Goal: Use online tool/utility: Utilize a website feature to perform a specific function

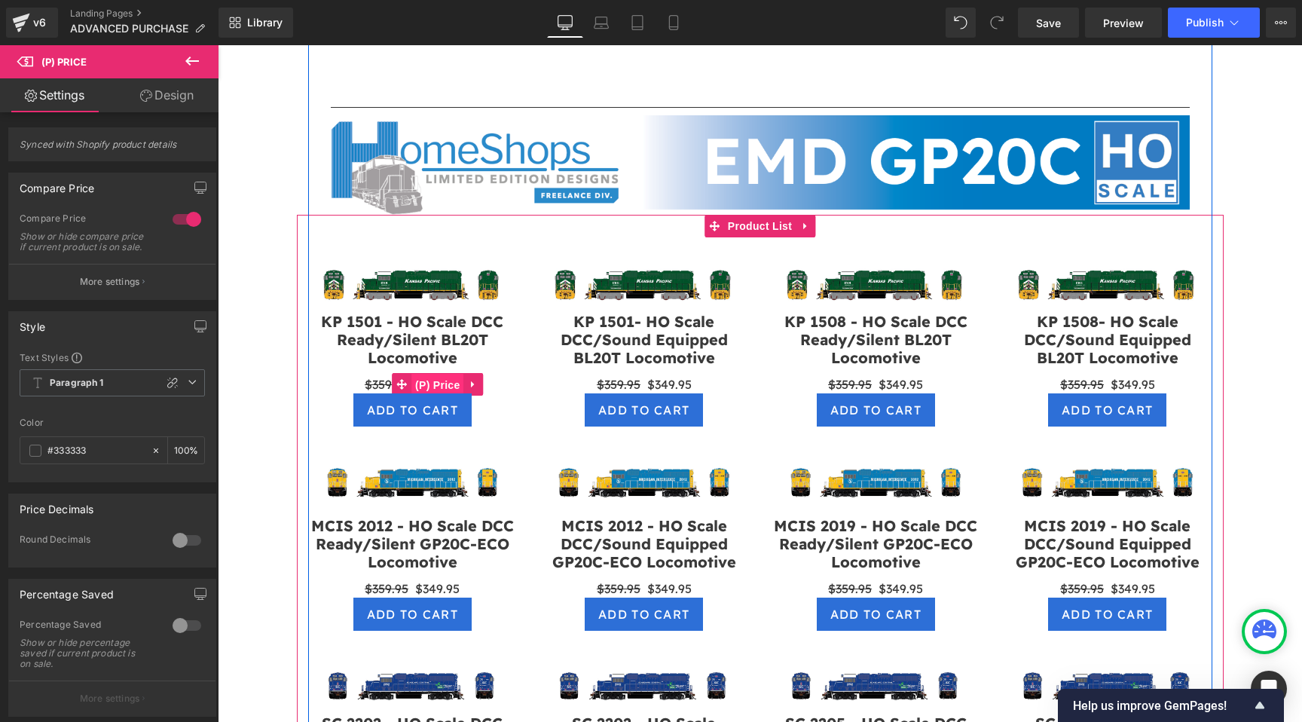
click at [417, 374] on span "(P) Price" at bounding box center [437, 385] width 53 height 23
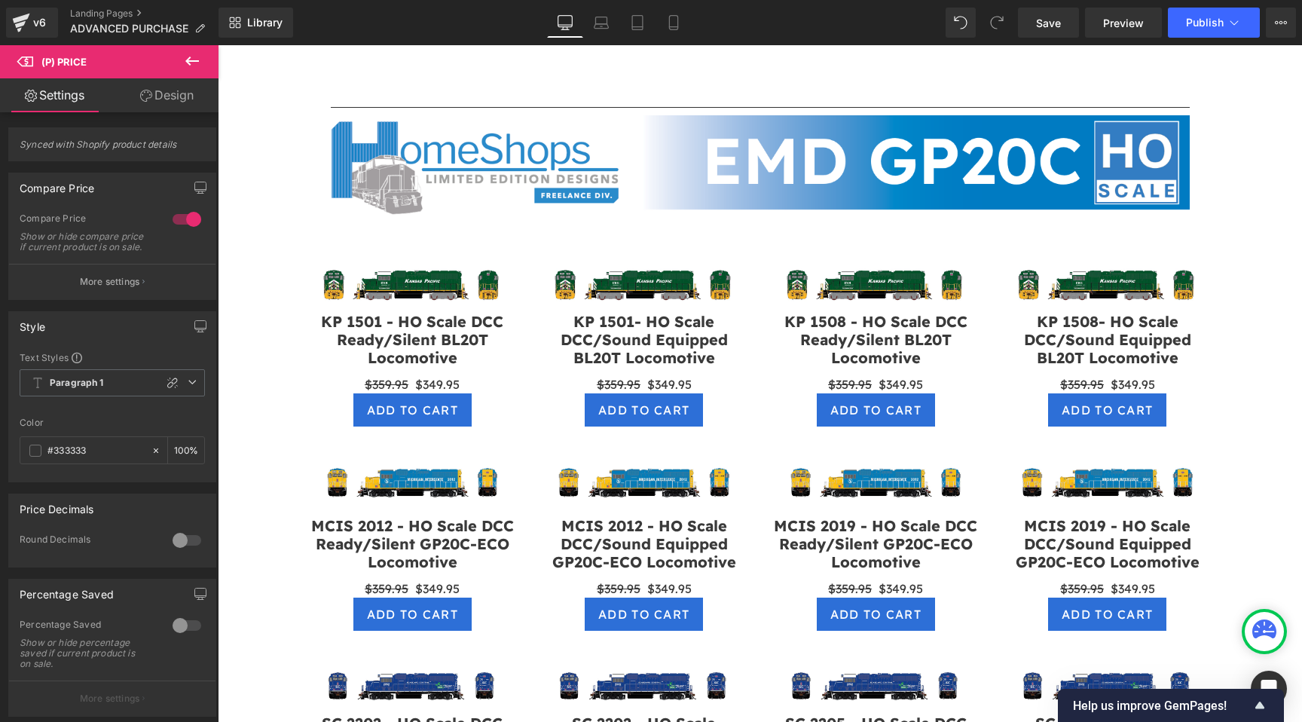
click at [169, 95] on link "Design" at bounding box center [166, 95] width 109 height 34
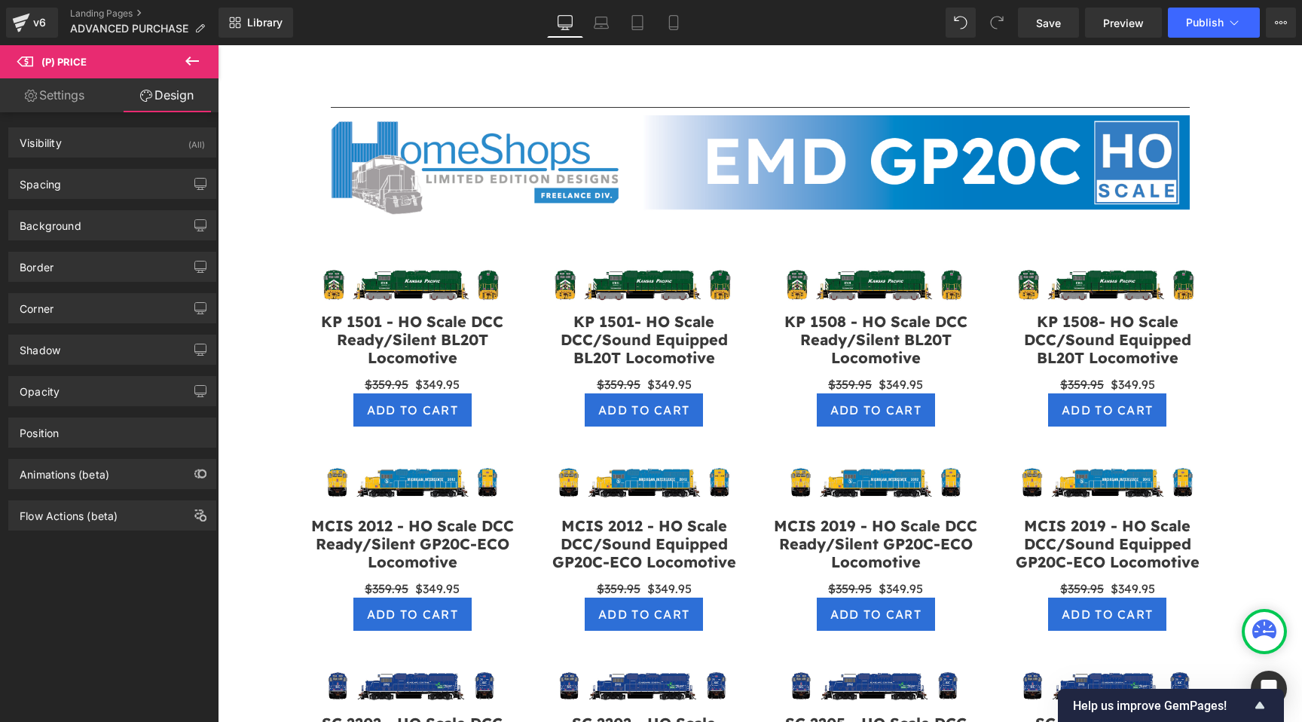
click at [78, 84] on link "Settings" at bounding box center [54, 95] width 109 height 34
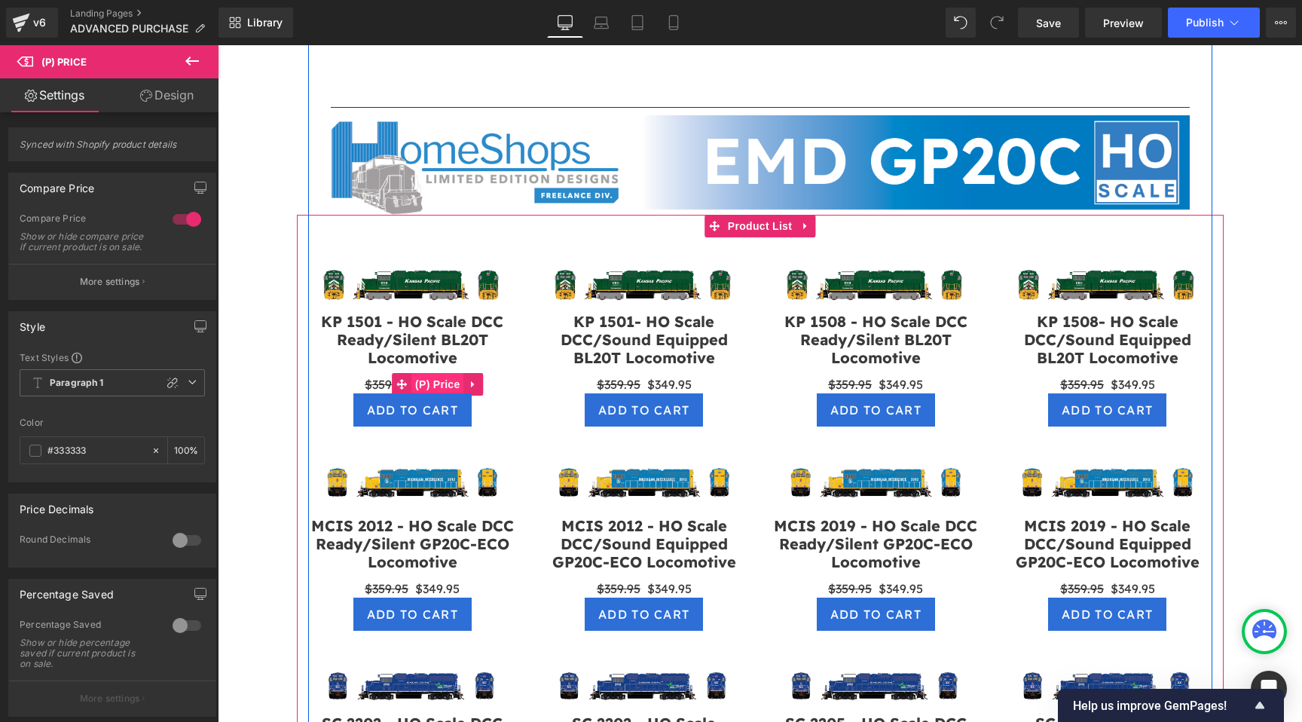
click at [423, 373] on span "(P) Price" at bounding box center [437, 384] width 53 height 23
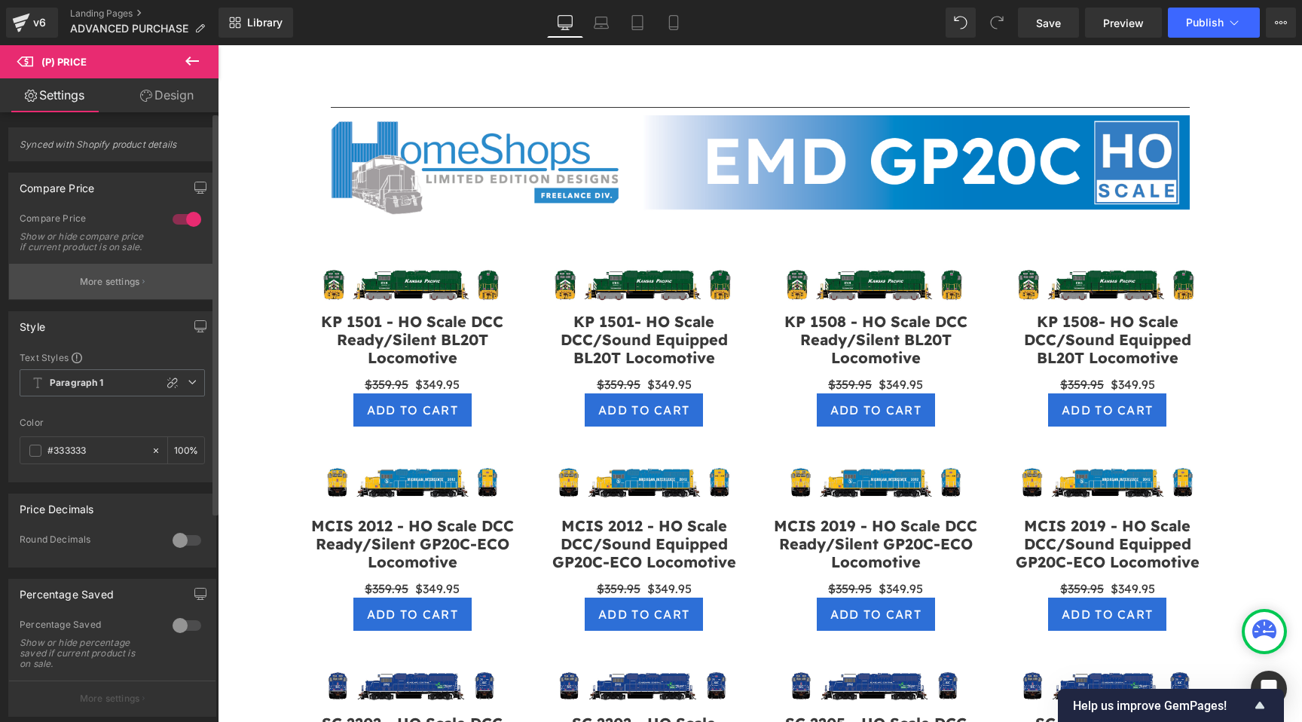
click at [127, 299] on button "More settings" at bounding box center [112, 281] width 206 height 35
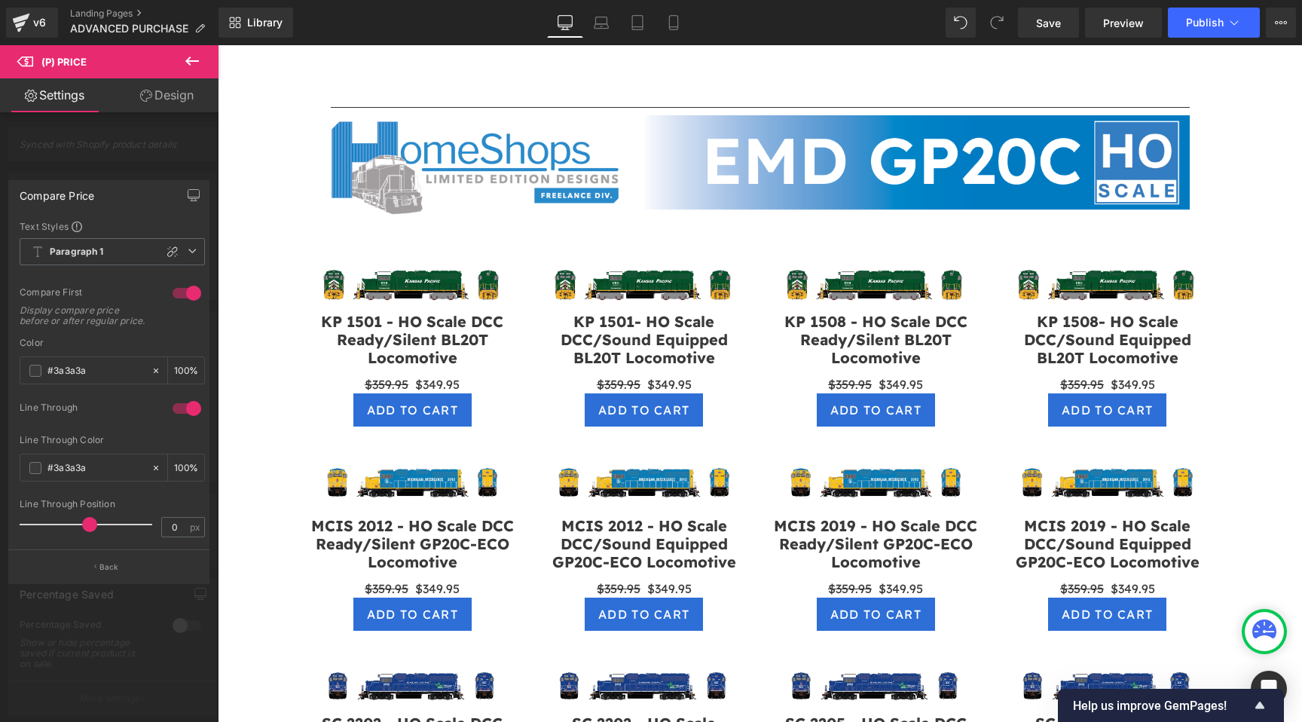
click at [130, 158] on div at bounding box center [109, 387] width 219 height 684
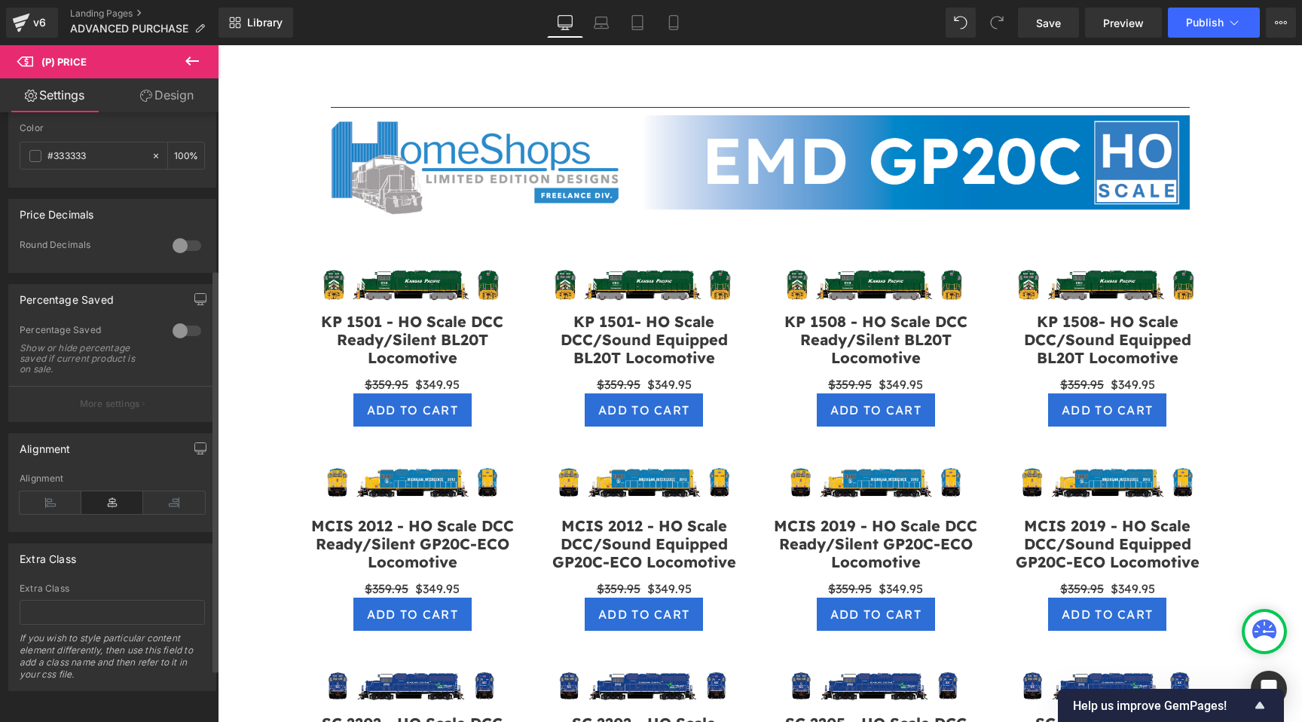
scroll to position [316, 0]
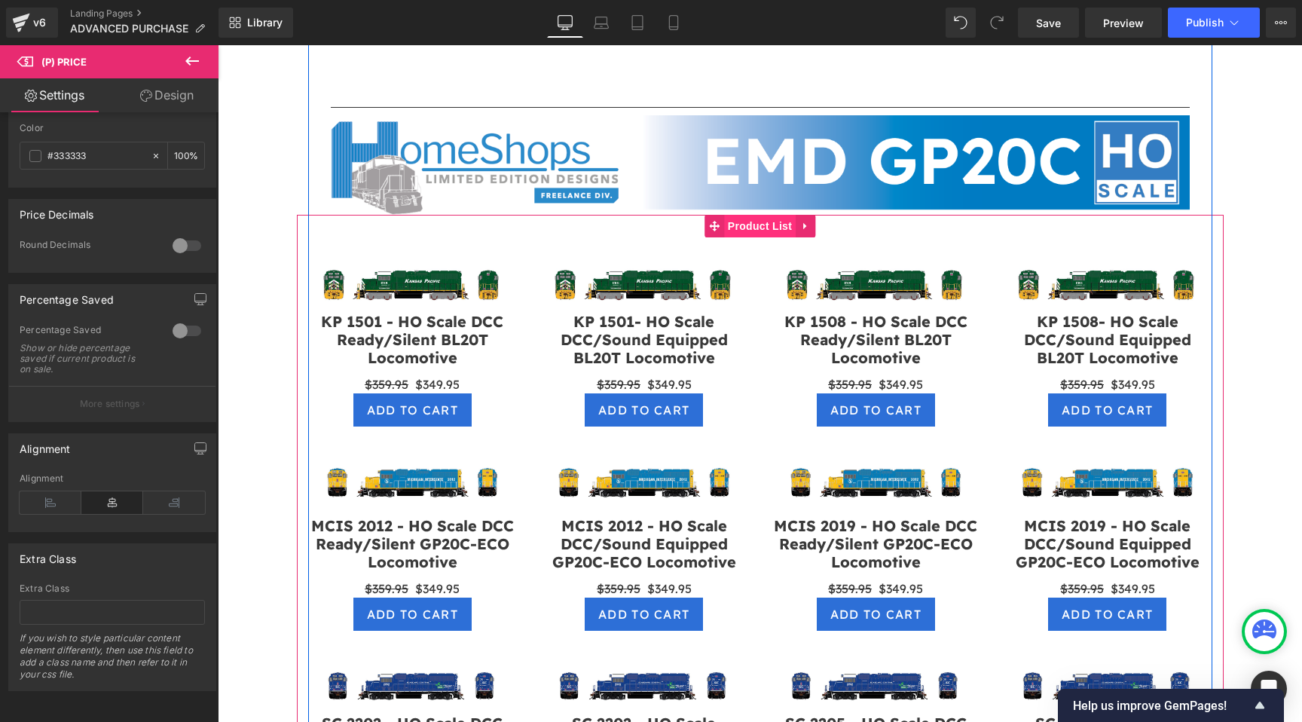
click at [751, 215] on span "Product List" at bounding box center [760, 226] width 72 height 23
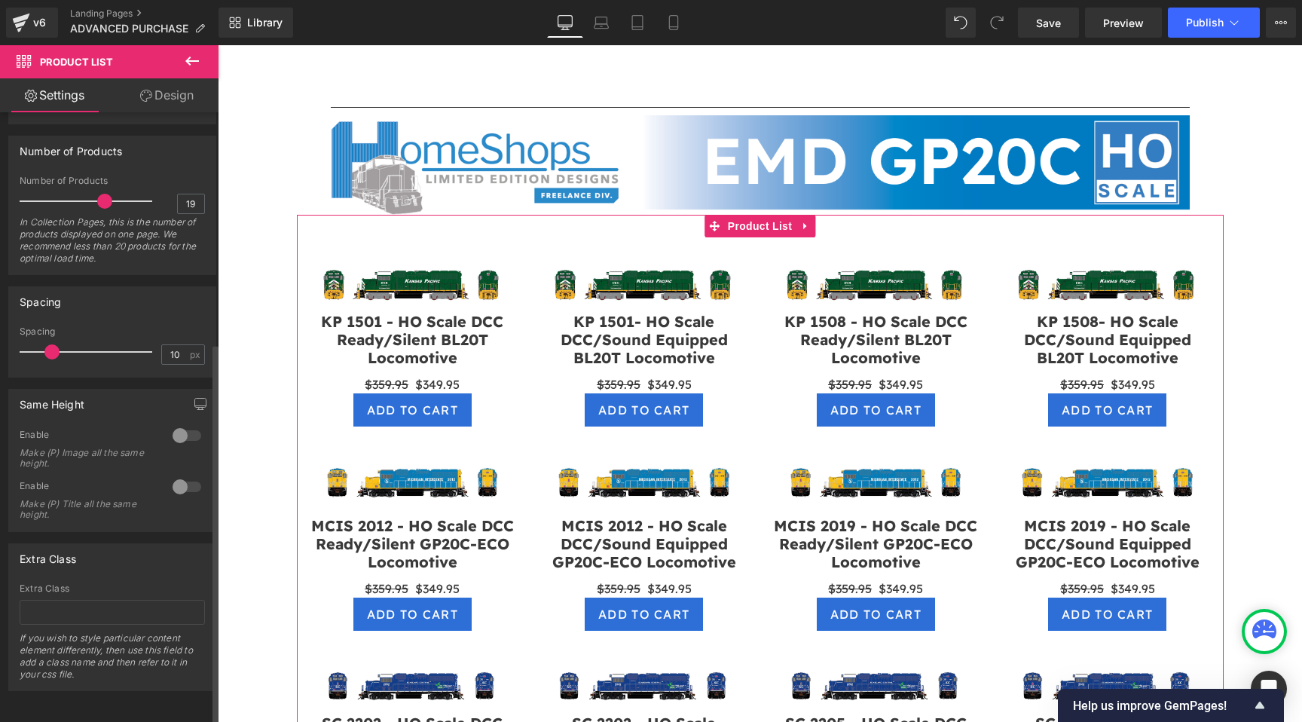
scroll to position [371, 0]
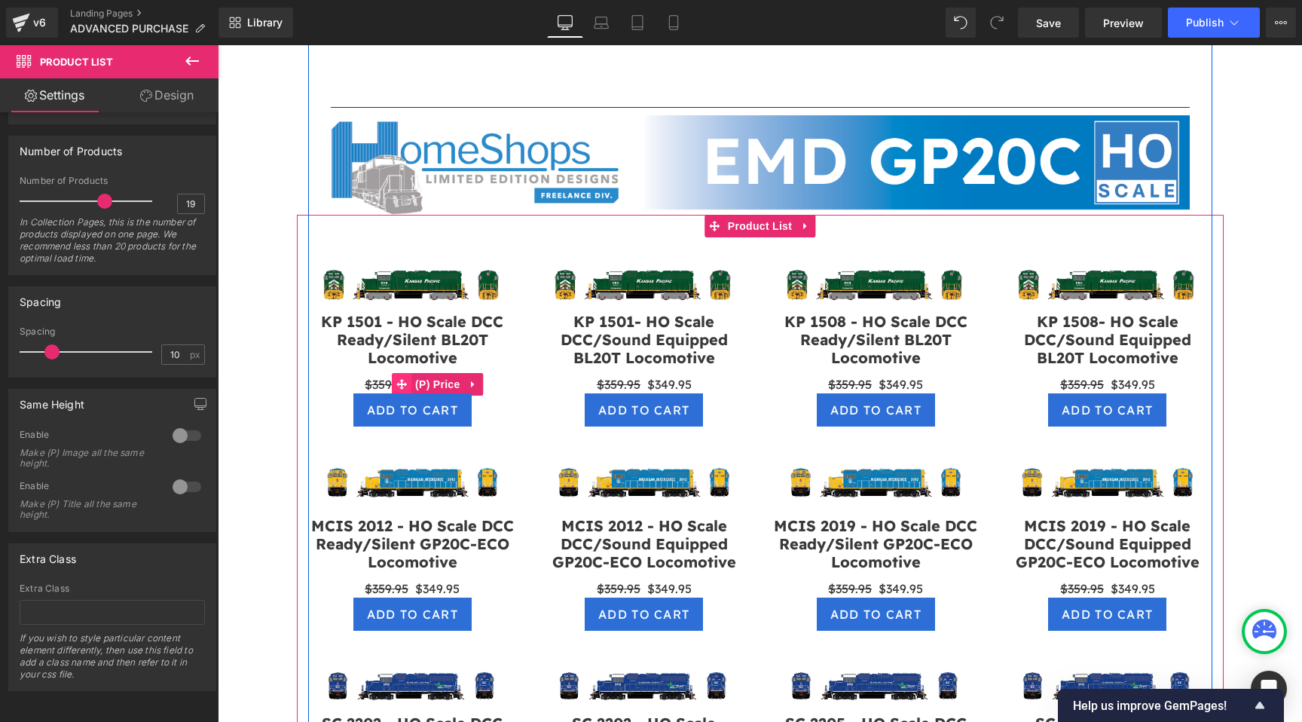
click at [409, 373] on span at bounding box center [402, 384] width 20 height 23
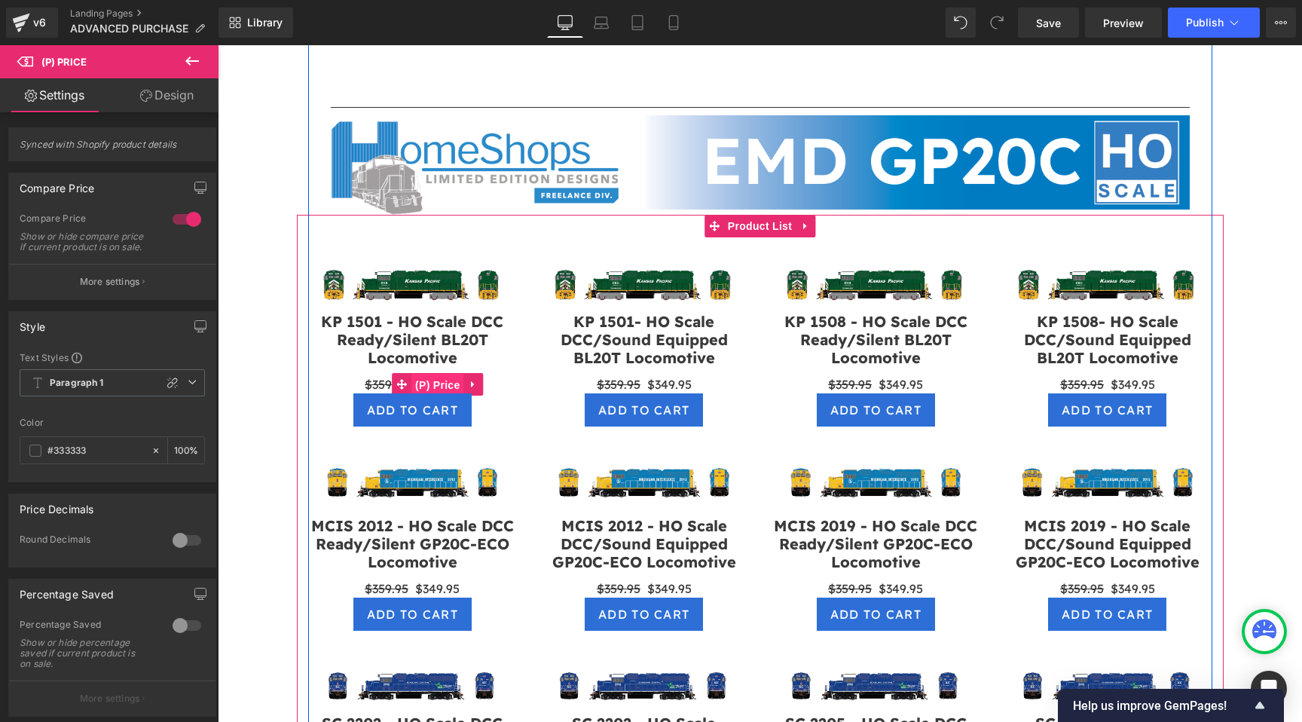
click at [434, 374] on span "(P) Price" at bounding box center [437, 385] width 53 height 23
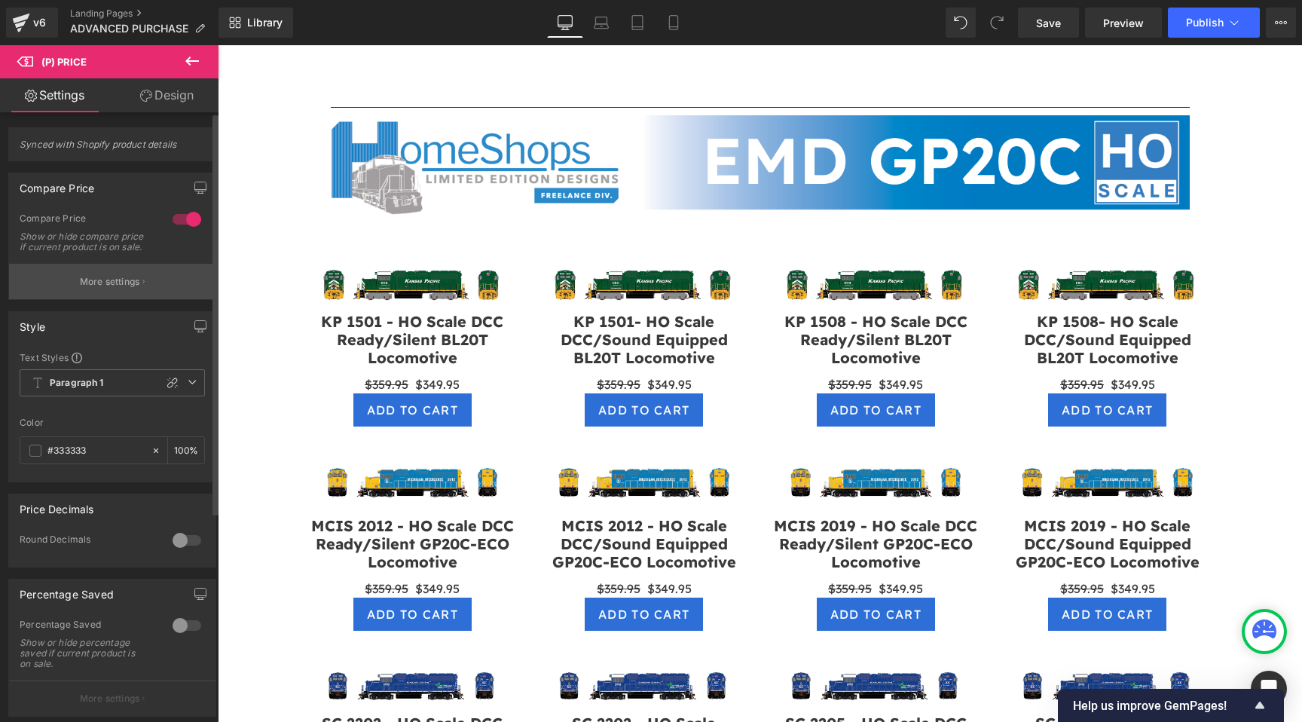
click at [80, 289] on p "More settings" at bounding box center [110, 282] width 60 height 14
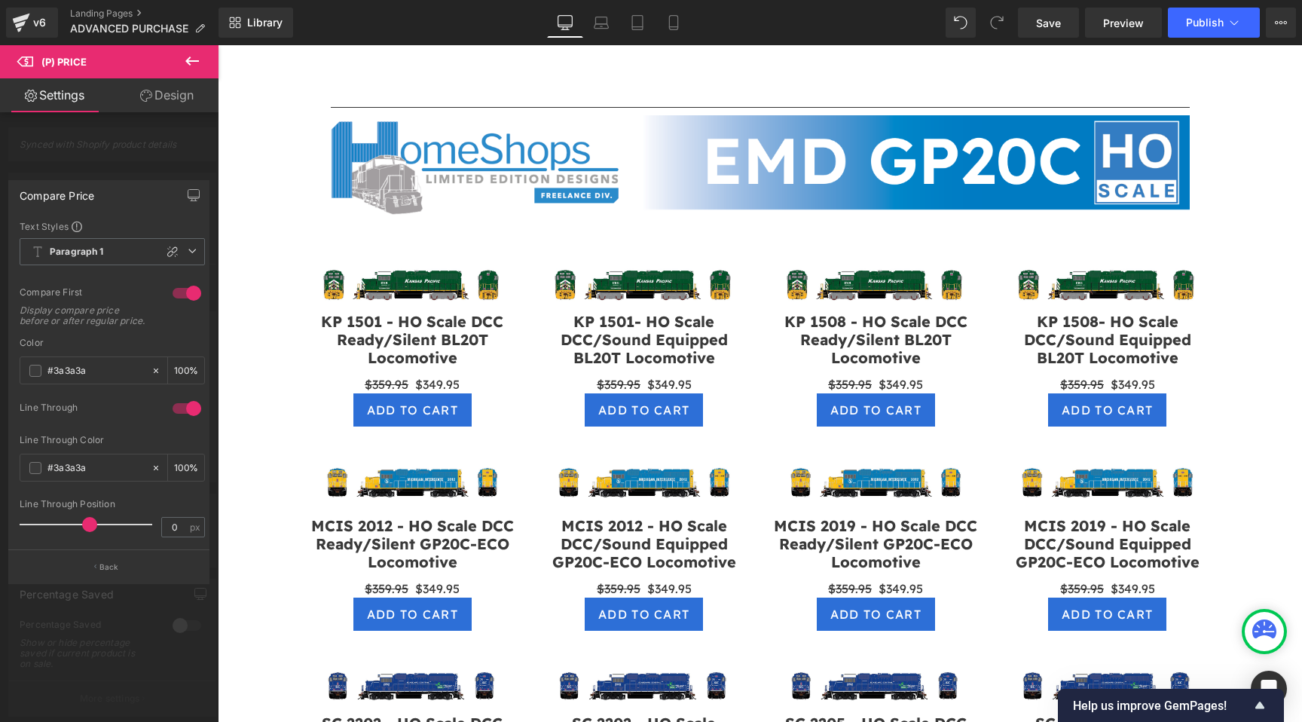
click at [162, 156] on div at bounding box center [109, 387] width 219 height 684
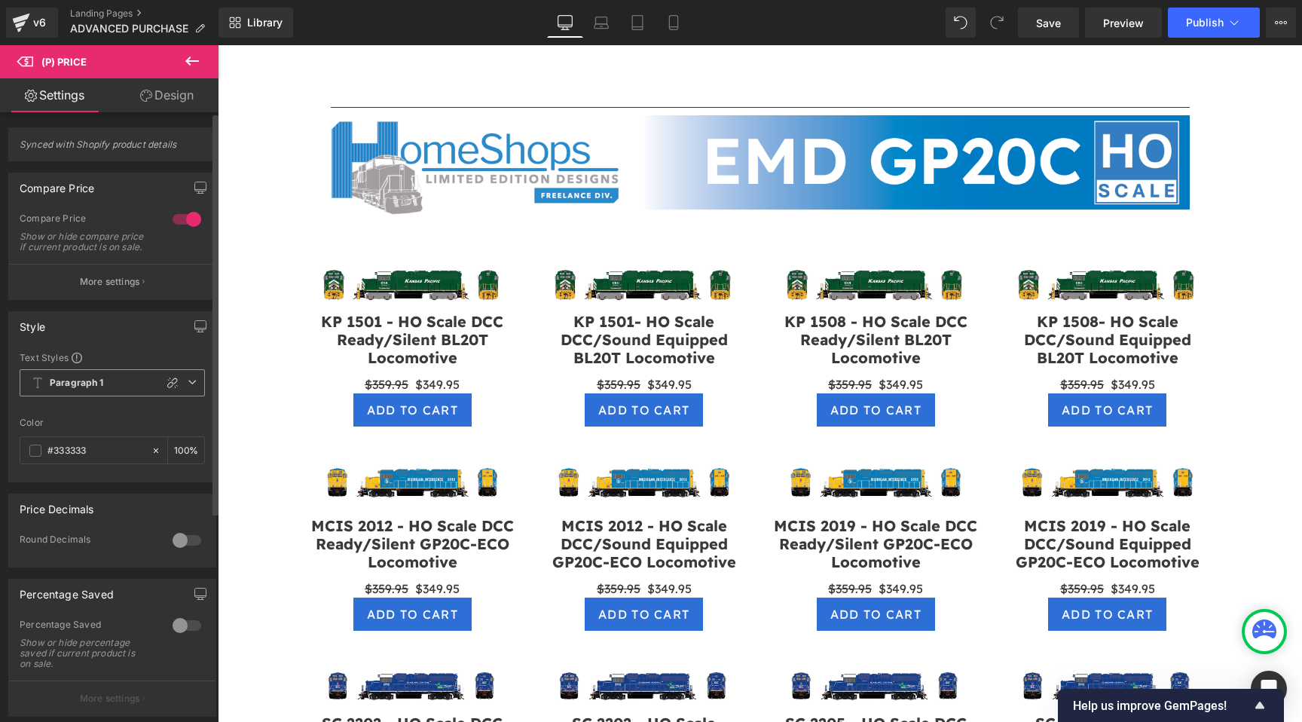
click at [115, 391] on span "Paragraph 1" at bounding box center [112, 382] width 185 height 27
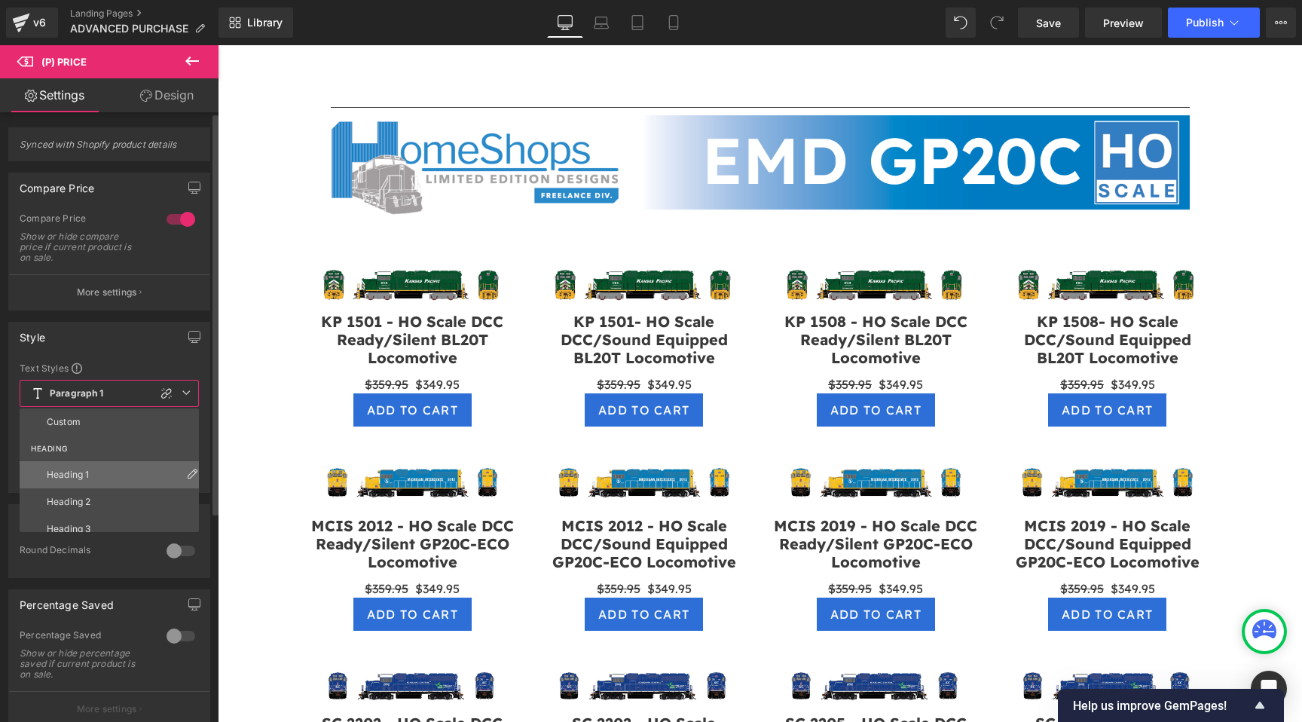
click at [186, 471] on icon at bounding box center [192, 474] width 12 height 12
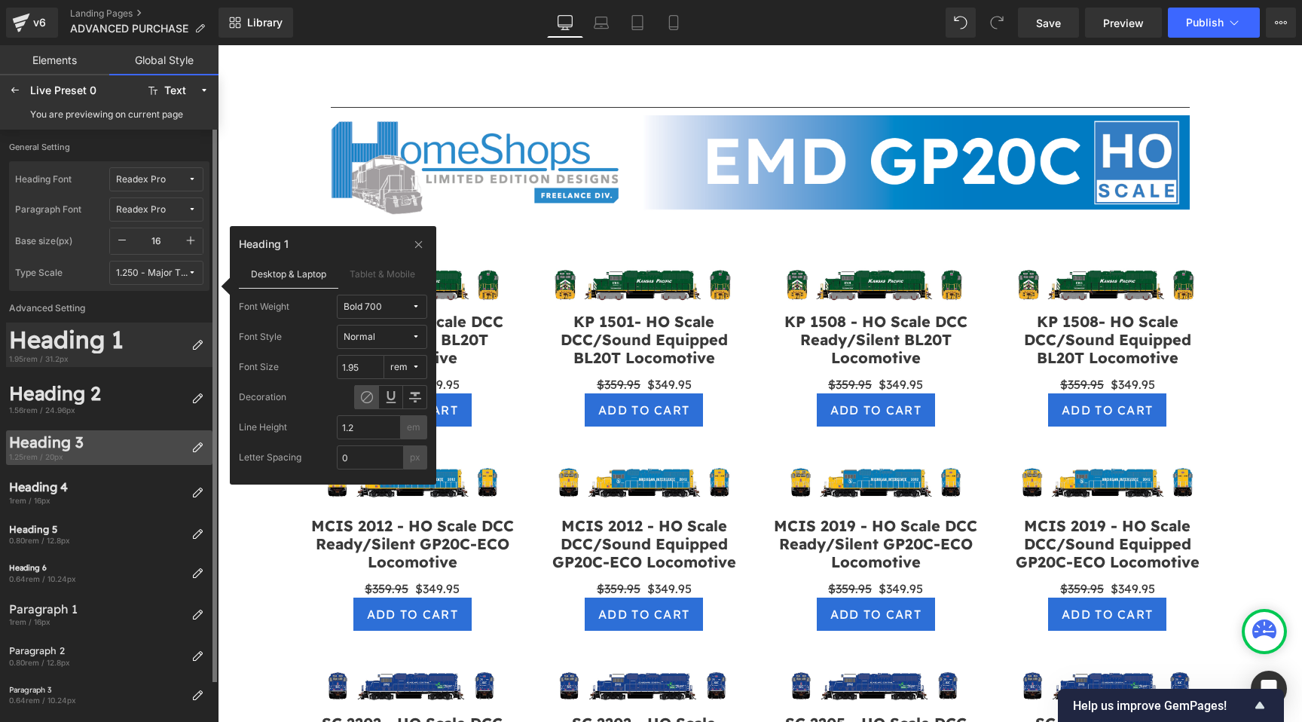
click at [115, 454] on div "1.25rem / 20px" at bounding box center [97, 456] width 176 height 11
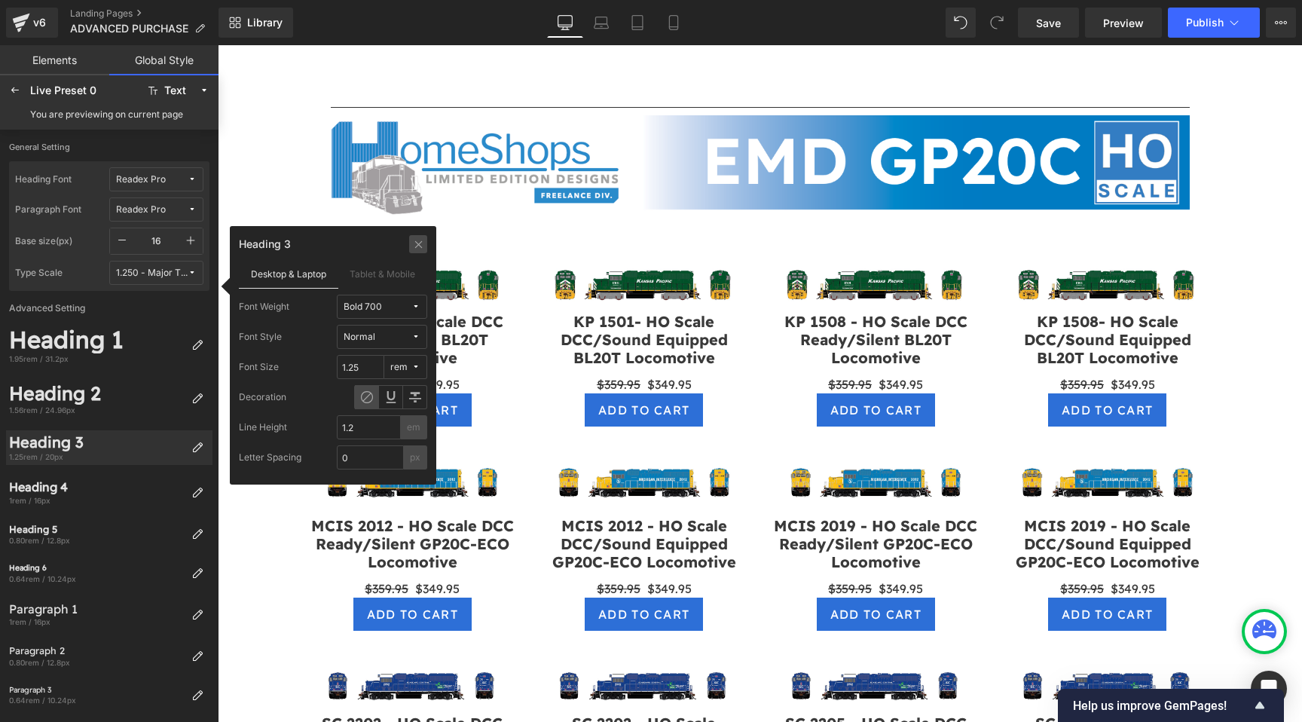
click at [418, 240] on icon at bounding box center [418, 244] width 11 height 12
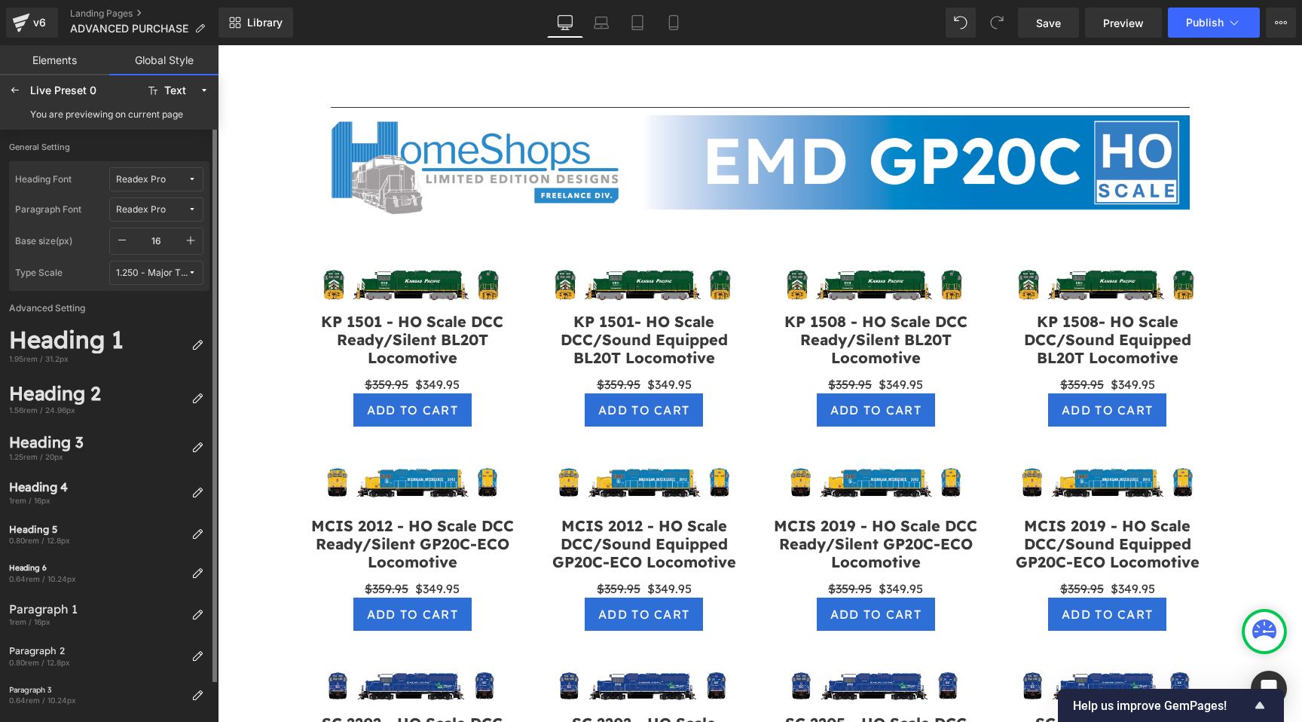
click at [164, 142] on label "General Setting" at bounding box center [109, 152] width 200 height 20
click at [159, 60] on link "Global Style" at bounding box center [163, 60] width 109 height 30
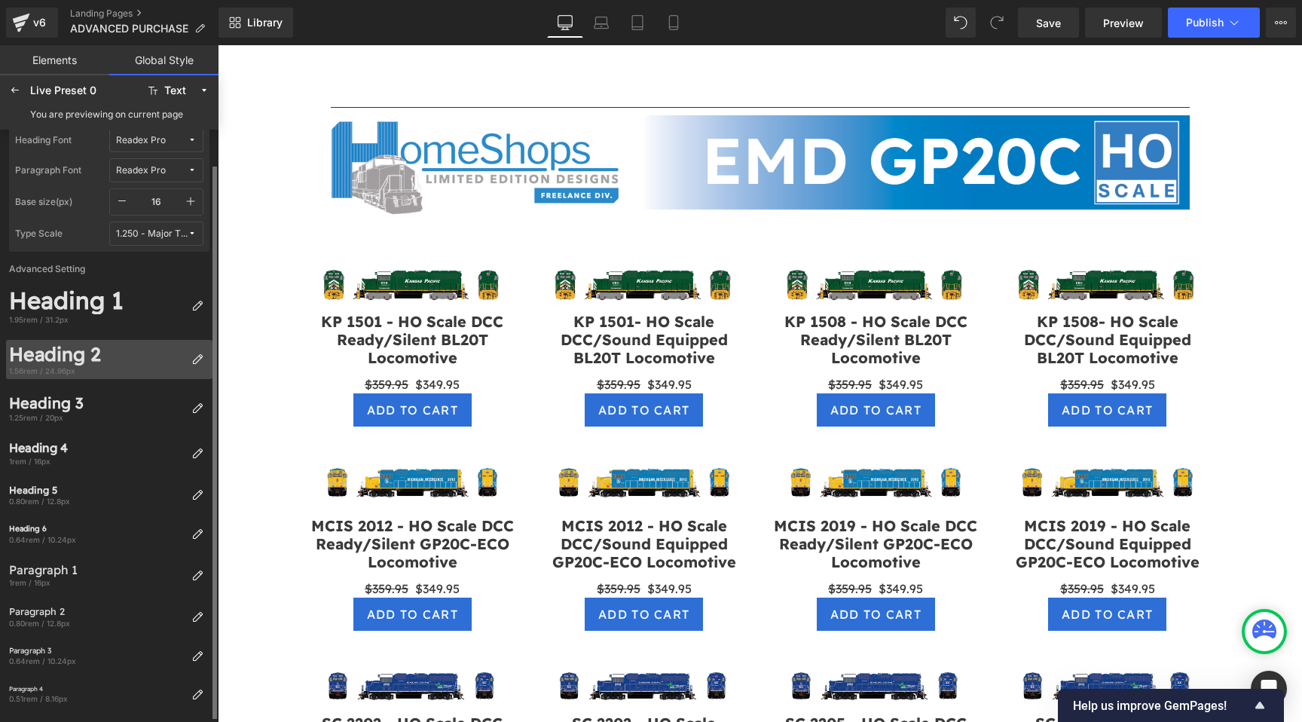
click at [93, 356] on div "Heading 2" at bounding box center [97, 354] width 176 height 23
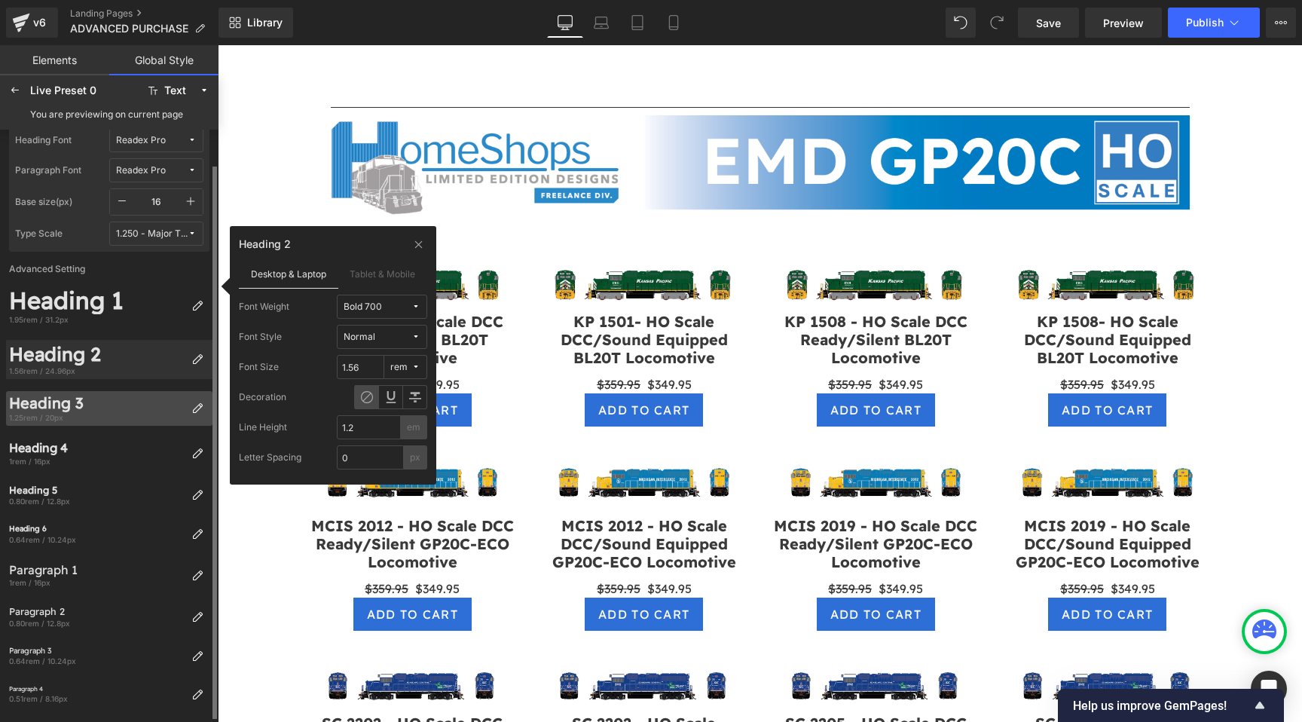
click at [77, 409] on div "Heading 3" at bounding box center [97, 403] width 176 height 18
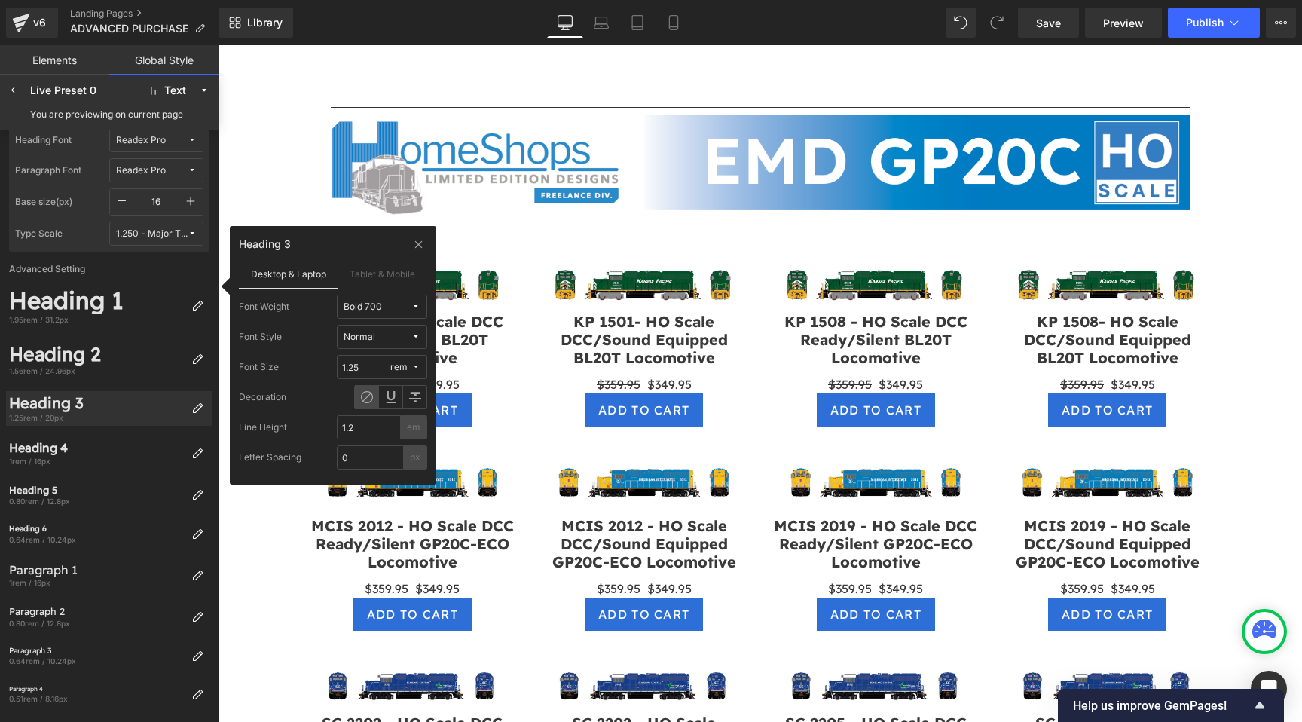
click at [315, 394] on div "Decoration" at bounding box center [333, 397] width 188 height 24
click at [419, 243] on icon at bounding box center [418, 244] width 11 height 12
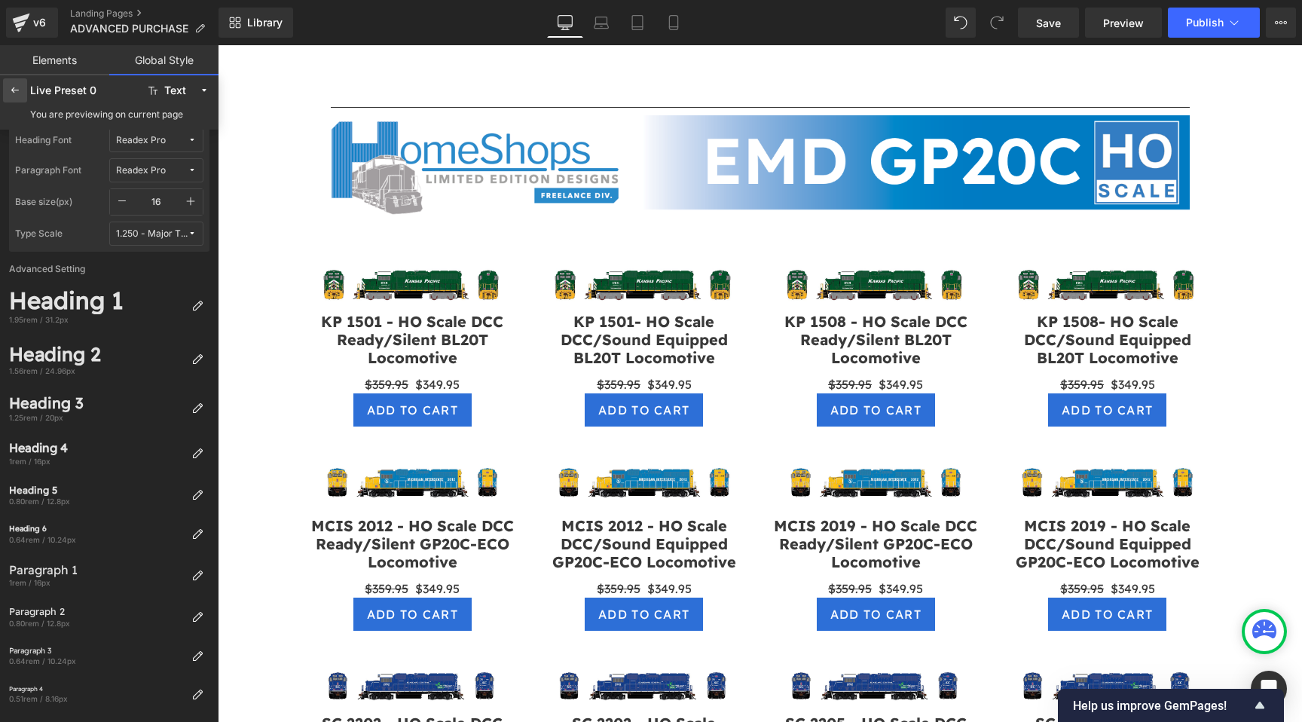
click at [9, 87] on icon at bounding box center [15, 90] width 12 height 12
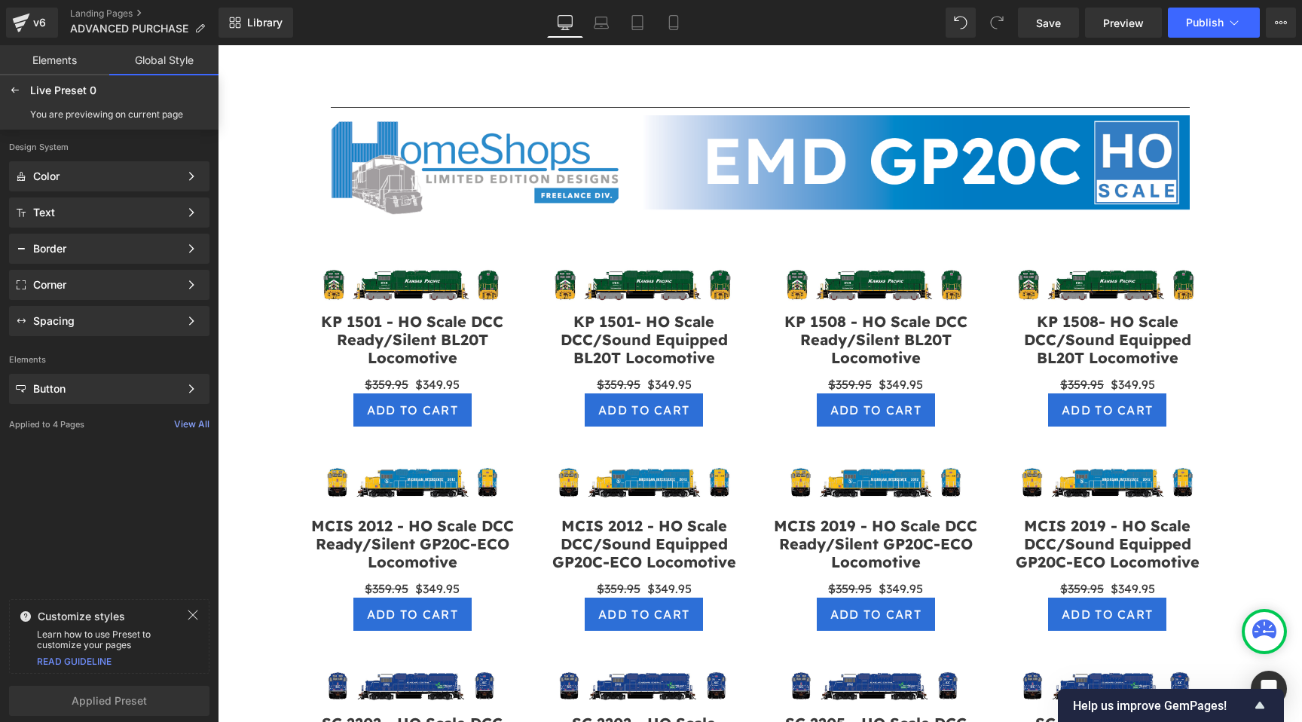
click at [167, 67] on link "Global Style" at bounding box center [163, 60] width 109 height 30
click at [60, 71] on link "Elements" at bounding box center [54, 60] width 109 height 30
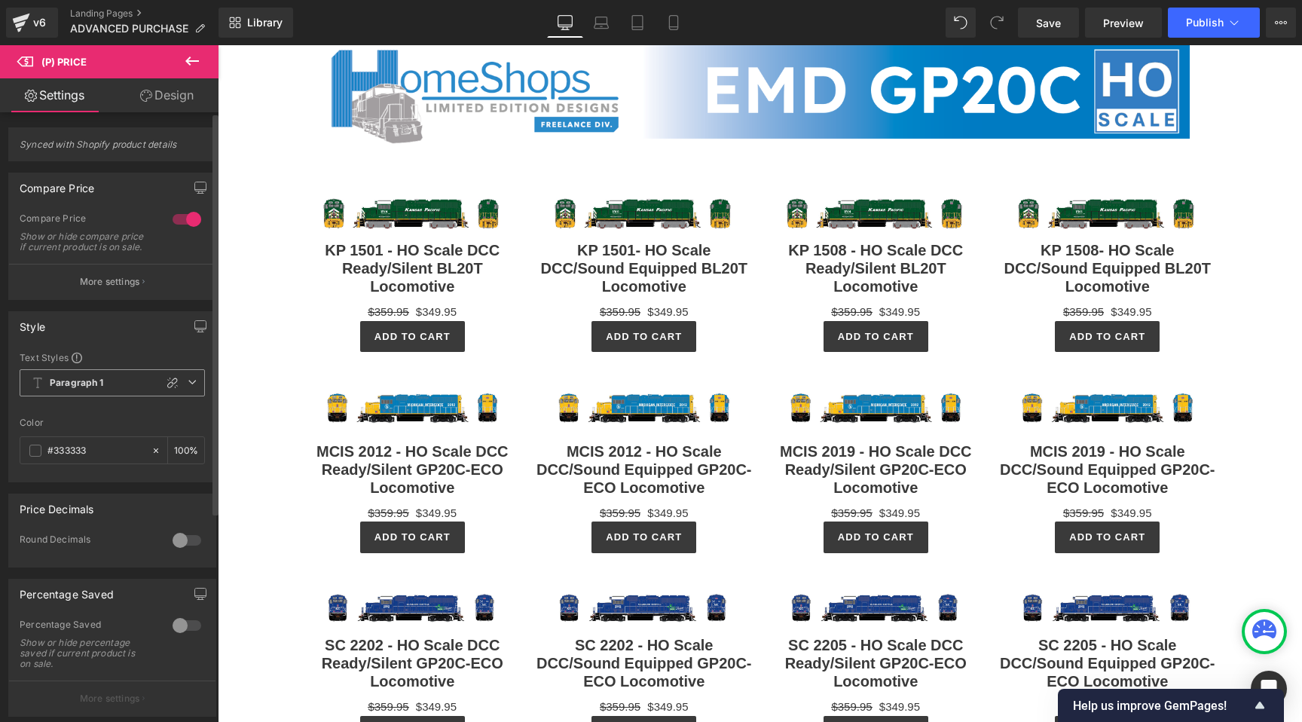
click at [96, 387] on b "Paragraph 1" at bounding box center [77, 383] width 54 height 13
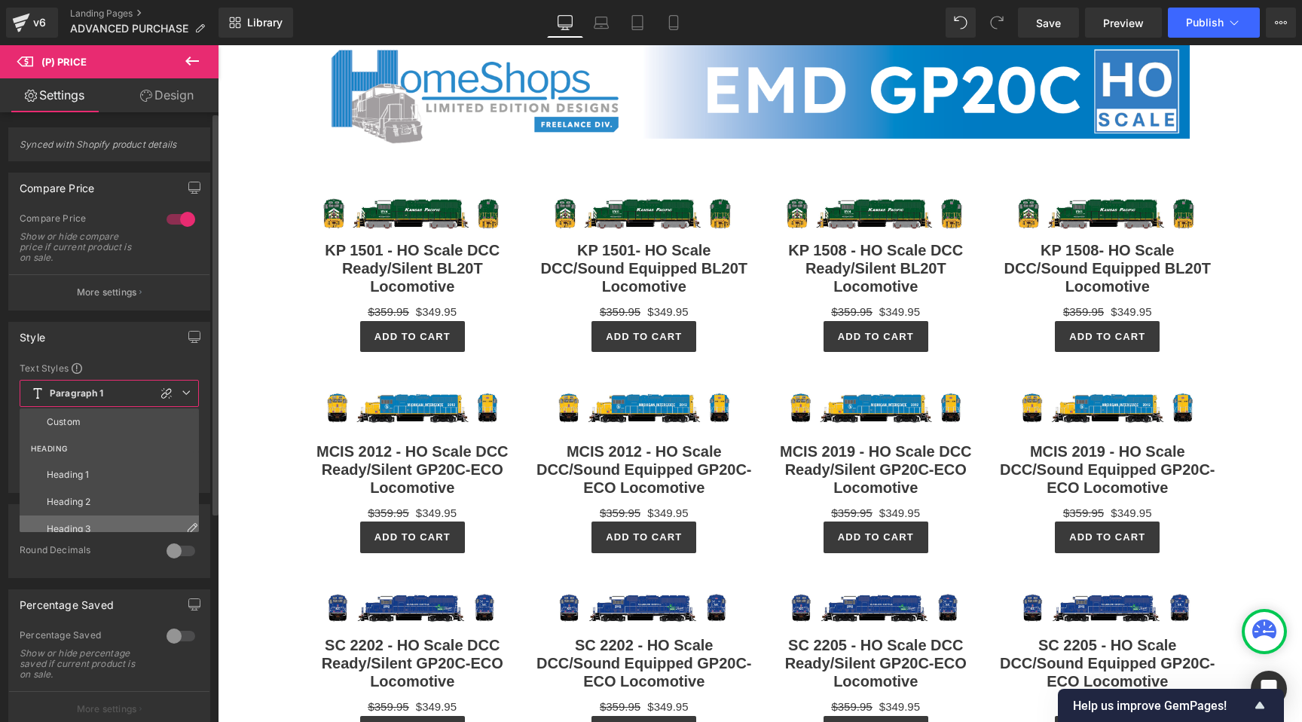
click at [81, 522] on li "Heading 3" at bounding box center [113, 528] width 186 height 27
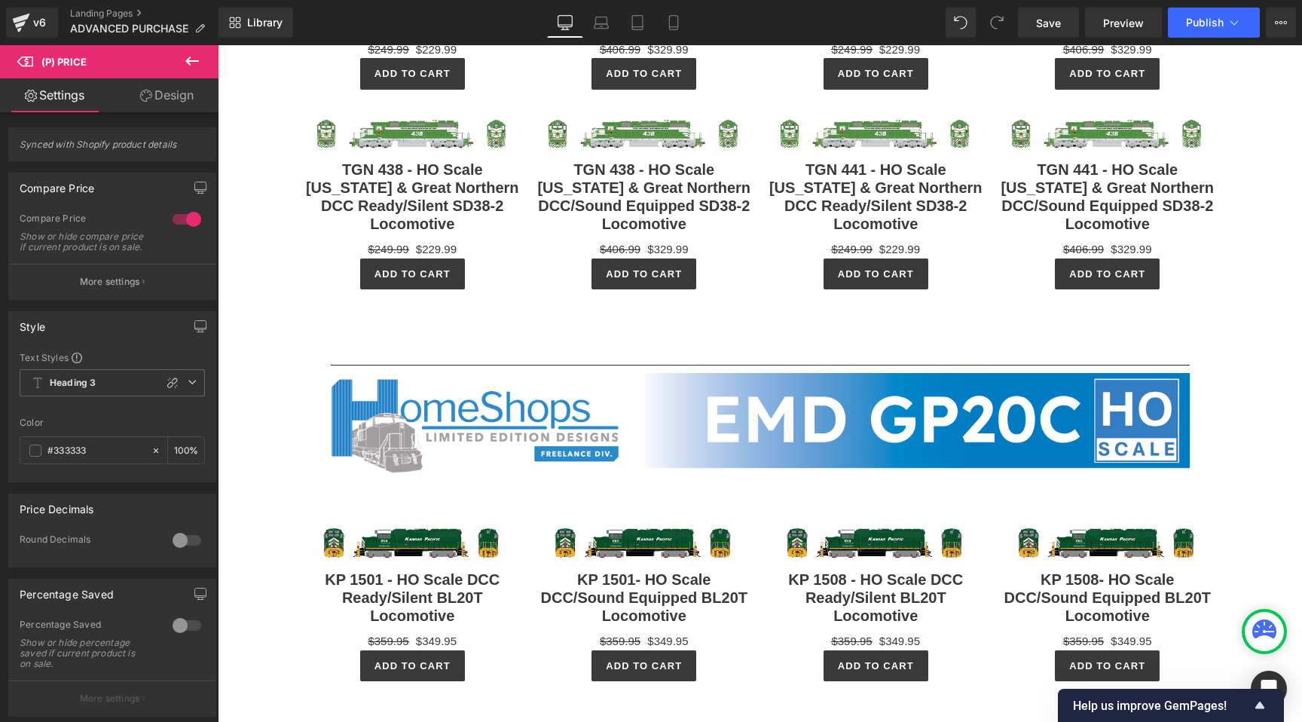
scroll to position [831, 0]
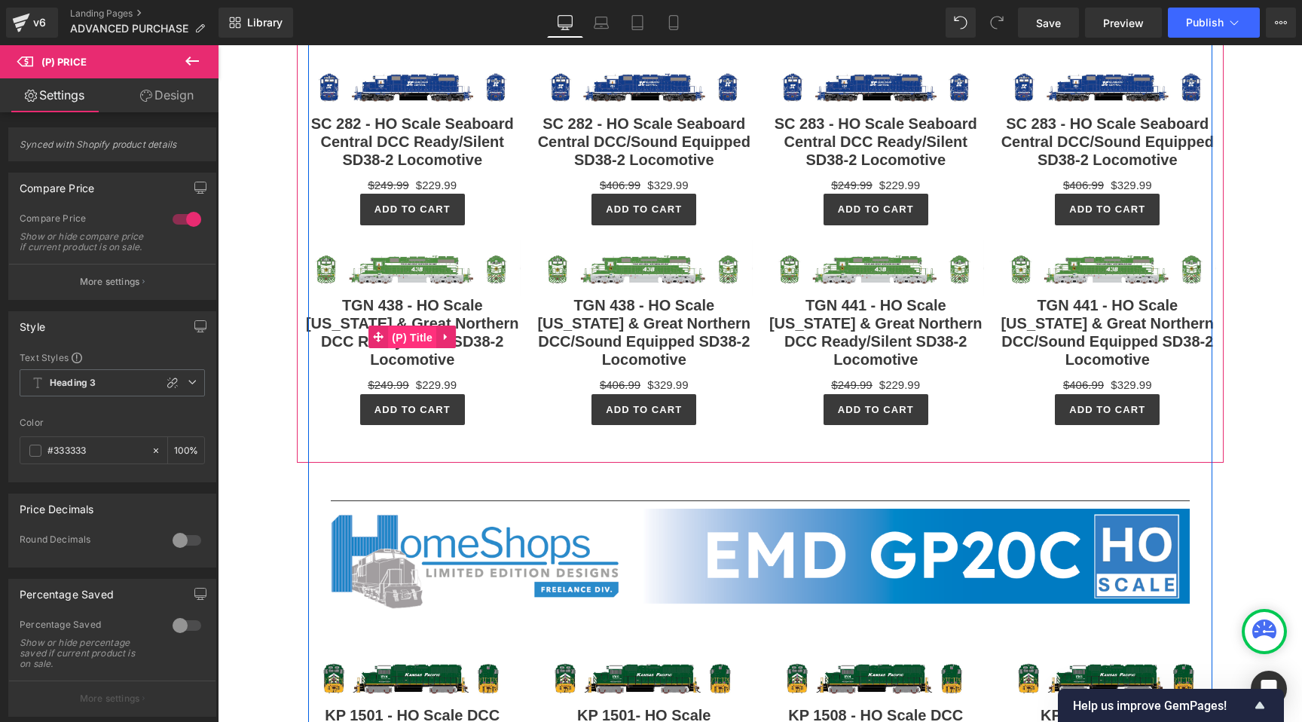
click at [419, 349] on span "(P) Title" at bounding box center [412, 337] width 48 height 23
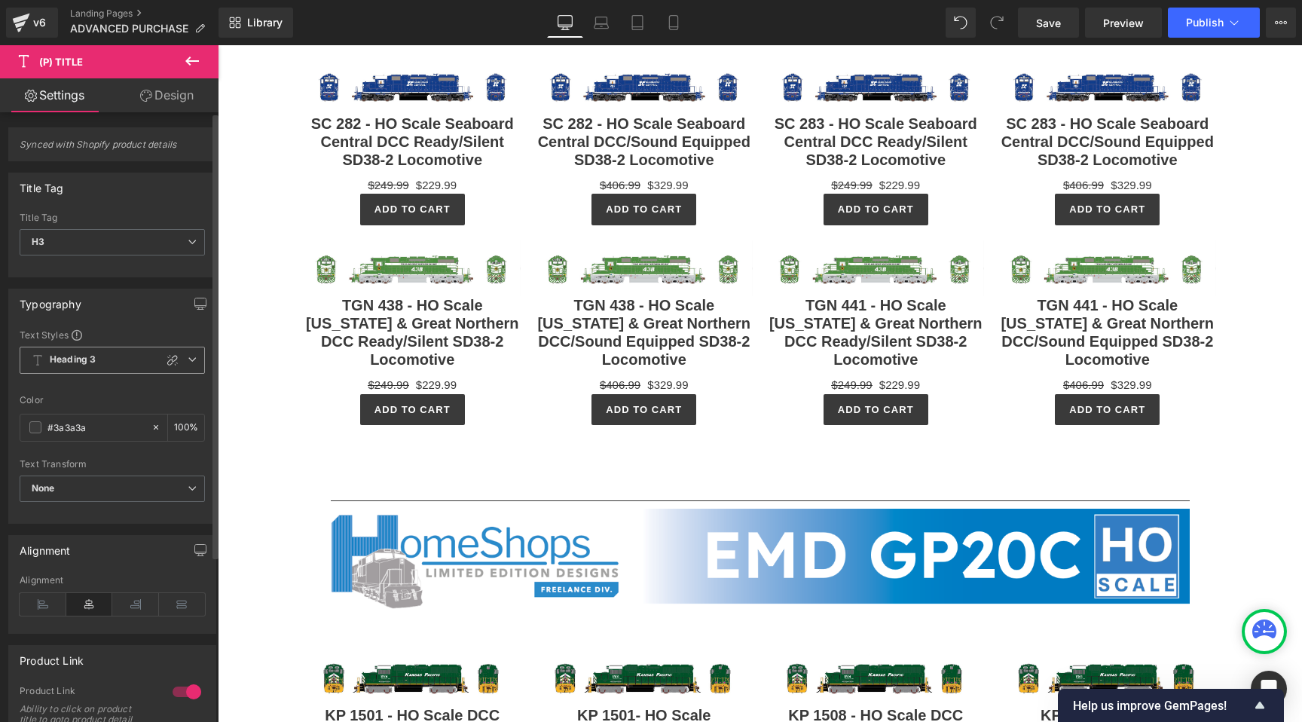
click at [120, 362] on span "Heading 3" at bounding box center [112, 360] width 185 height 27
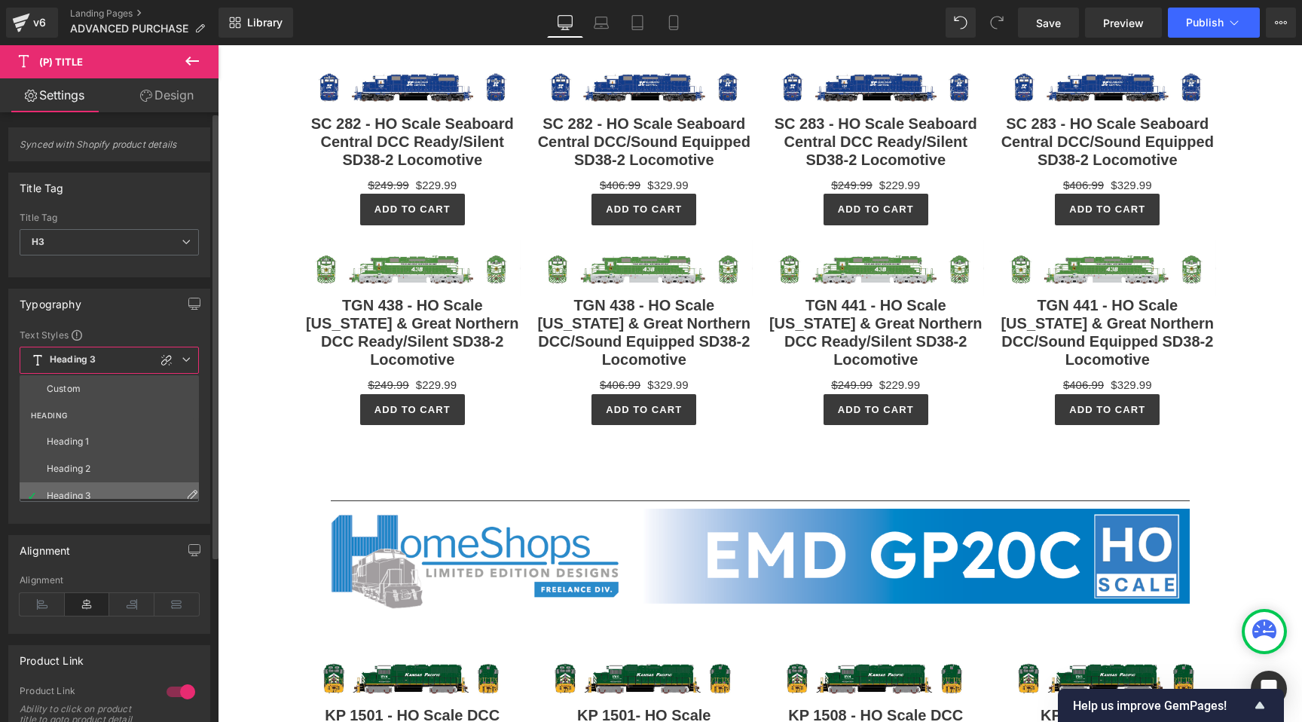
click at [81, 488] on li "Heading 3" at bounding box center [113, 495] width 186 height 27
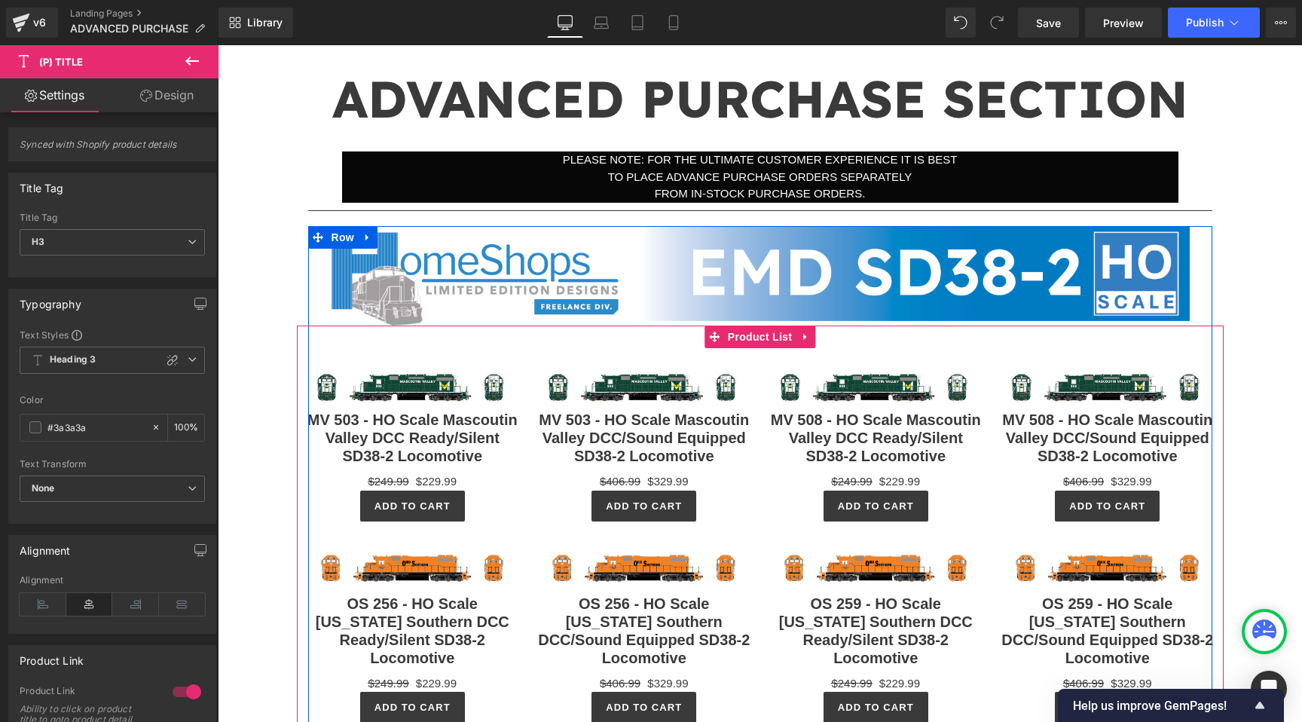
scroll to position [124, 0]
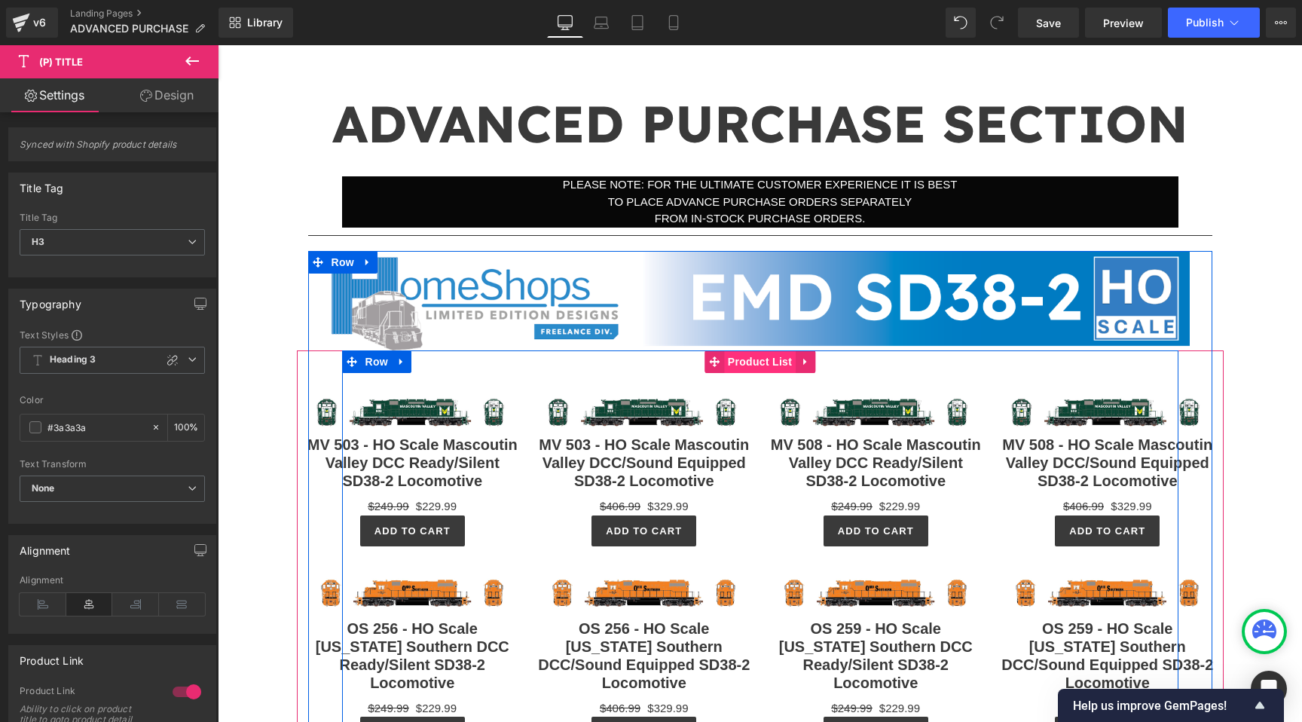
click at [754, 363] on span "Product List" at bounding box center [760, 361] width 72 height 23
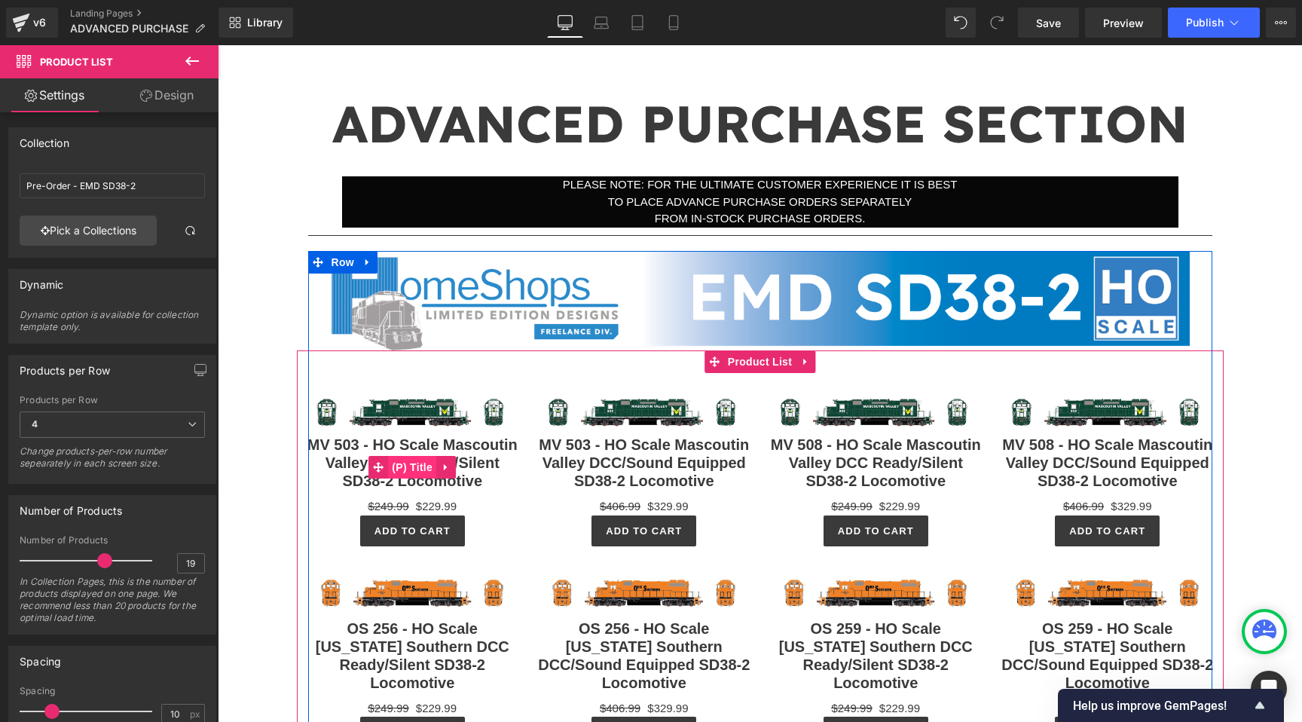
click at [420, 475] on span "(P) Title" at bounding box center [412, 467] width 48 height 23
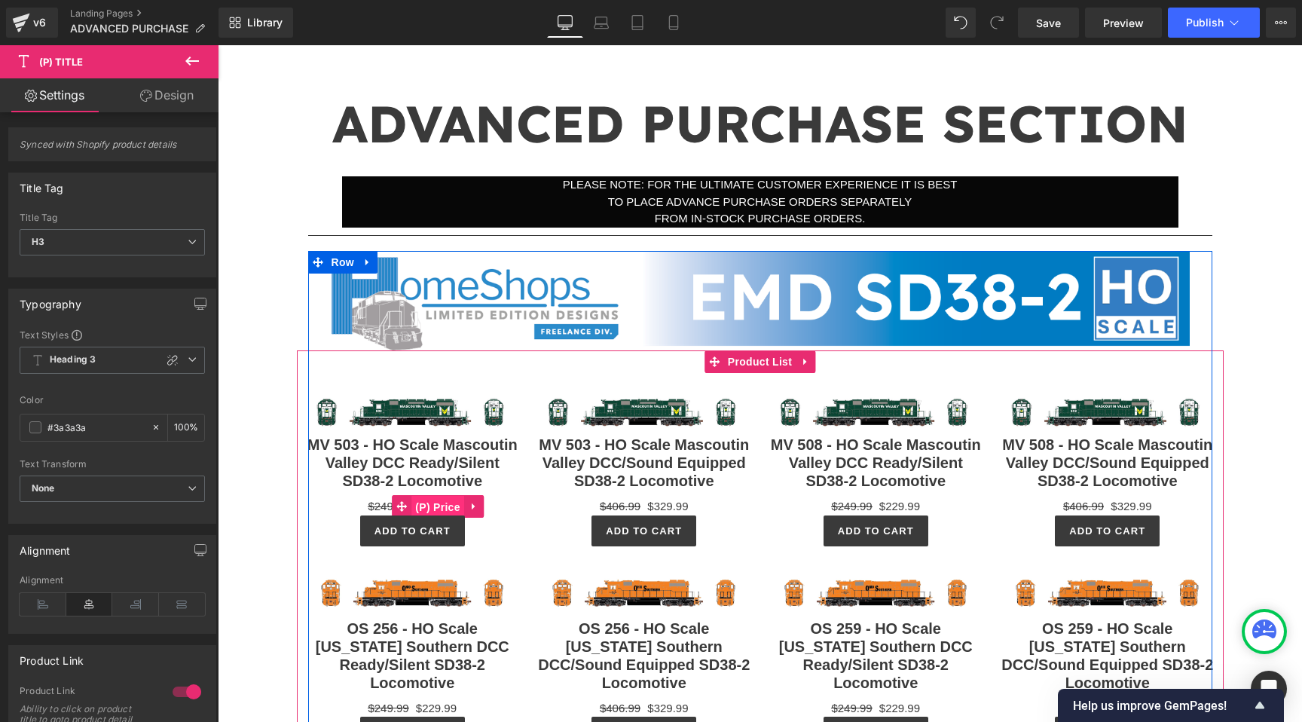
click at [429, 518] on span "(P) Price" at bounding box center [437, 507] width 53 height 23
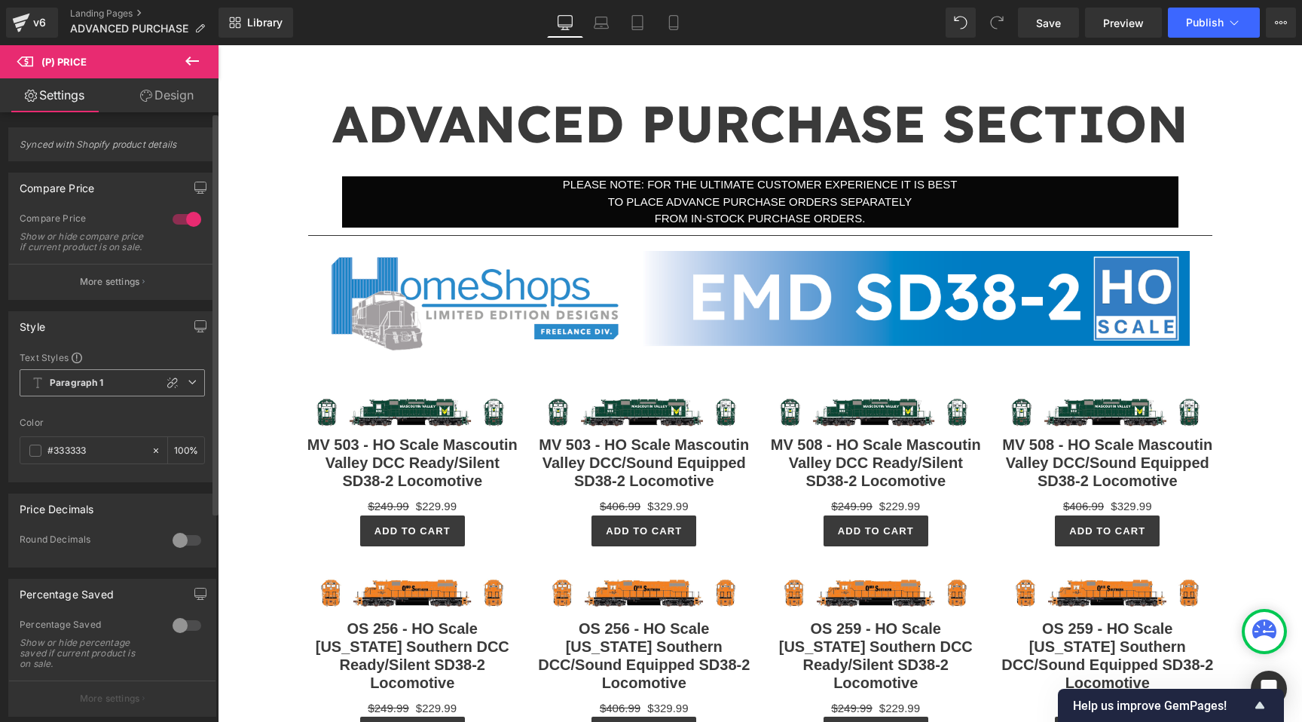
click at [112, 389] on span "Paragraph 1" at bounding box center [112, 382] width 185 height 27
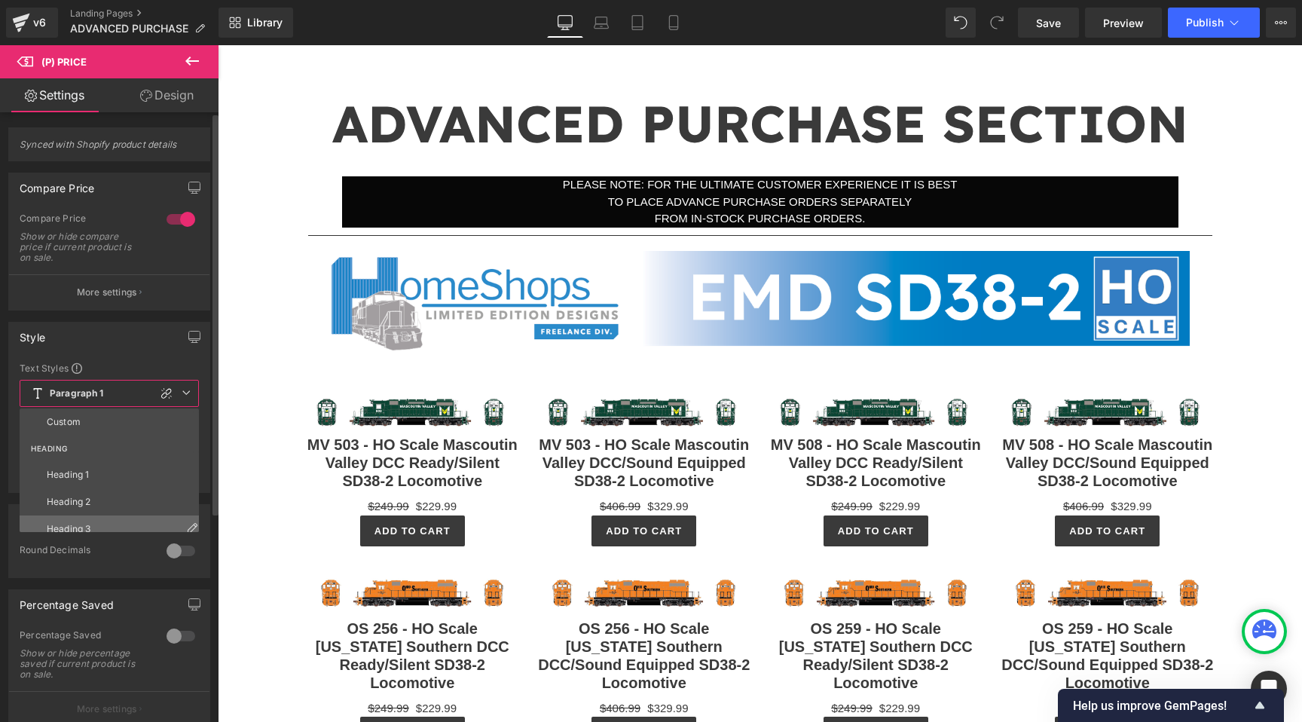
click at [90, 526] on div "Heading 3" at bounding box center [69, 529] width 44 height 11
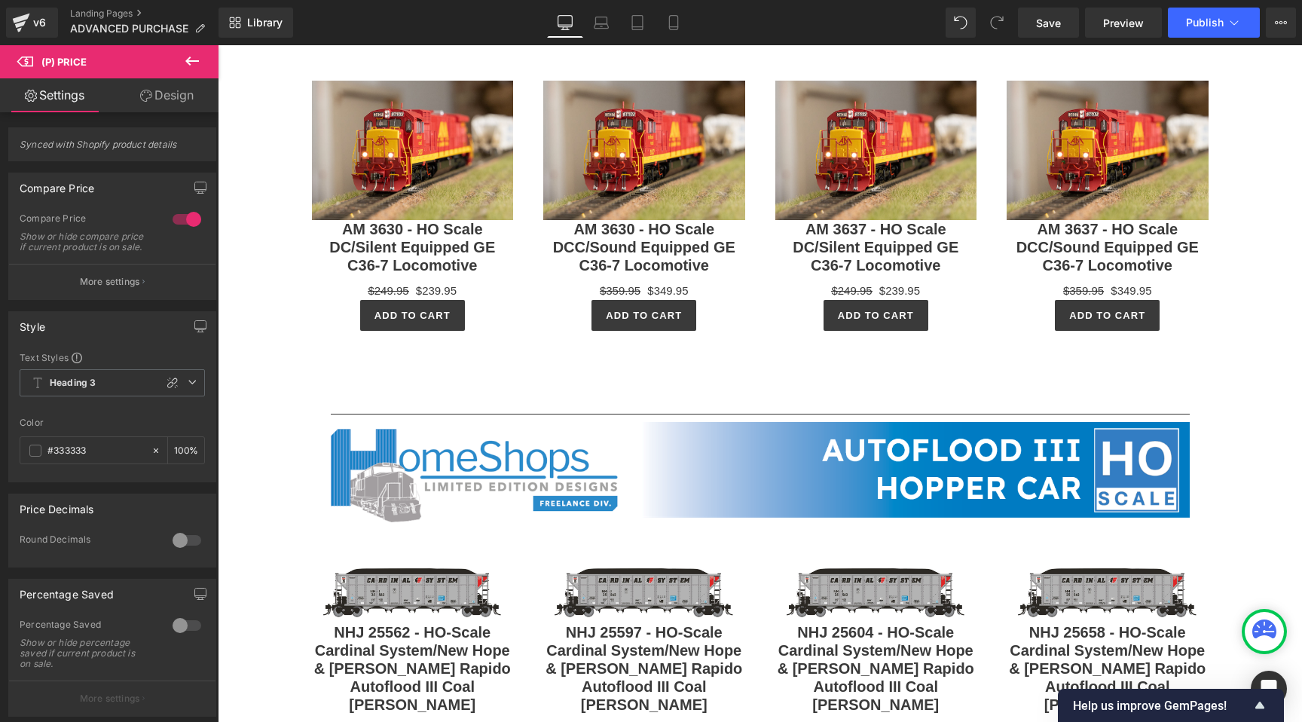
scroll to position [2401, 0]
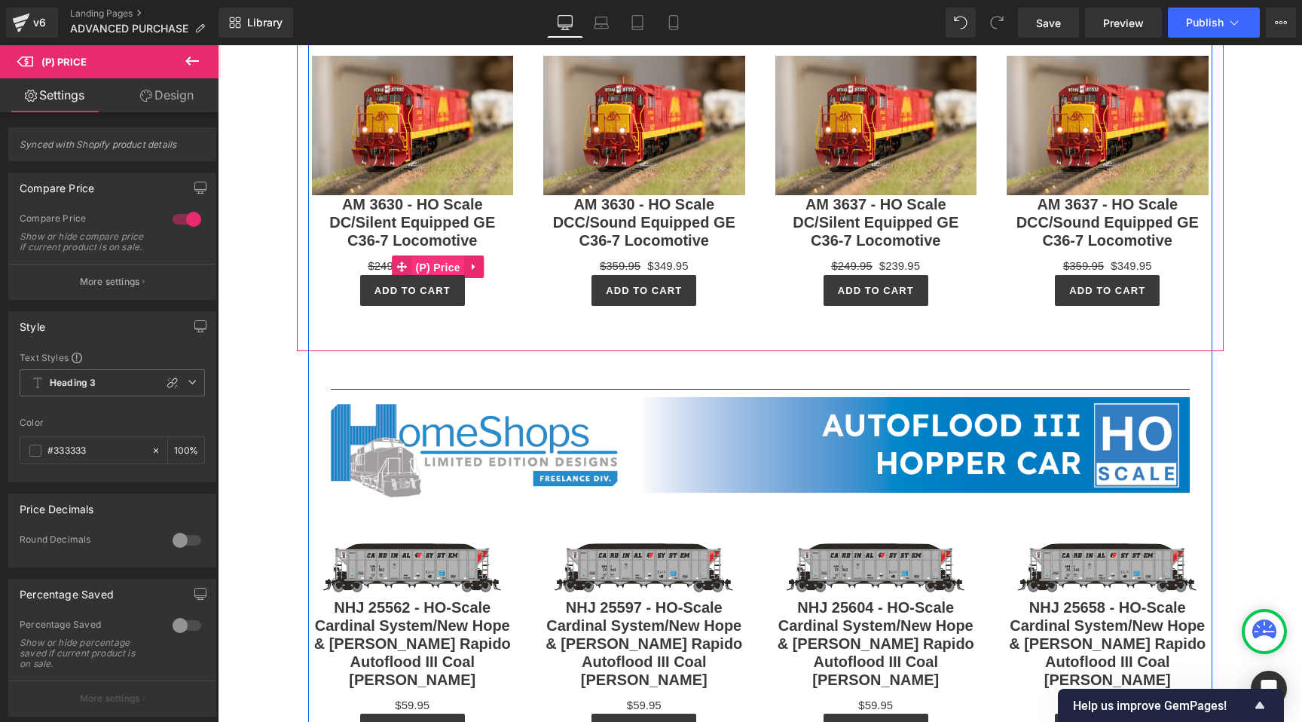
click at [417, 279] on span "(P) Price" at bounding box center [437, 267] width 53 height 23
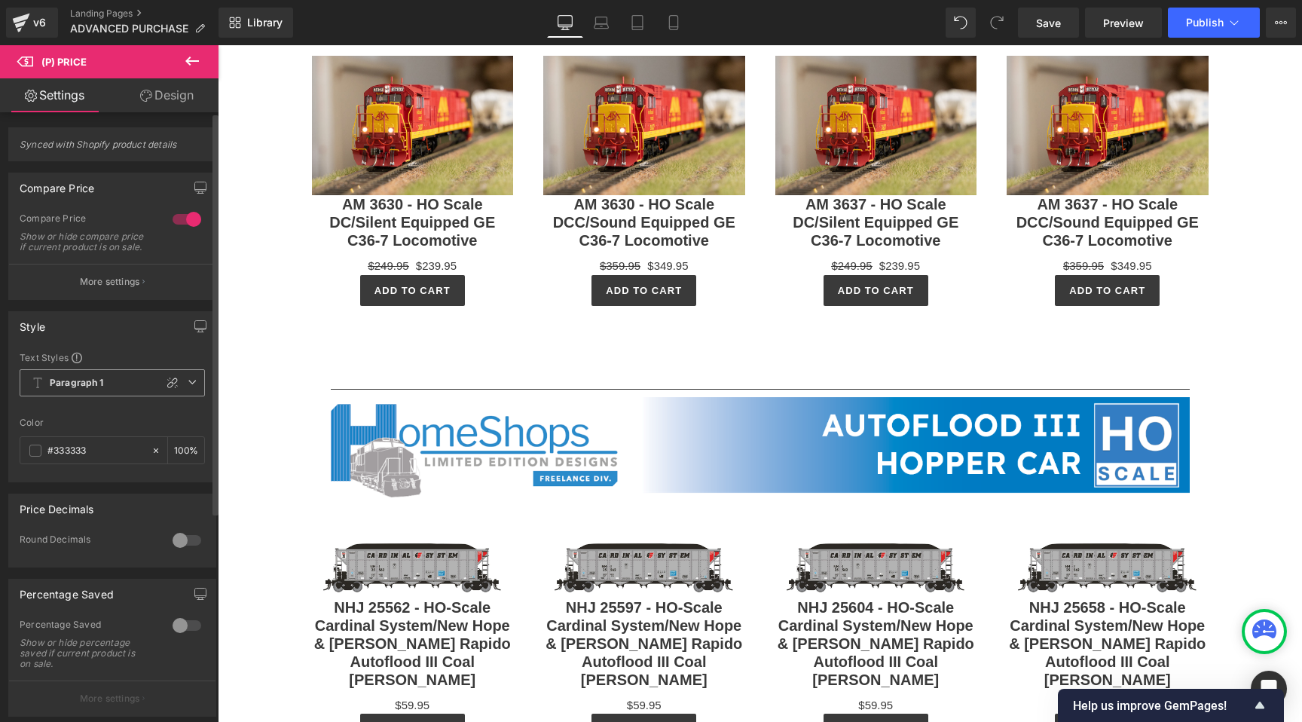
click at [96, 381] on span "Paragraph 1" at bounding box center [112, 382] width 185 height 27
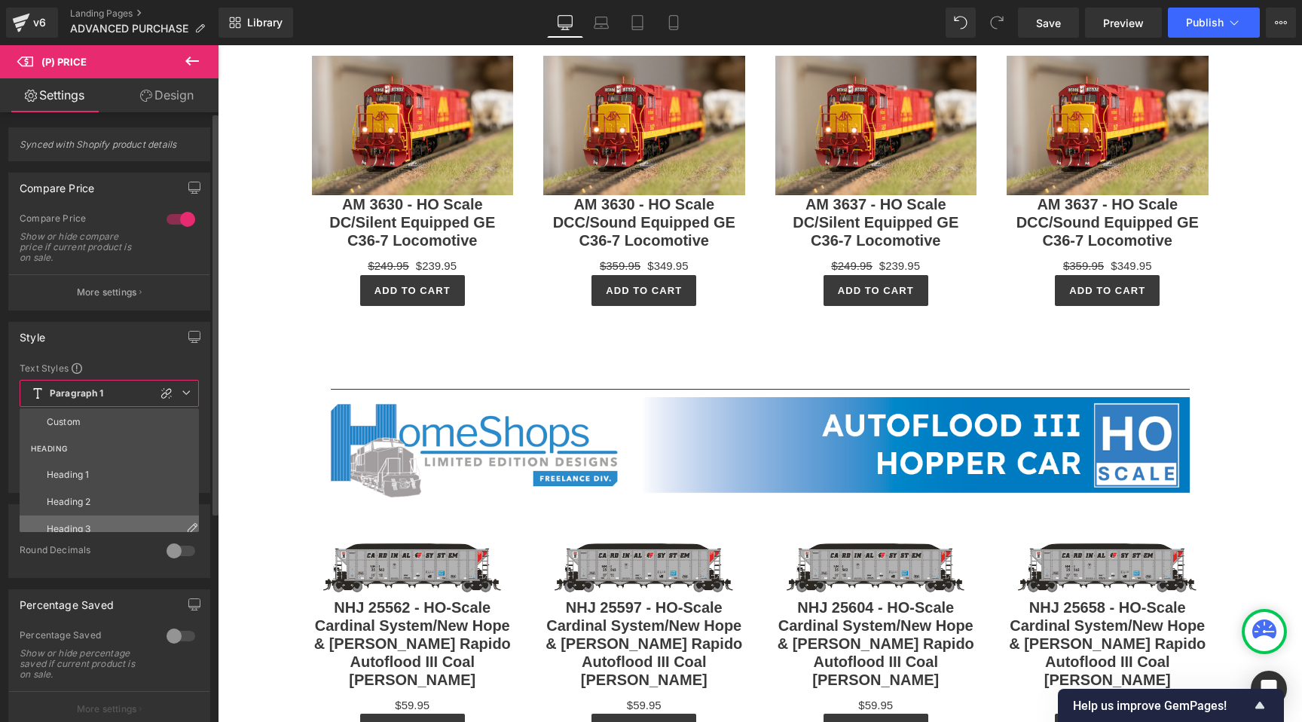
click at [88, 524] on div "Heading 3" at bounding box center [69, 529] width 44 height 11
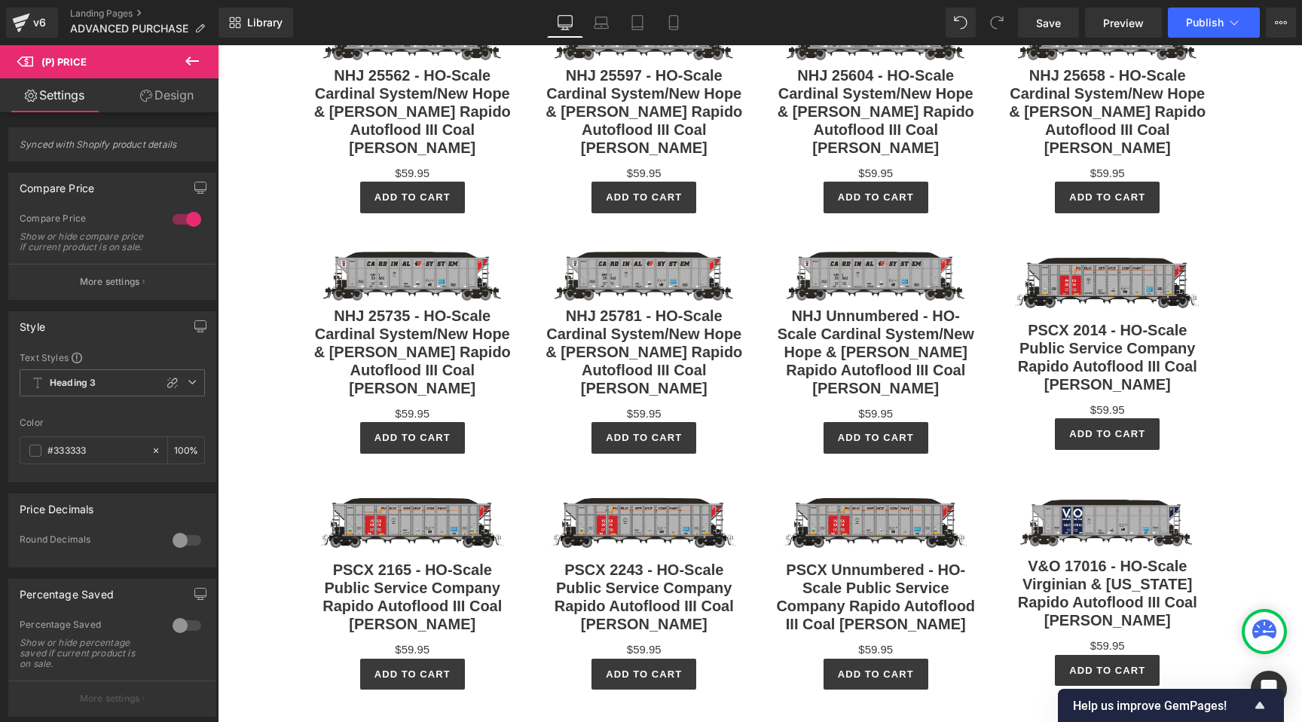
scroll to position [2969, 0]
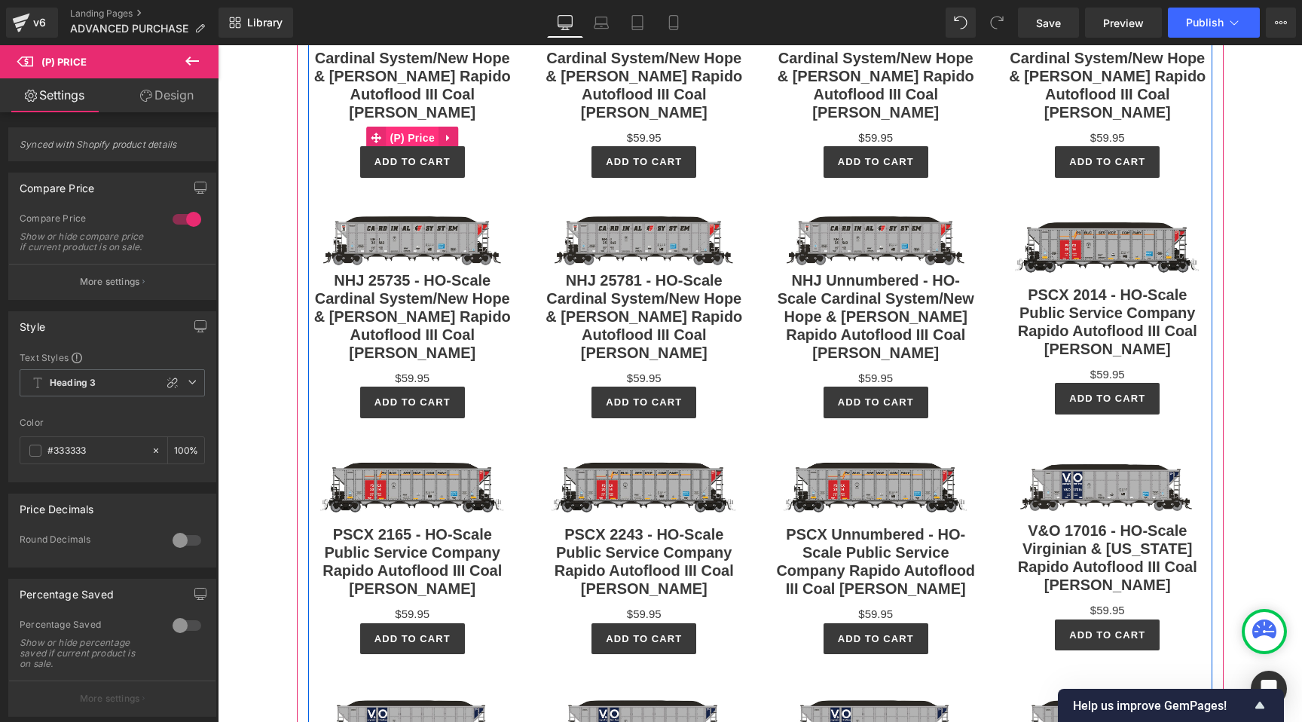
click at [408, 149] on span "(P) Price" at bounding box center [412, 138] width 53 height 23
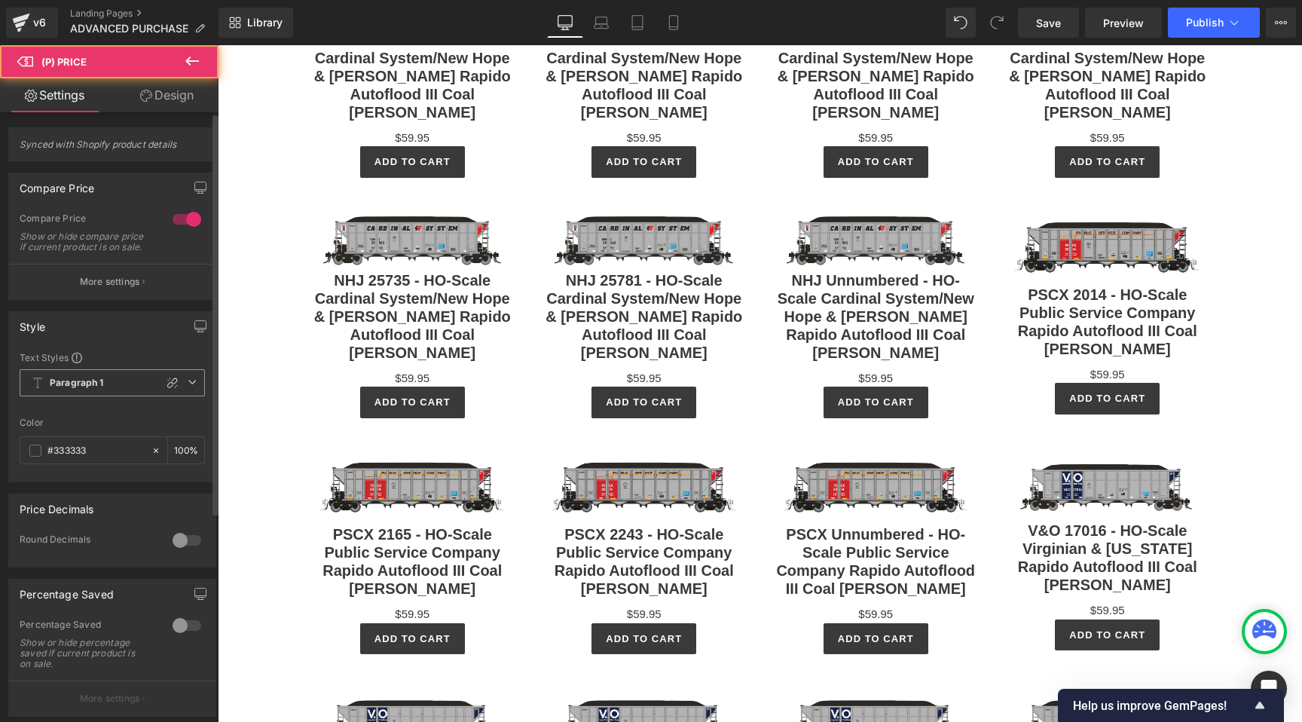
click at [102, 396] on span "Paragraph 1" at bounding box center [112, 382] width 185 height 27
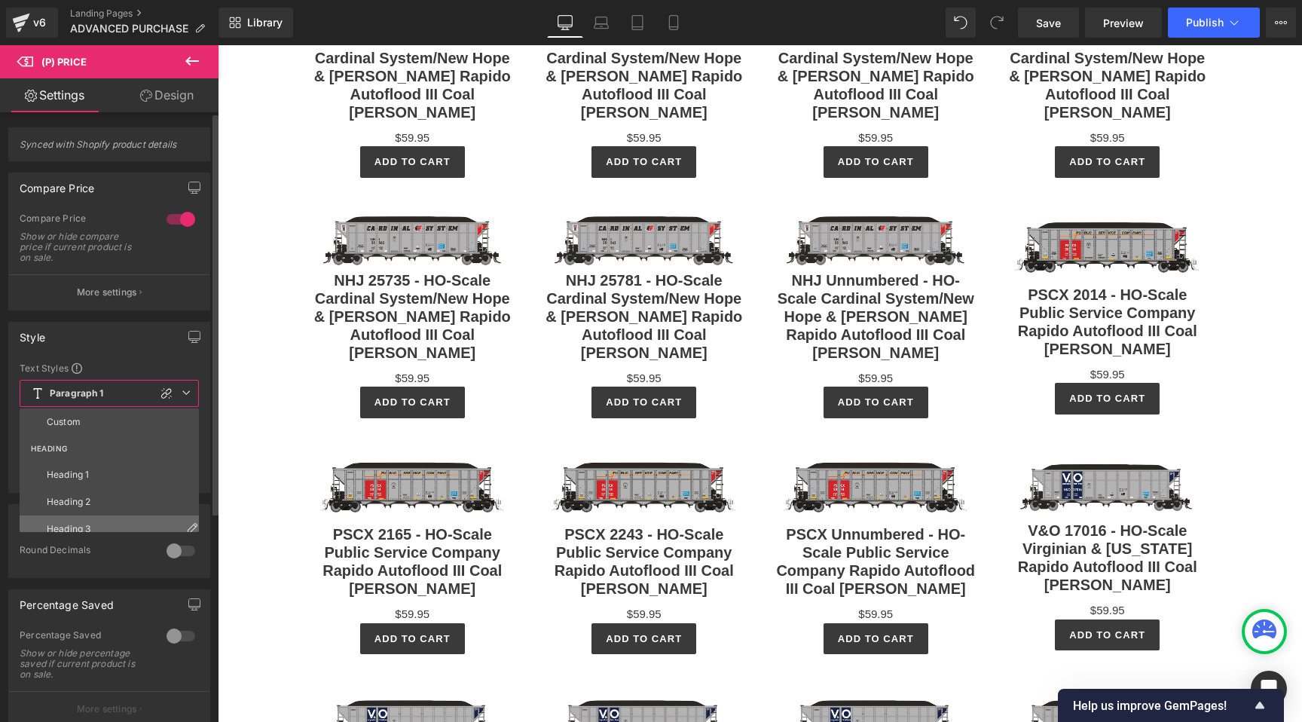
click at [88, 519] on li "Heading 3" at bounding box center [113, 528] width 186 height 27
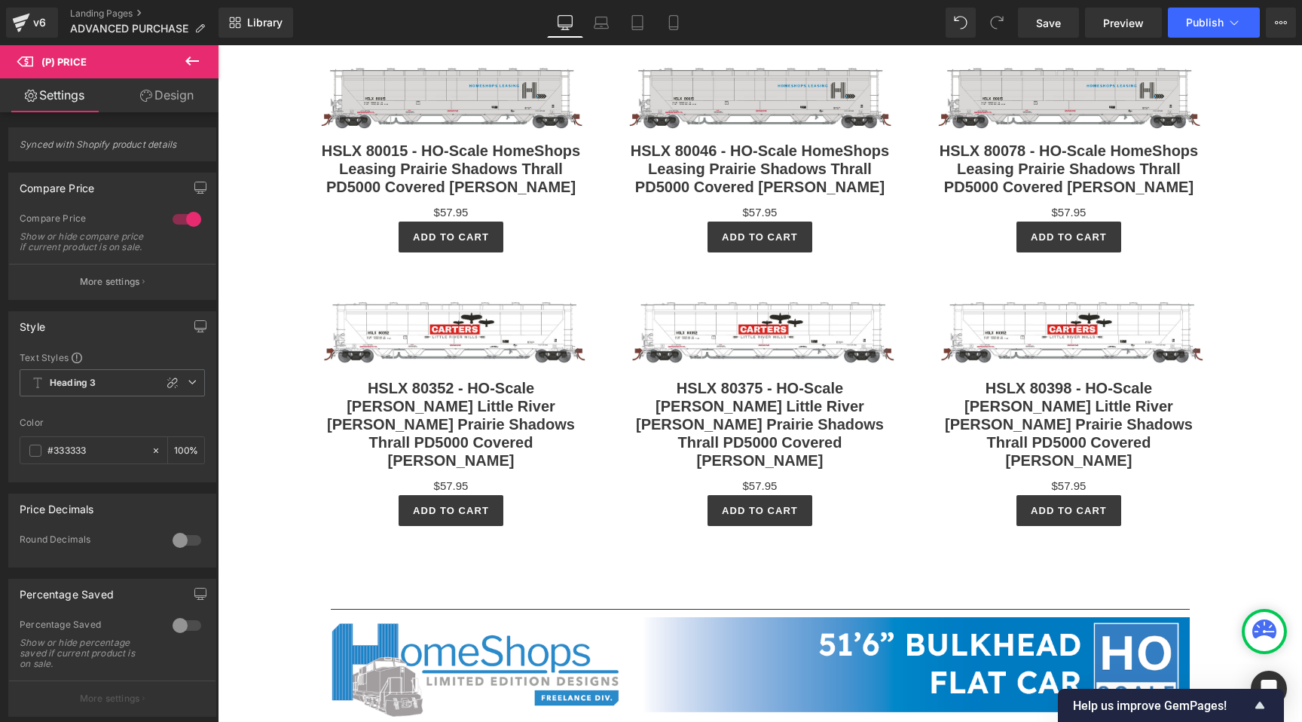
scroll to position [4603, 0]
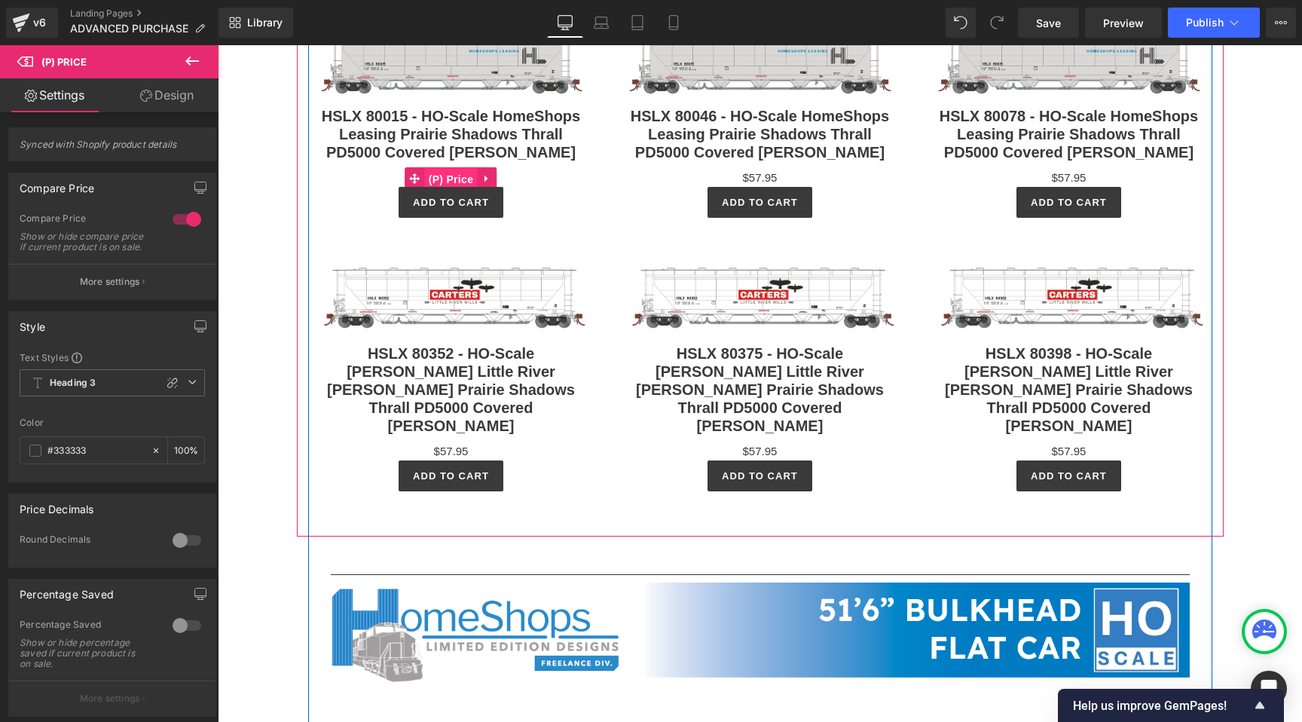
click at [454, 191] on span "(P) Price" at bounding box center [451, 179] width 53 height 23
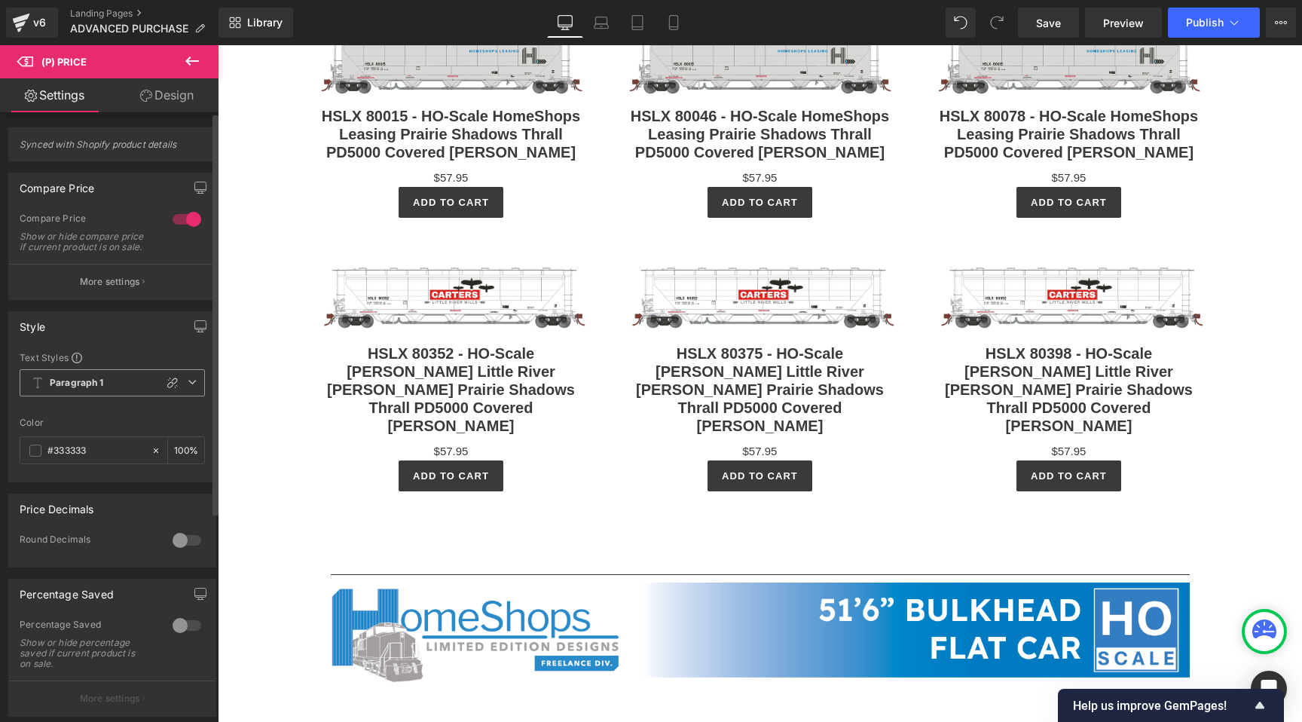
click at [105, 384] on span "Paragraph 1" at bounding box center [112, 382] width 185 height 27
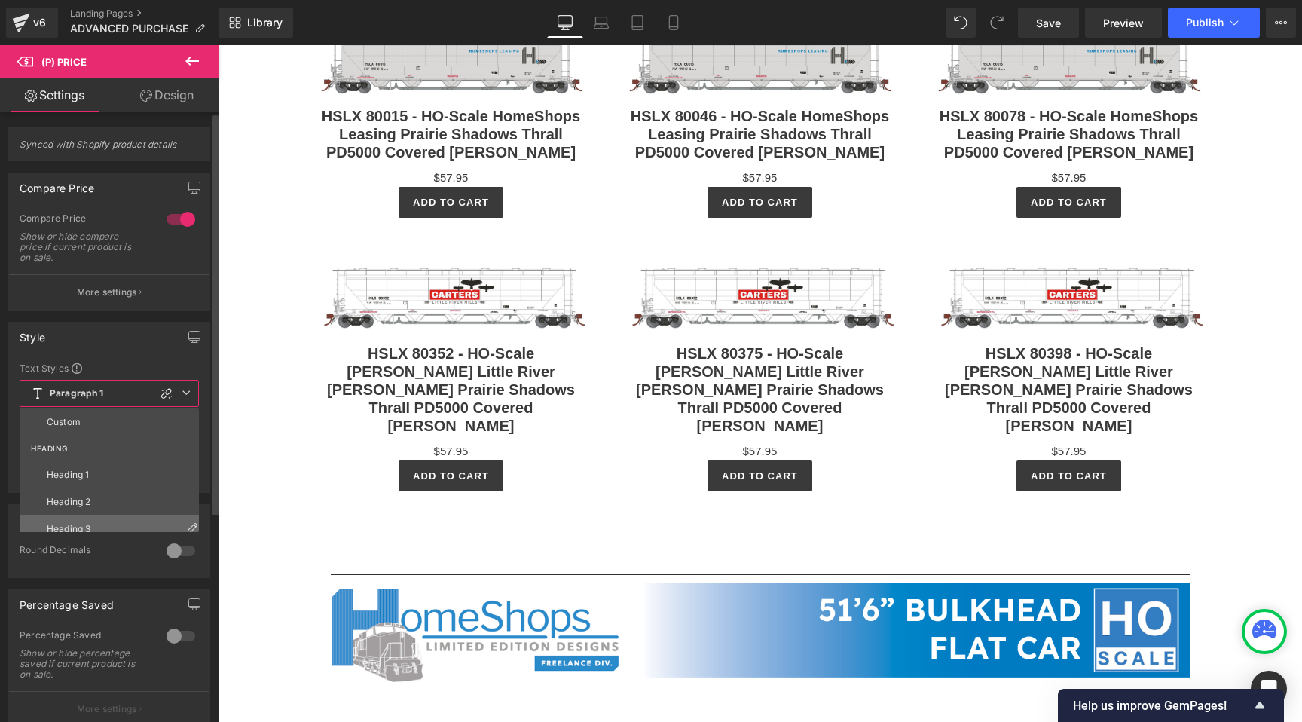
click at [102, 518] on li "Heading 3" at bounding box center [113, 528] width 186 height 27
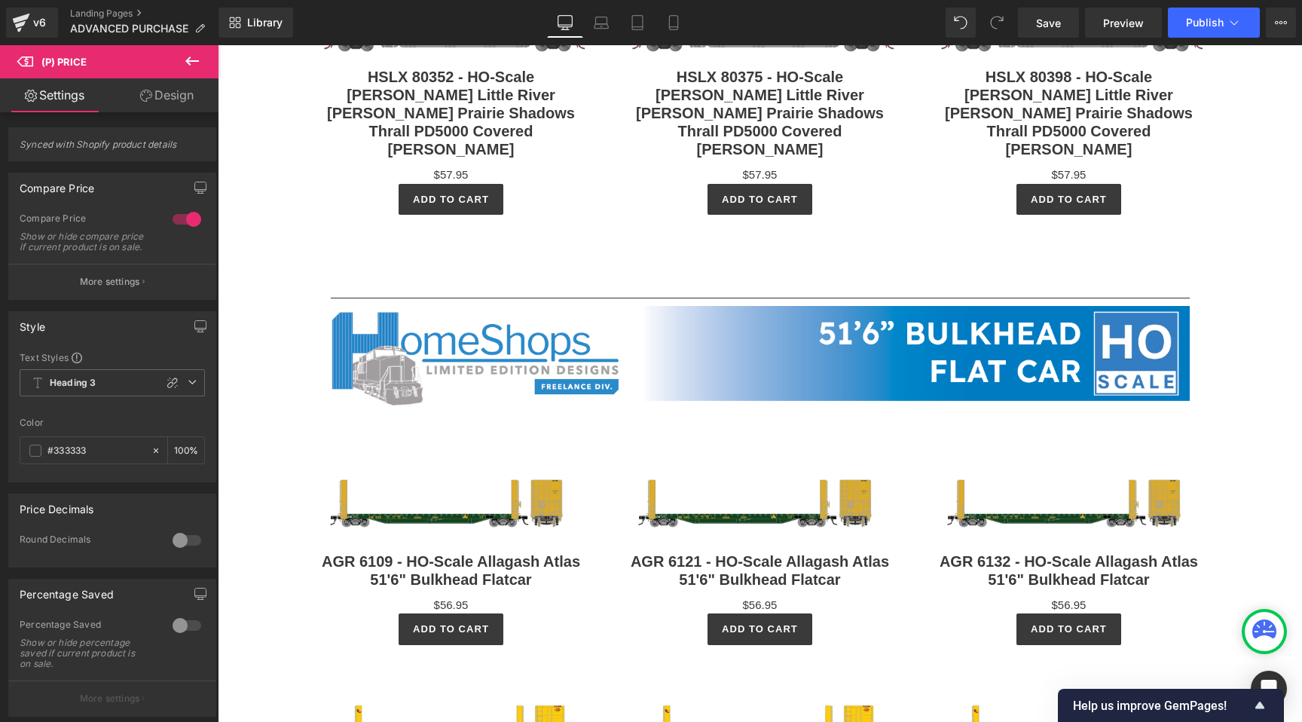
scroll to position [5047, 0]
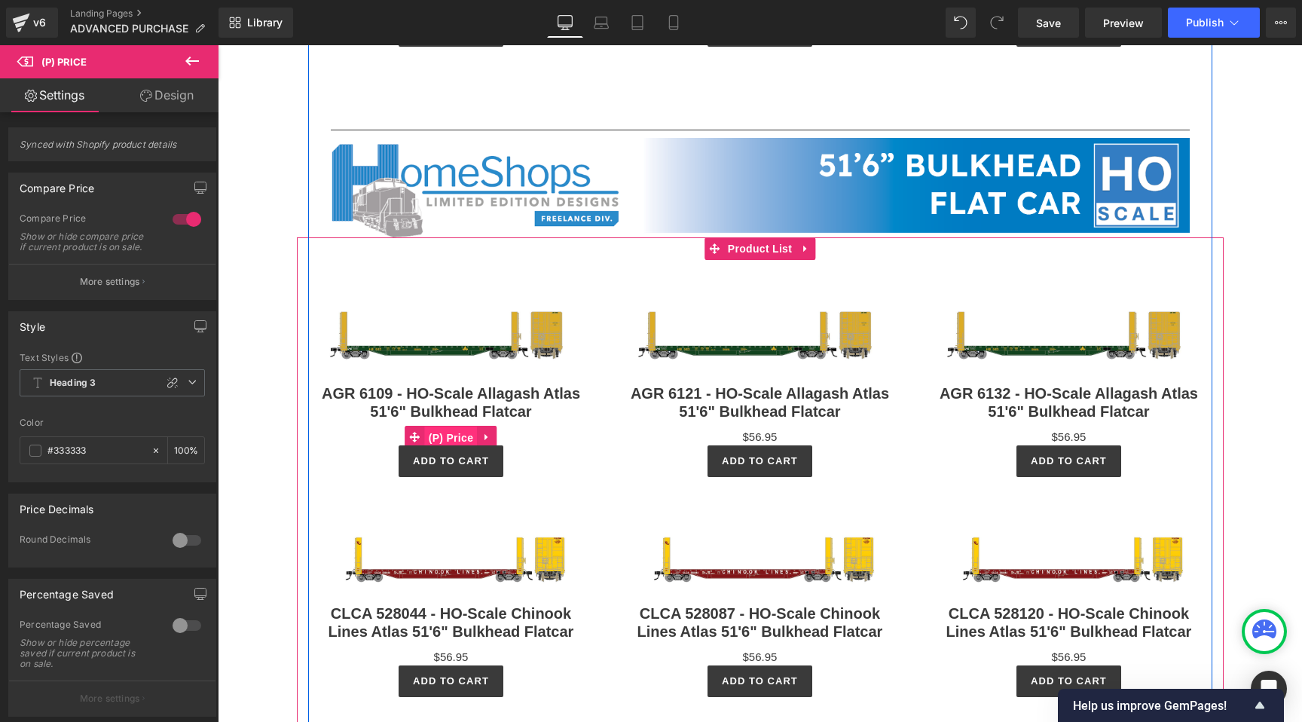
click at [455, 449] on span "(P) Price" at bounding box center [451, 437] width 53 height 23
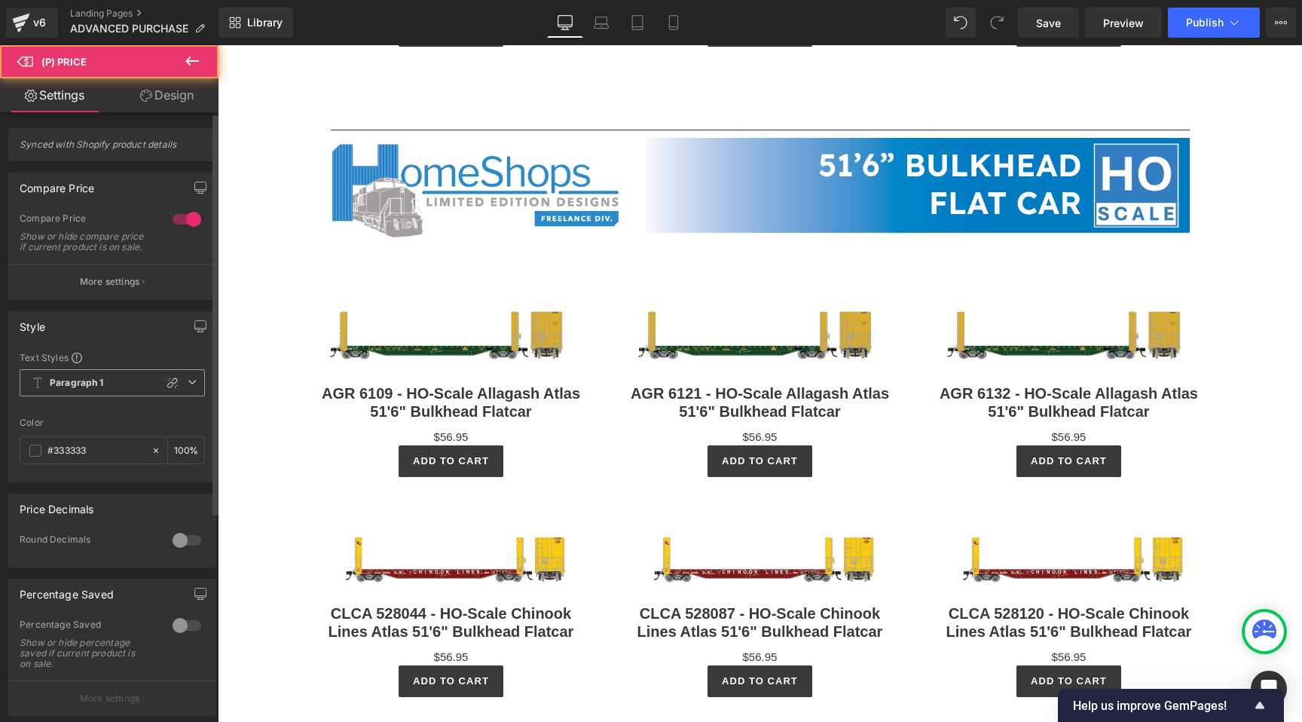
click at [110, 396] on span "Paragraph 1" at bounding box center [112, 382] width 185 height 27
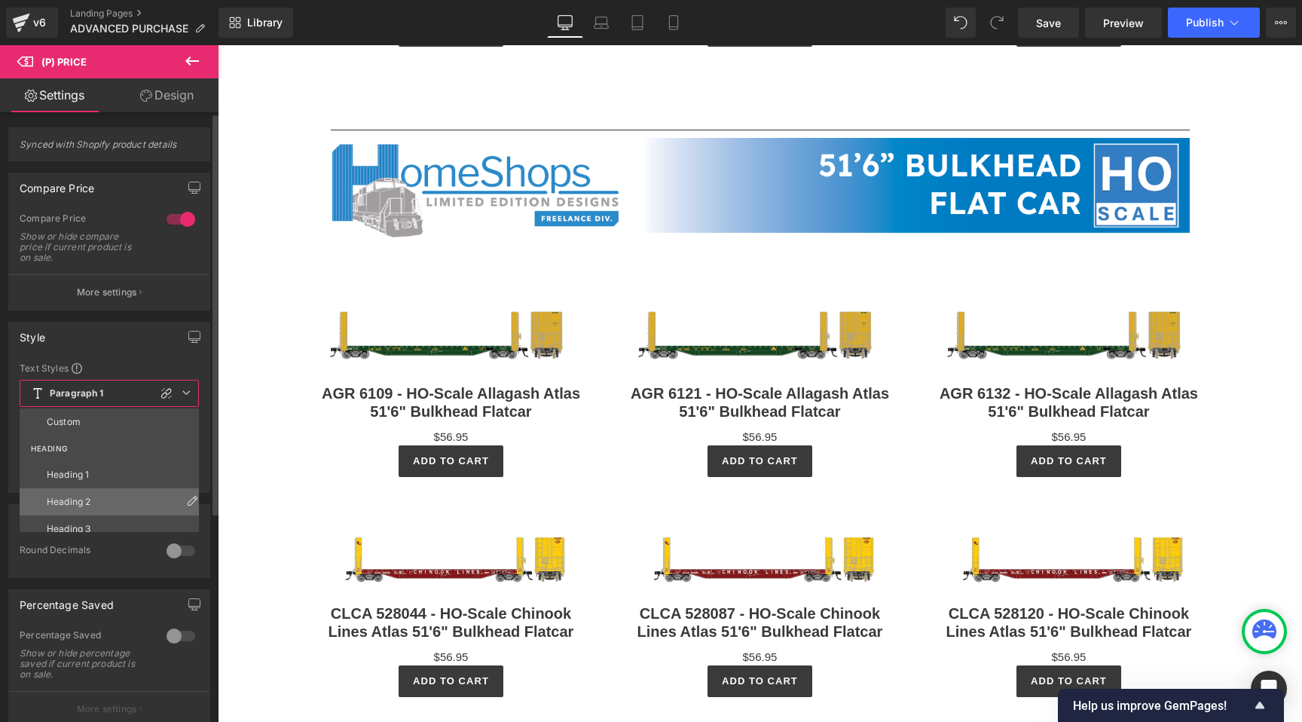
scroll to position [14, 0]
click at [109, 507] on li "Heading 3" at bounding box center [113, 514] width 186 height 27
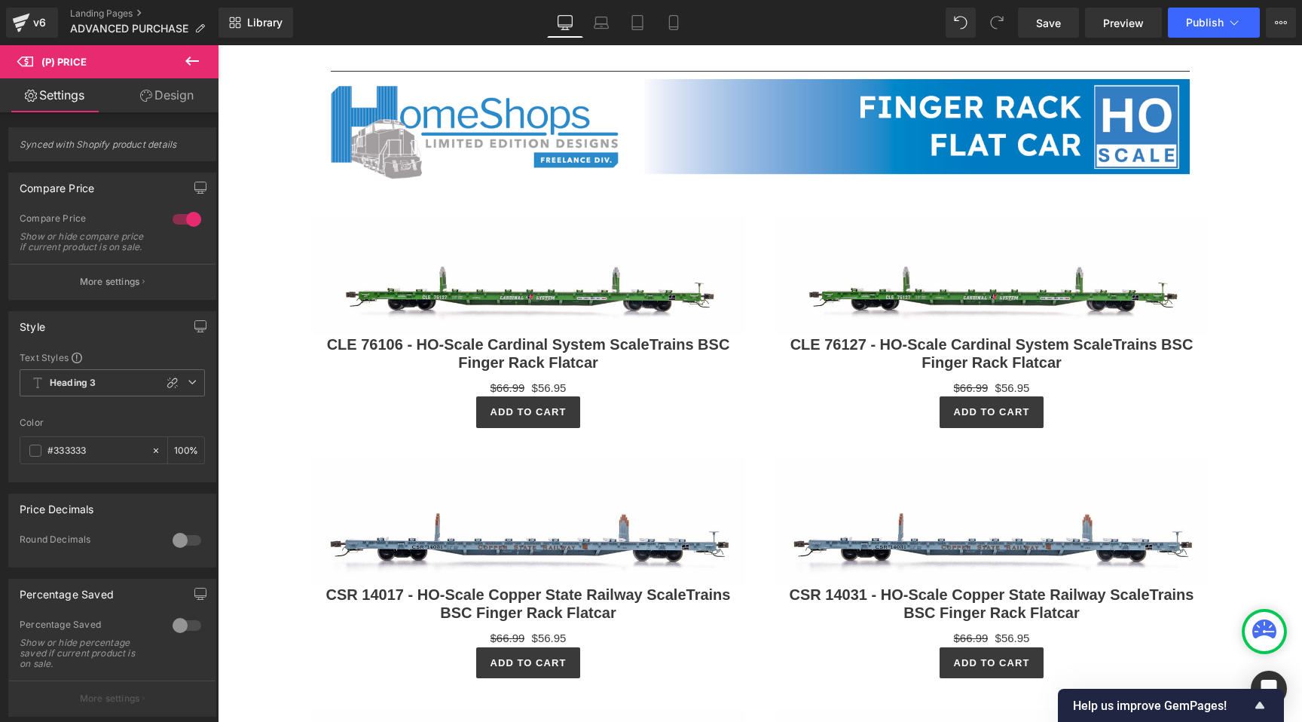
scroll to position [6257, 0]
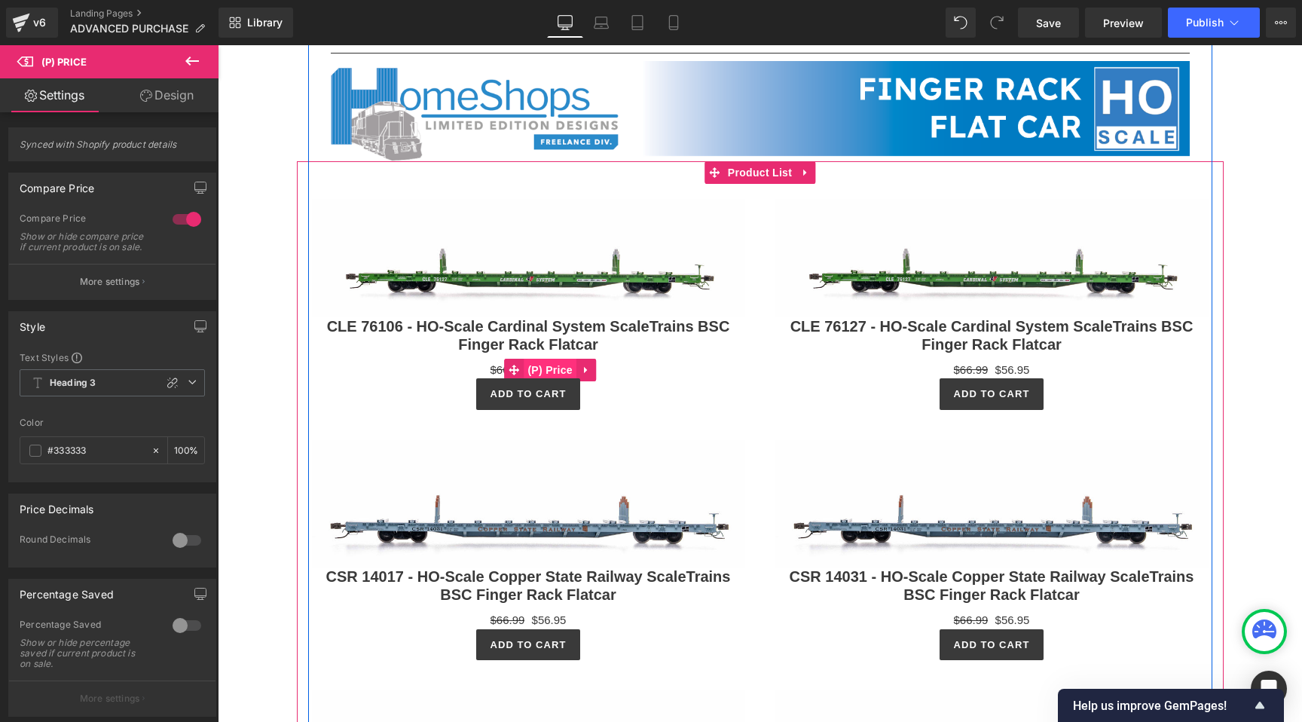
click at [549, 381] on span "(P) Price" at bounding box center [550, 370] width 53 height 23
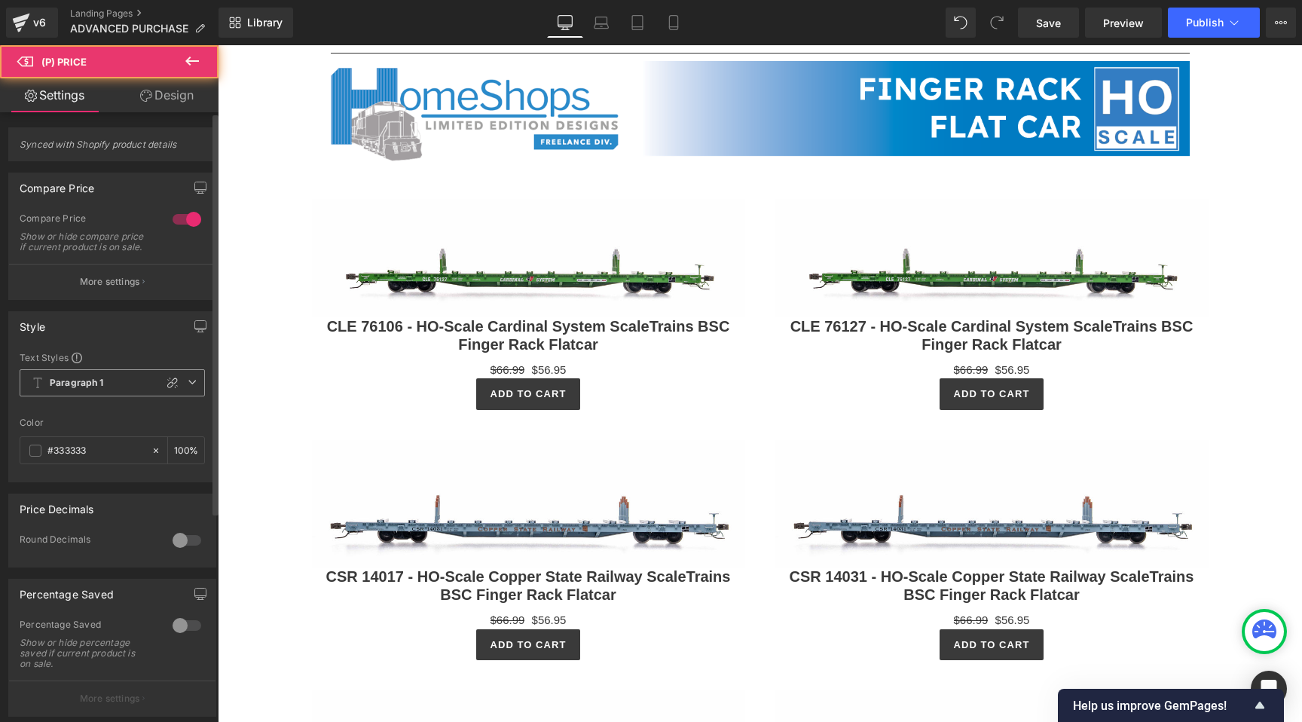
click at [122, 392] on span "Paragraph 1" at bounding box center [112, 382] width 185 height 27
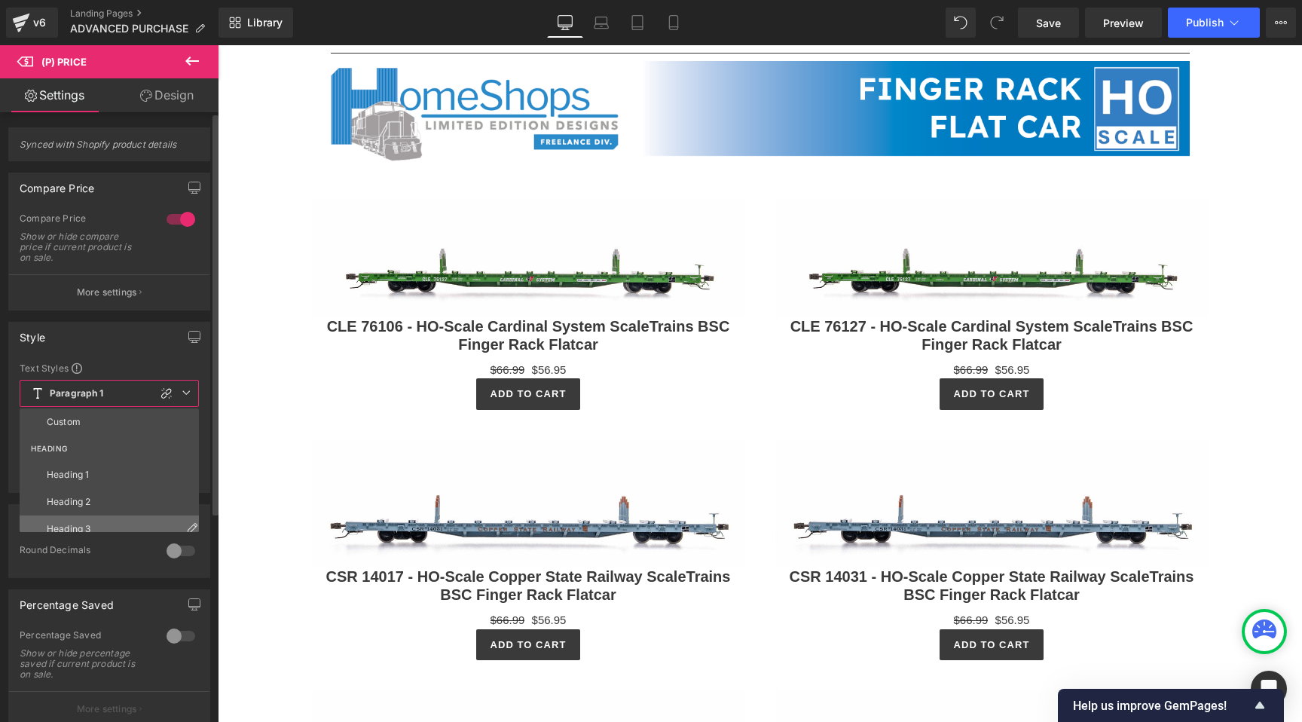
click at [98, 524] on li "Heading 3" at bounding box center [113, 528] width 186 height 27
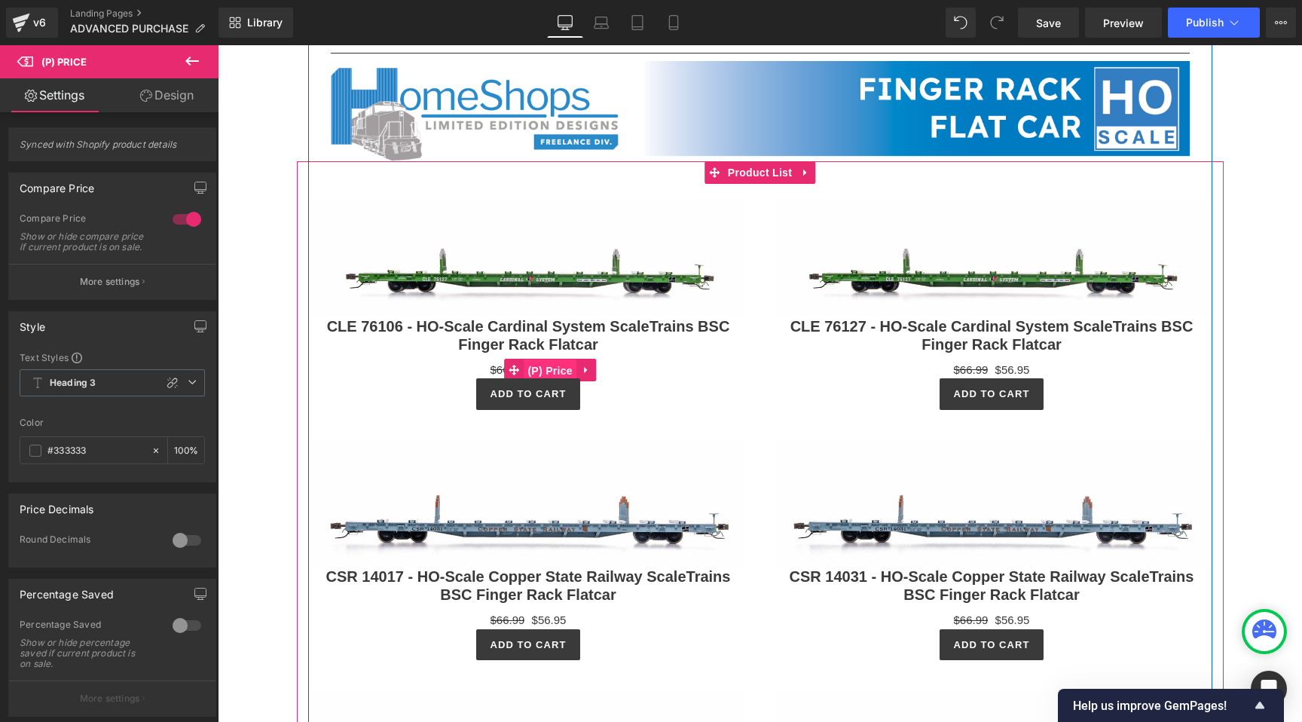
click at [545, 382] on span "(P) Price" at bounding box center [550, 370] width 53 height 23
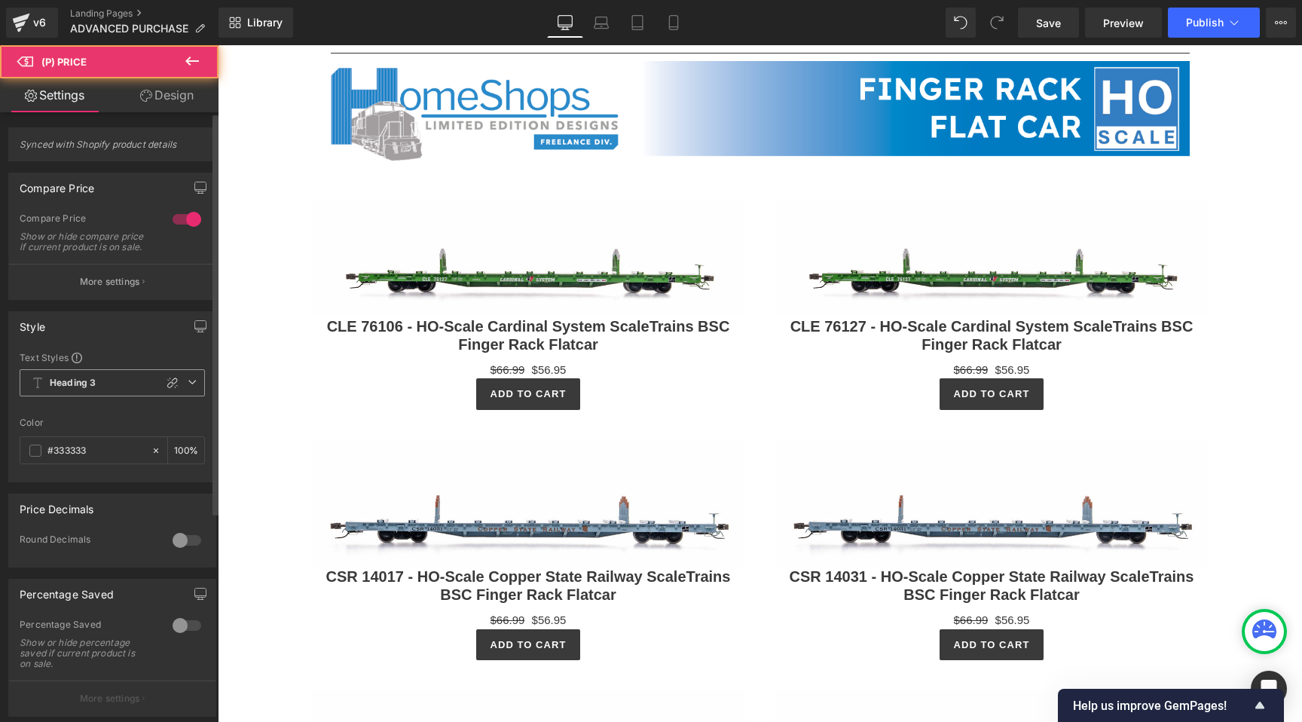
click at [134, 396] on span "Heading 3" at bounding box center [112, 382] width 185 height 27
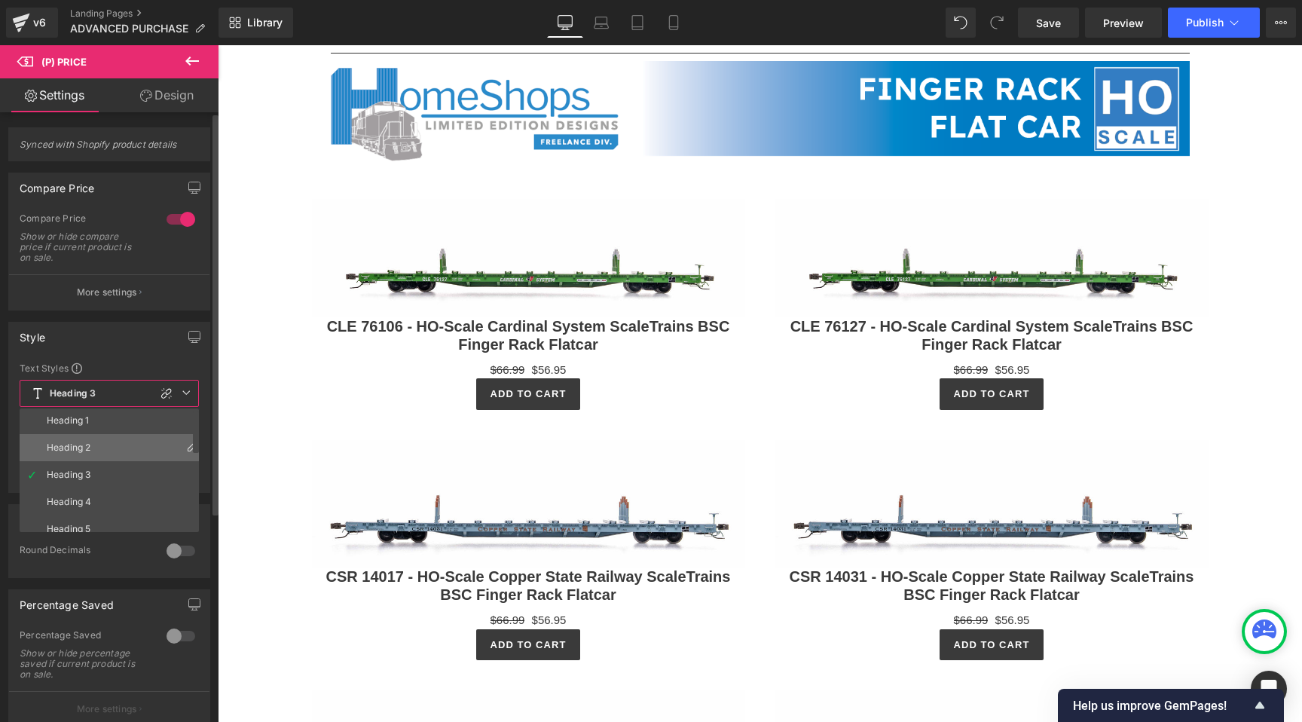
scroll to position [75, 0]
click at [100, 428] on li "Heading 2" at bounding box center [113, 426] width 186 height 27
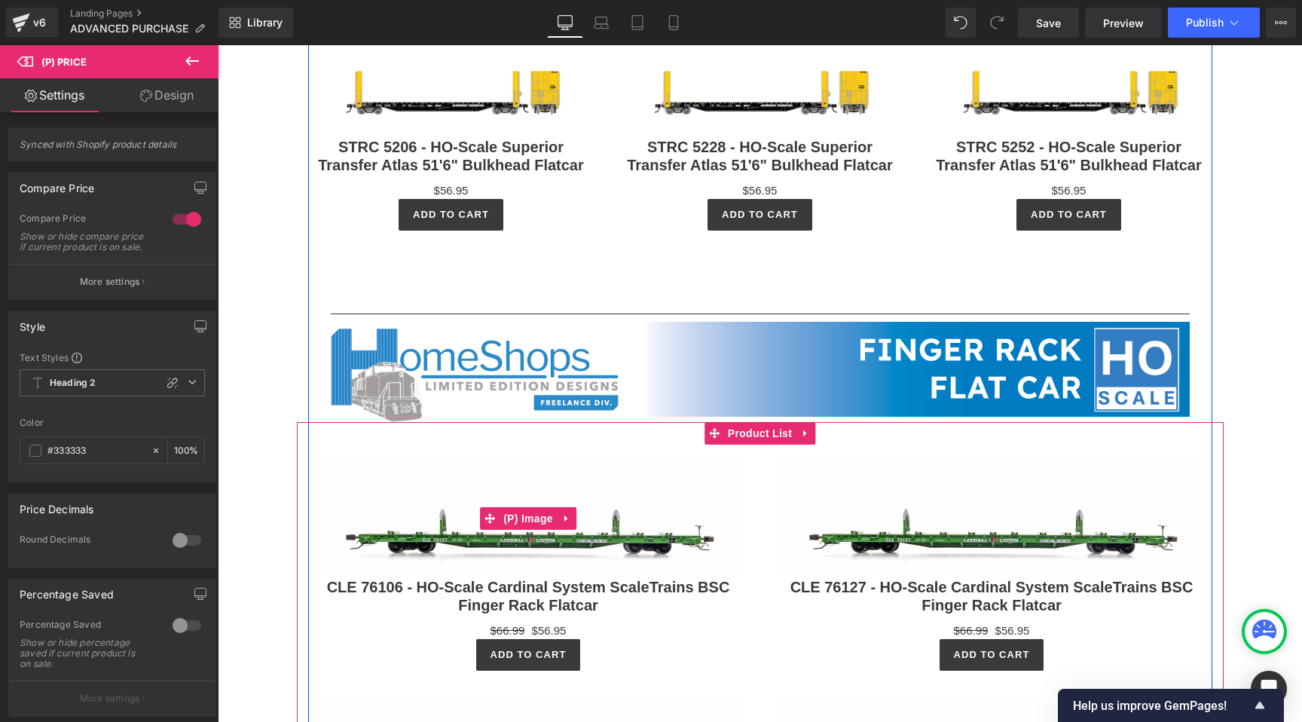
scroll to position [5821, 0]
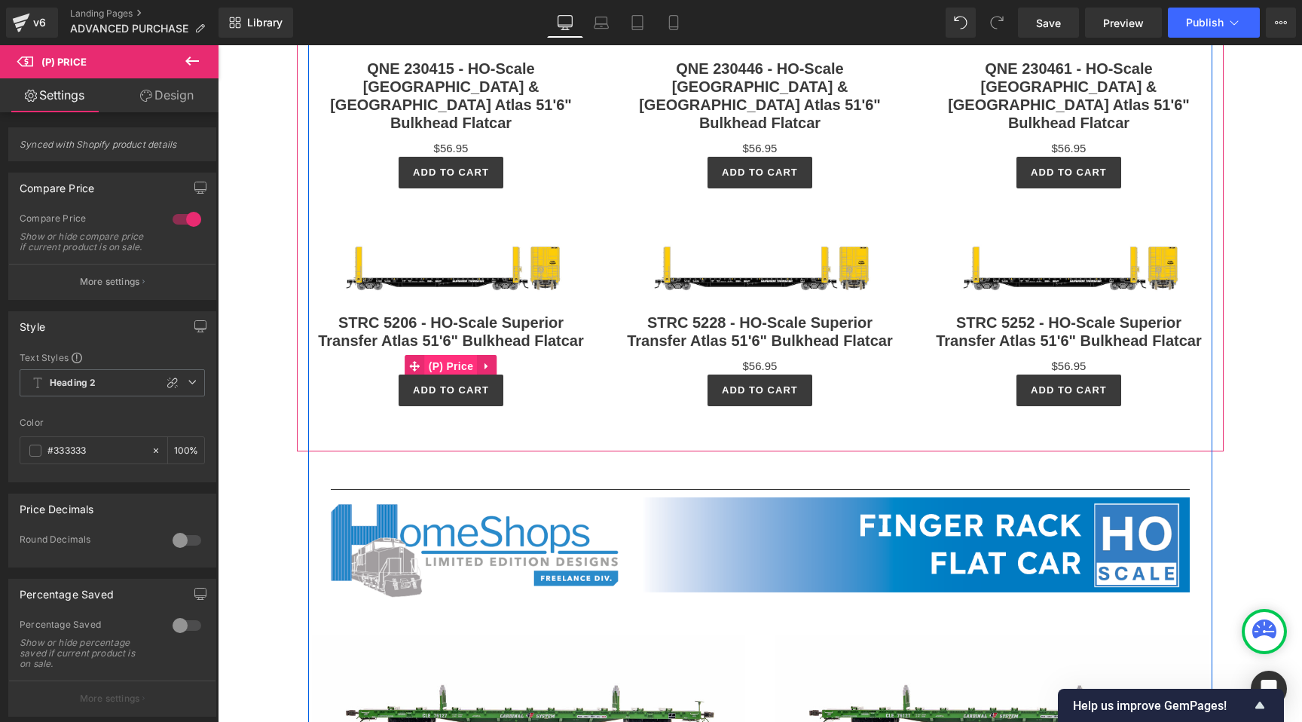
click at [451, 378] on span "(P) Price" at bounding box center [451, 366] width 53 height 23
click at [451, 378] on span "(P) Price" at bounding box center [451, 367] width 53 height 23
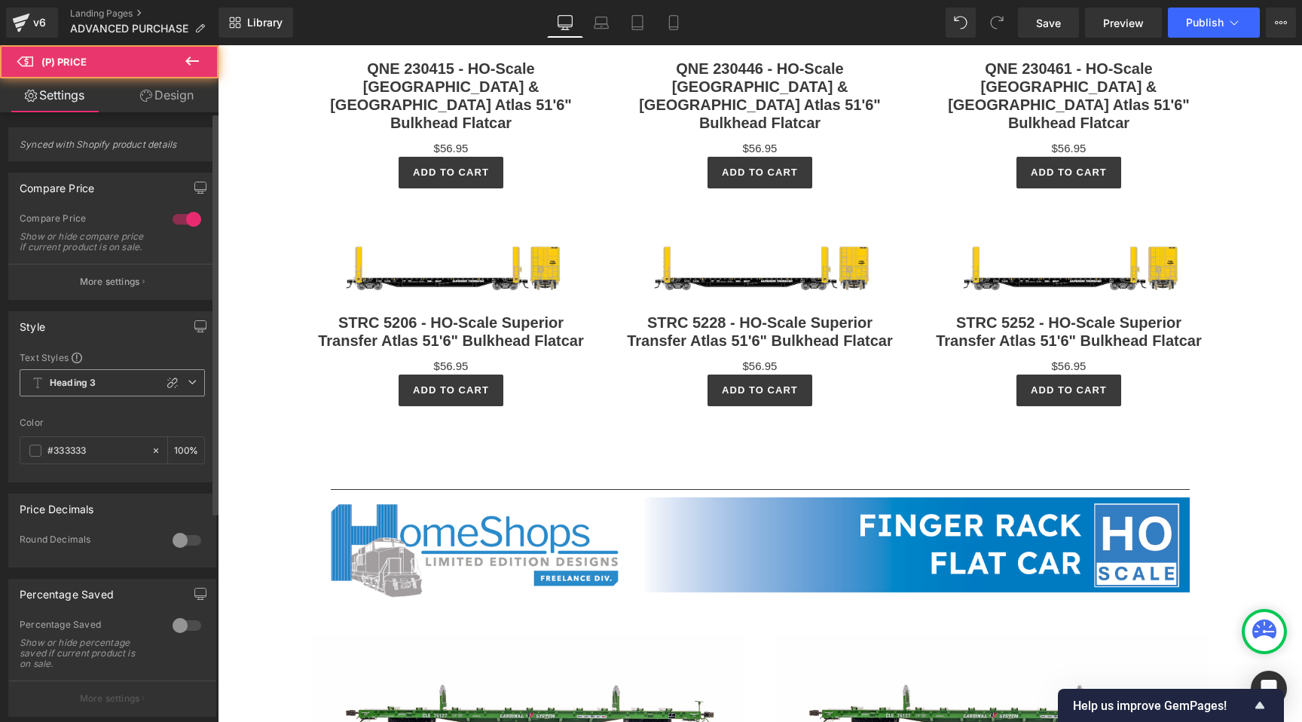
click at [60, 390] on b "Heading 3" at bounding box center [73, 383] width 46 height 13
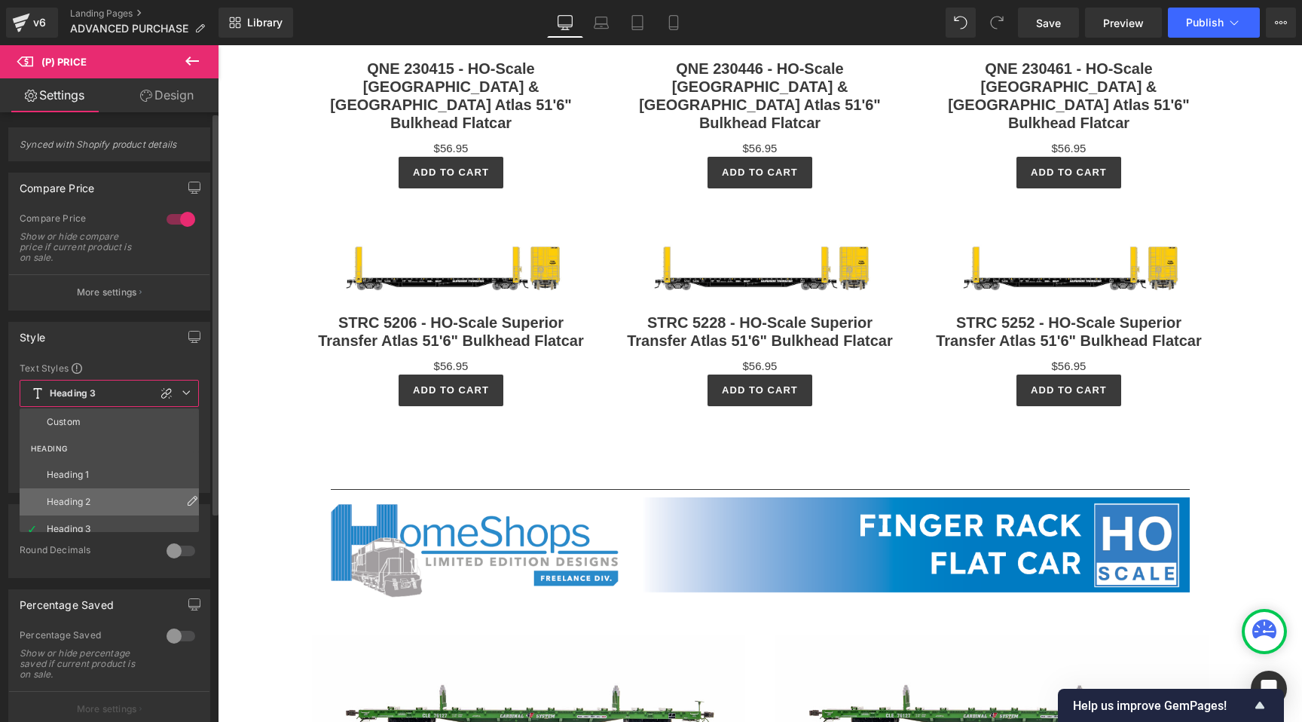
click at [76, 512] on li "Heading 2" at bounding box center [113, 501] width 186 height 27
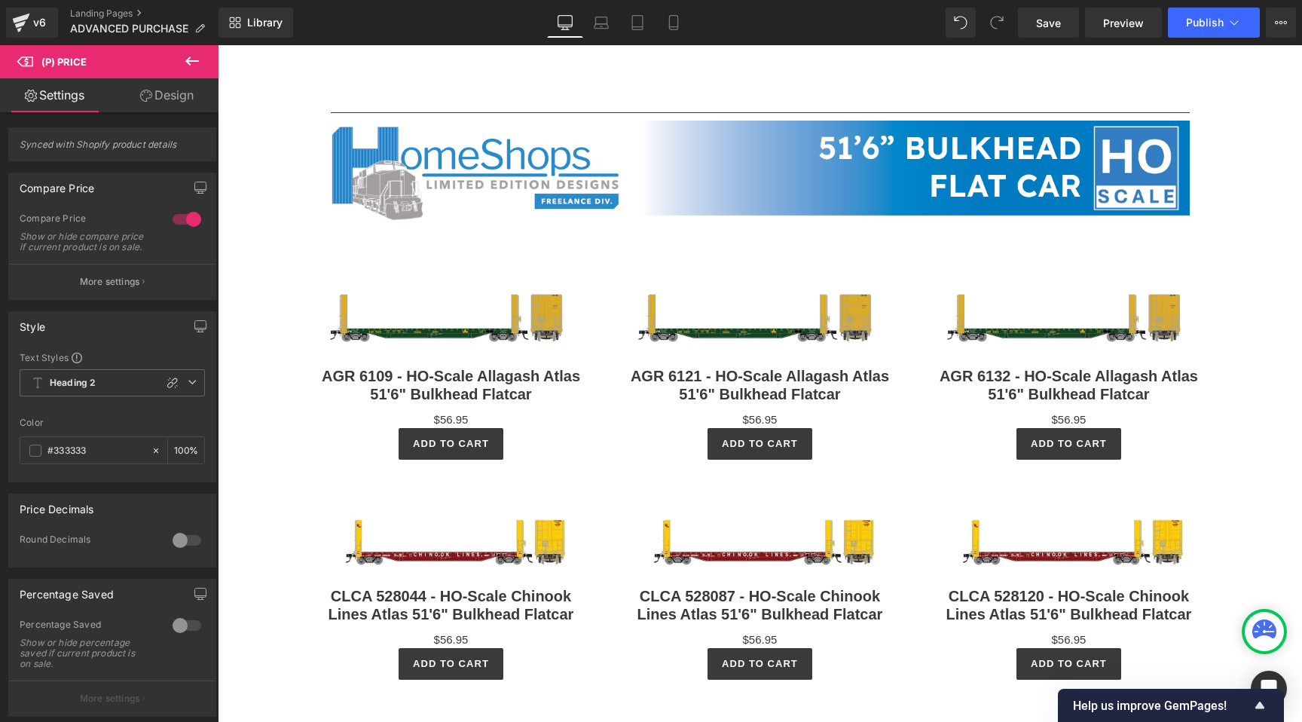
scroll to position [5064, 0]
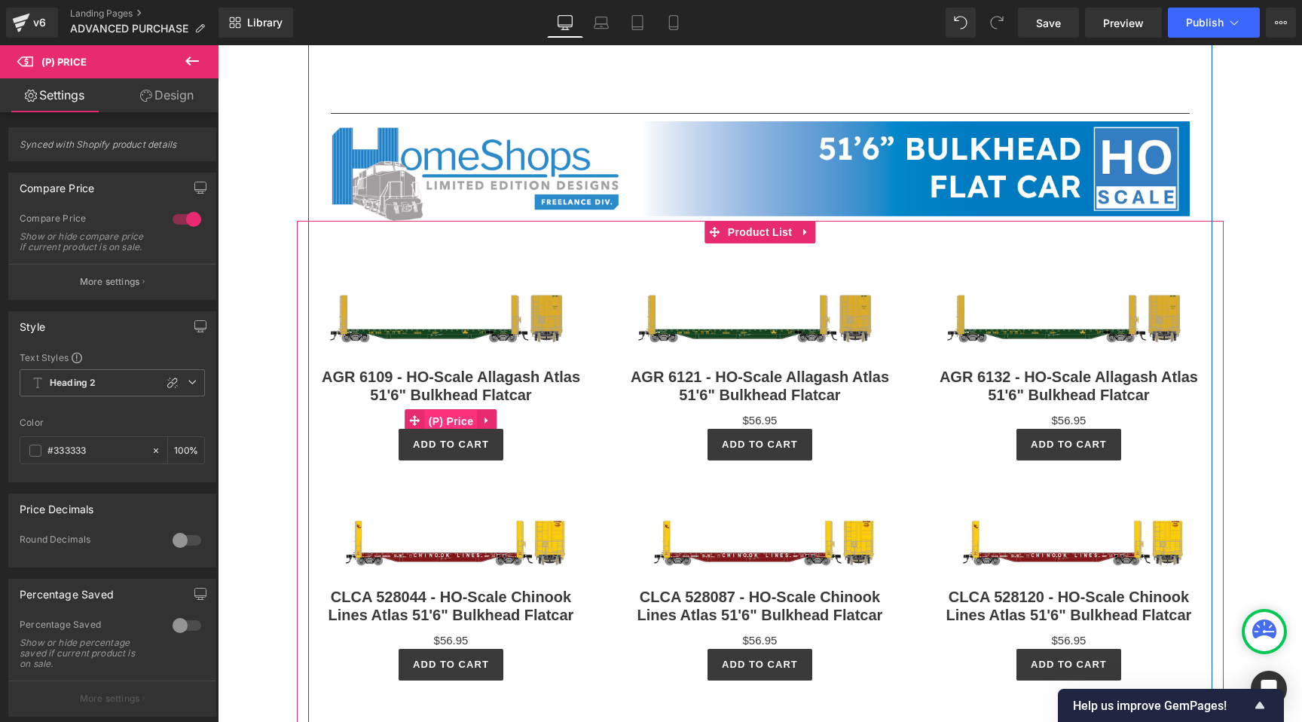
click at [444, 433] on span "(P) Price" at bounding box center [451, 421] width 53 height 23
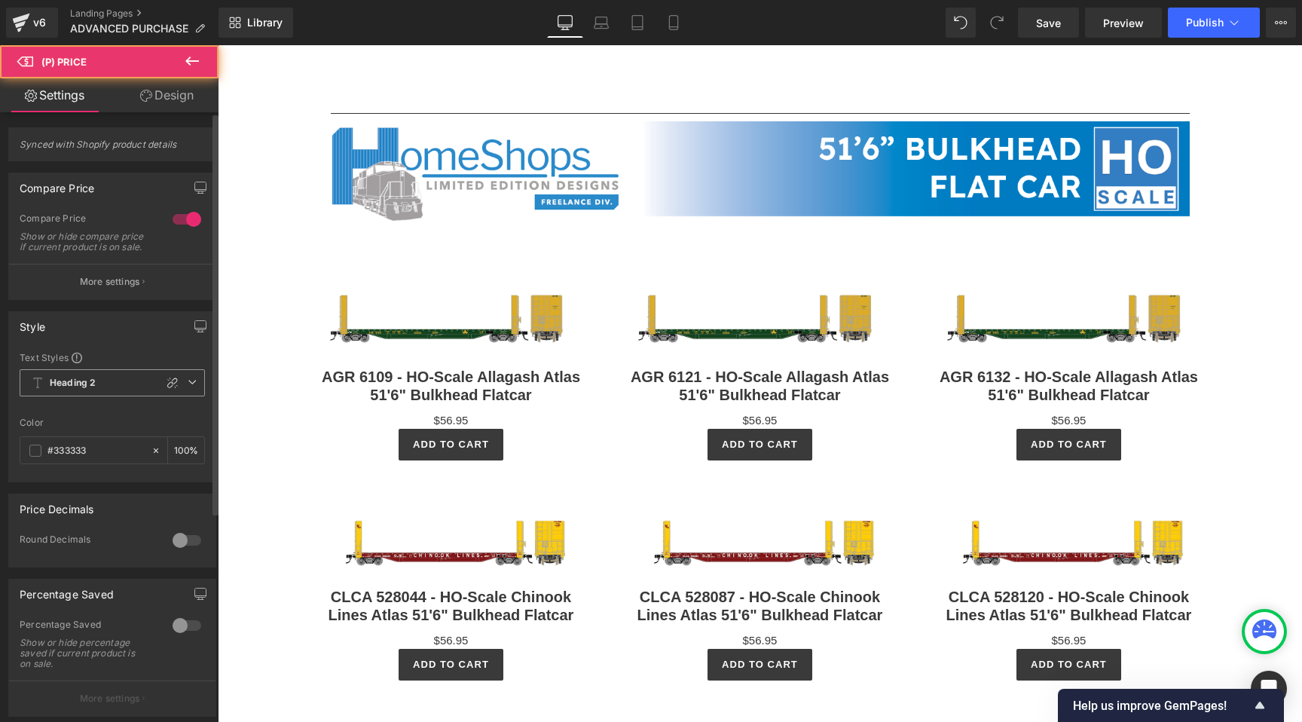
click at [115, 393] on span "Heading 2" at bounding box center [112, 382] width 185 height 27
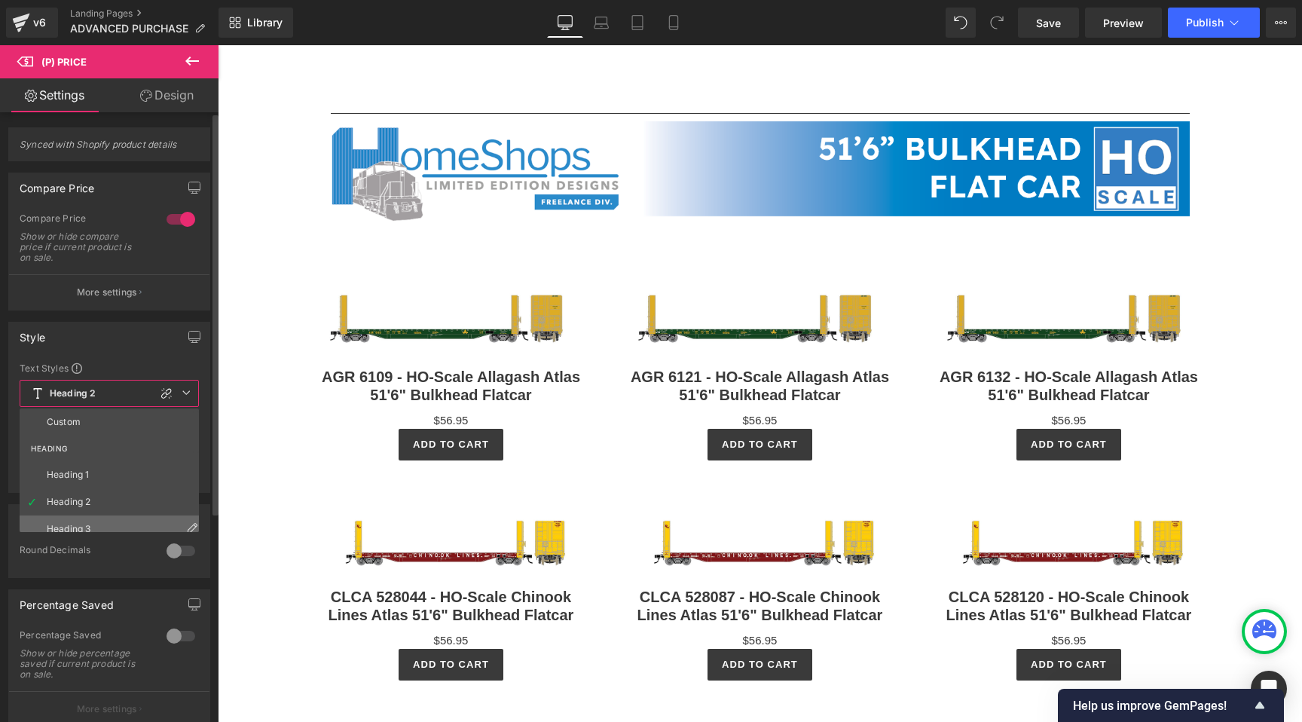
click at [87, 519] on div "Custom HEADING Heading 1 Heading 2 Heading 3 Heading 4 Heading 5 Heading 6 PARA…" at bounding box center [113, 470] width 186 height 124
click at [87, 519] on li "Heading 3" at bounding box center [113, 528] width 186 height 27
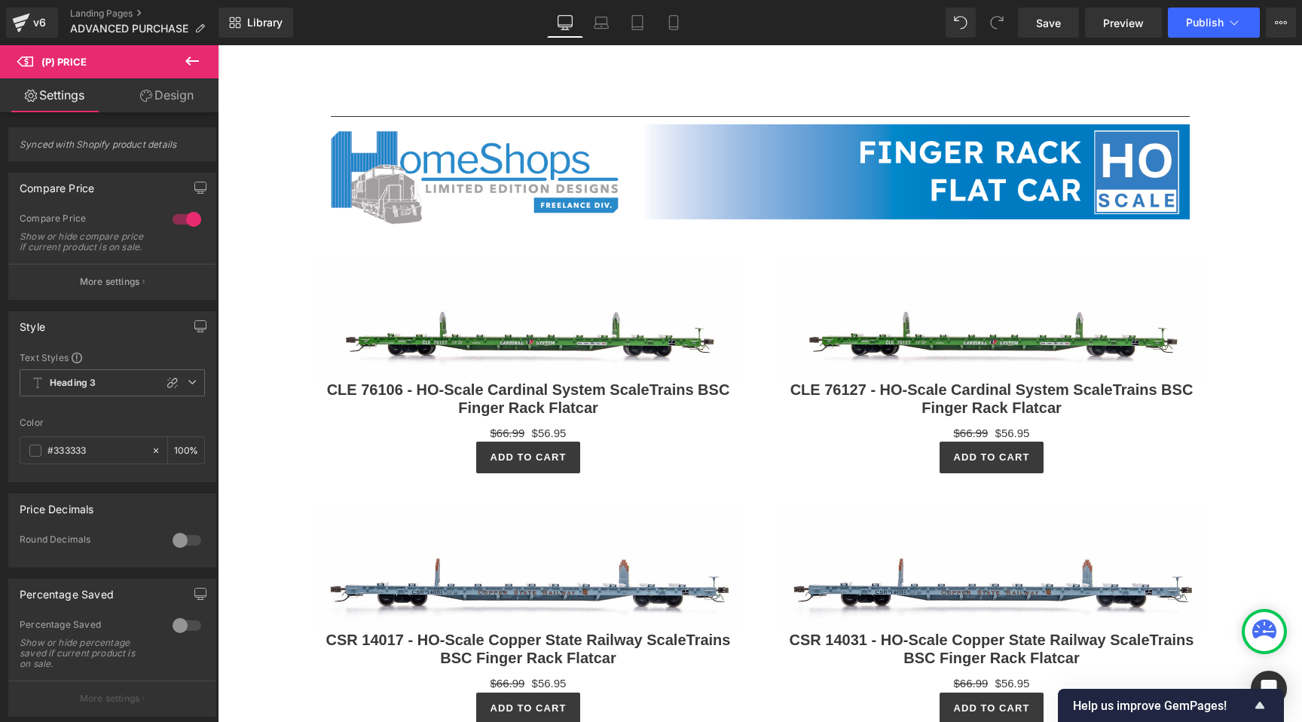
scroll to position [6217, 0]
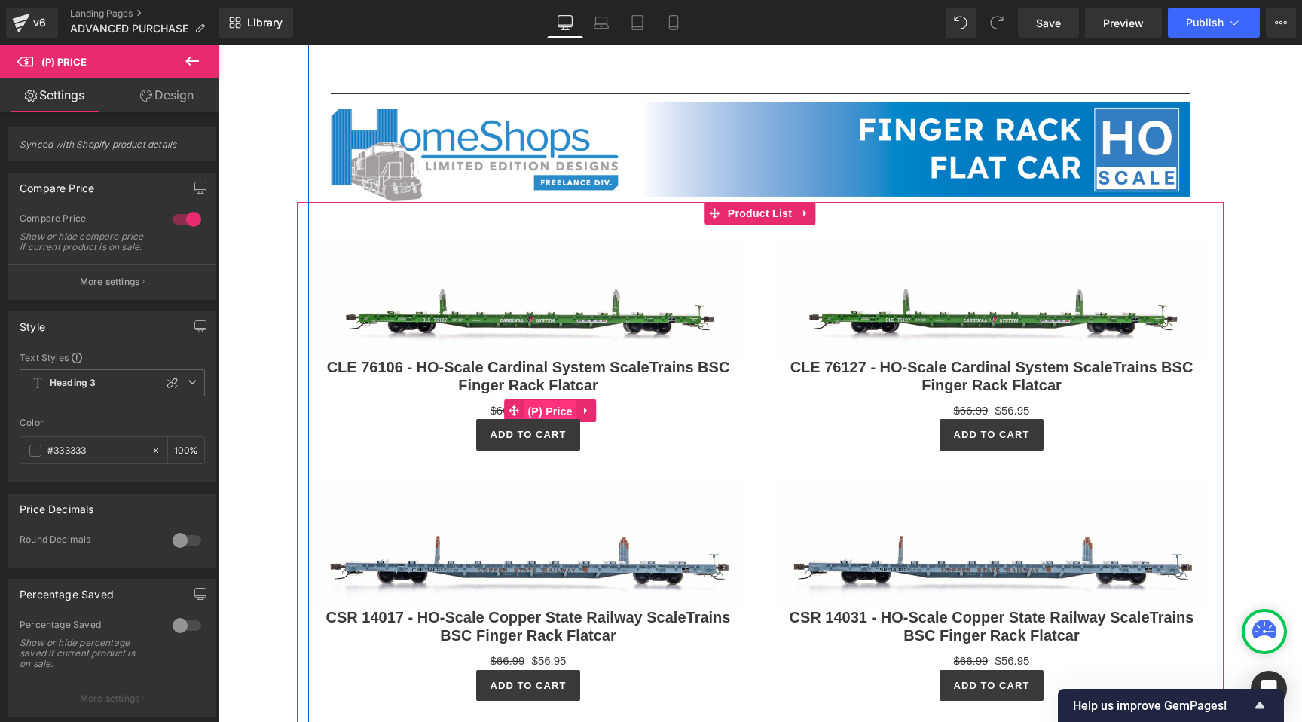
click at [546, 423] on span "(P) Price" at bounding box center [550, 411] width 53 height 23
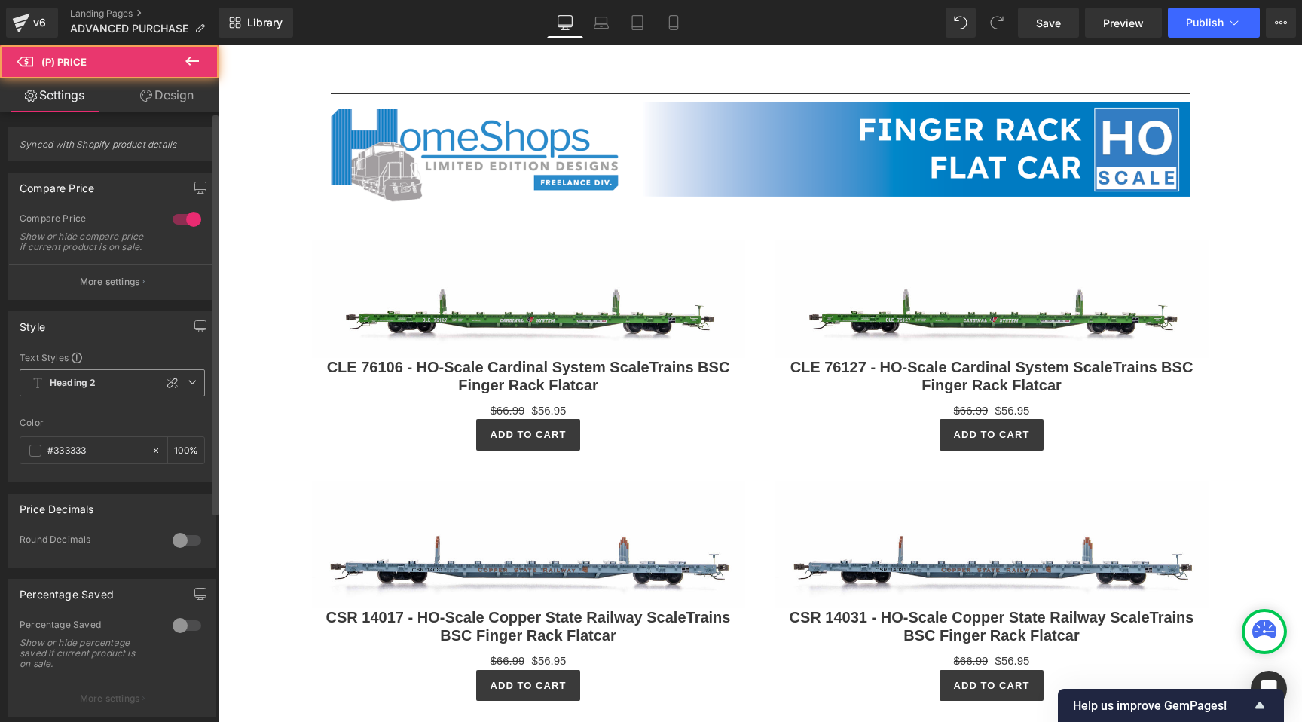
click at [127, 396] on span "Heading 2" at bounding box center [112, 382] width 185 height 27
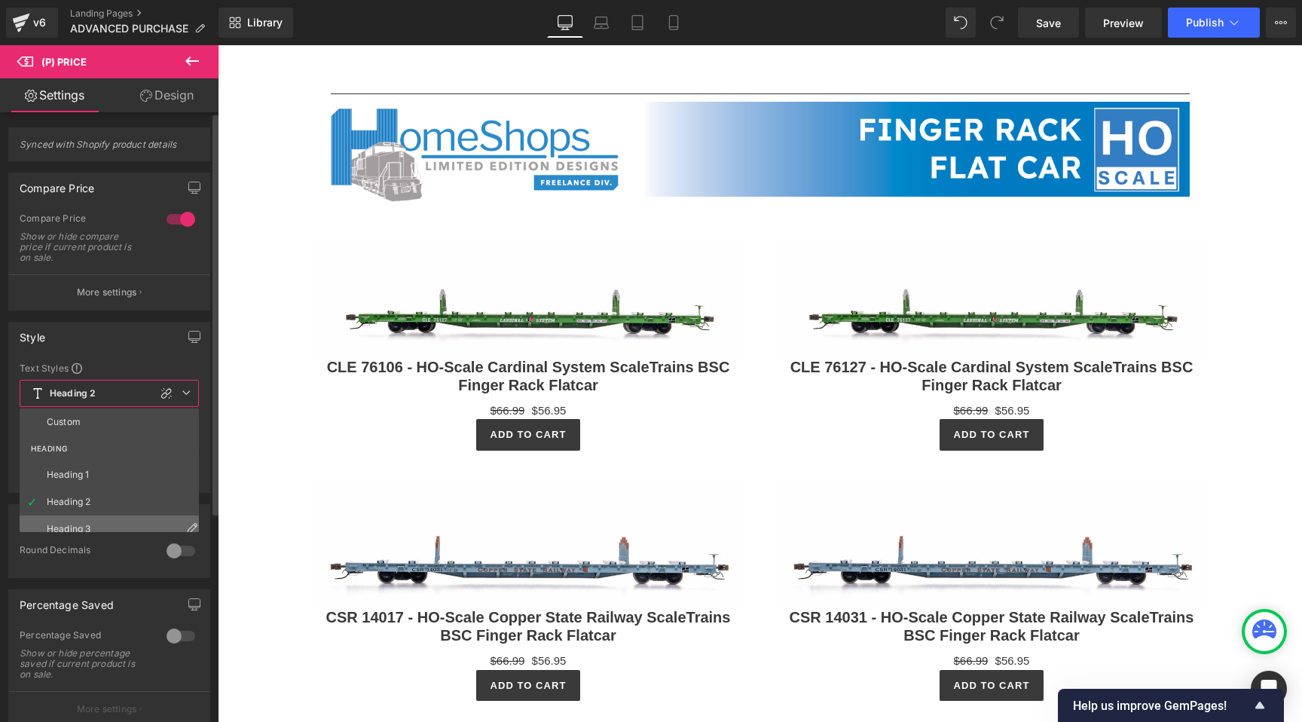
click at [102, 520] on li "Heading 3" at bounding box center [113, 528] width 186 height 27
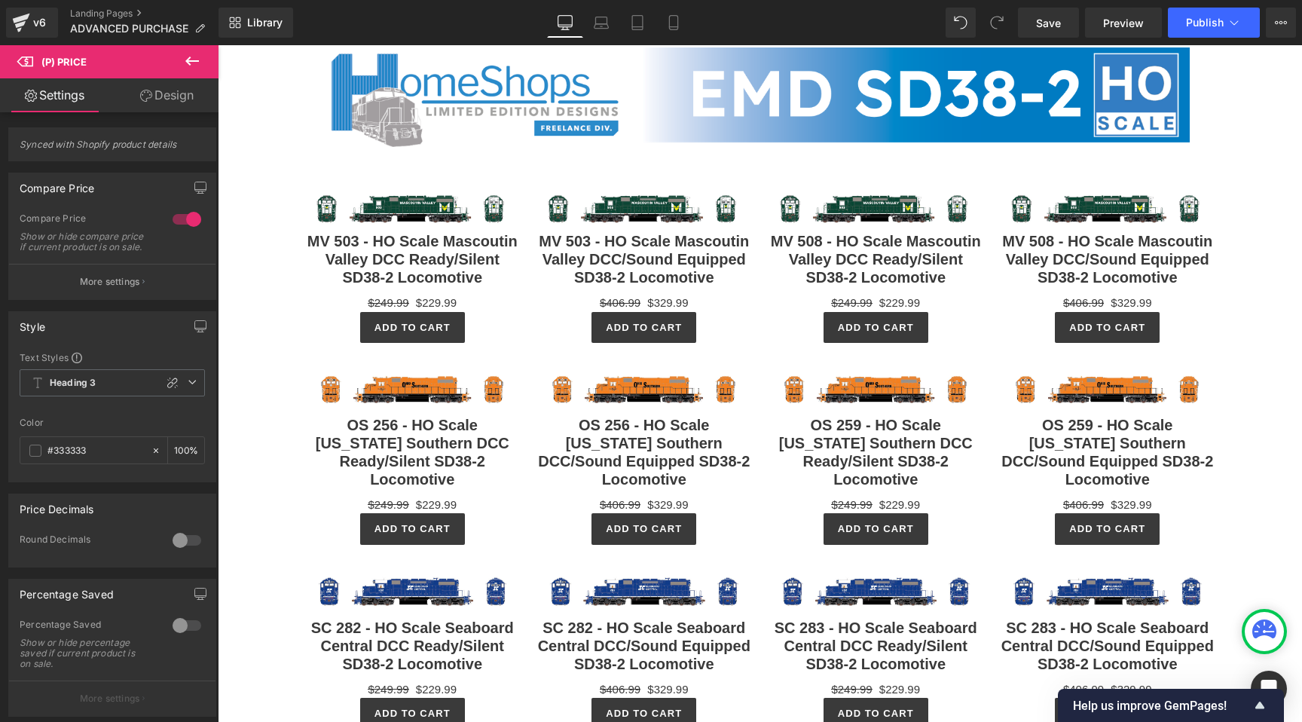
scroll to position [63, 0]
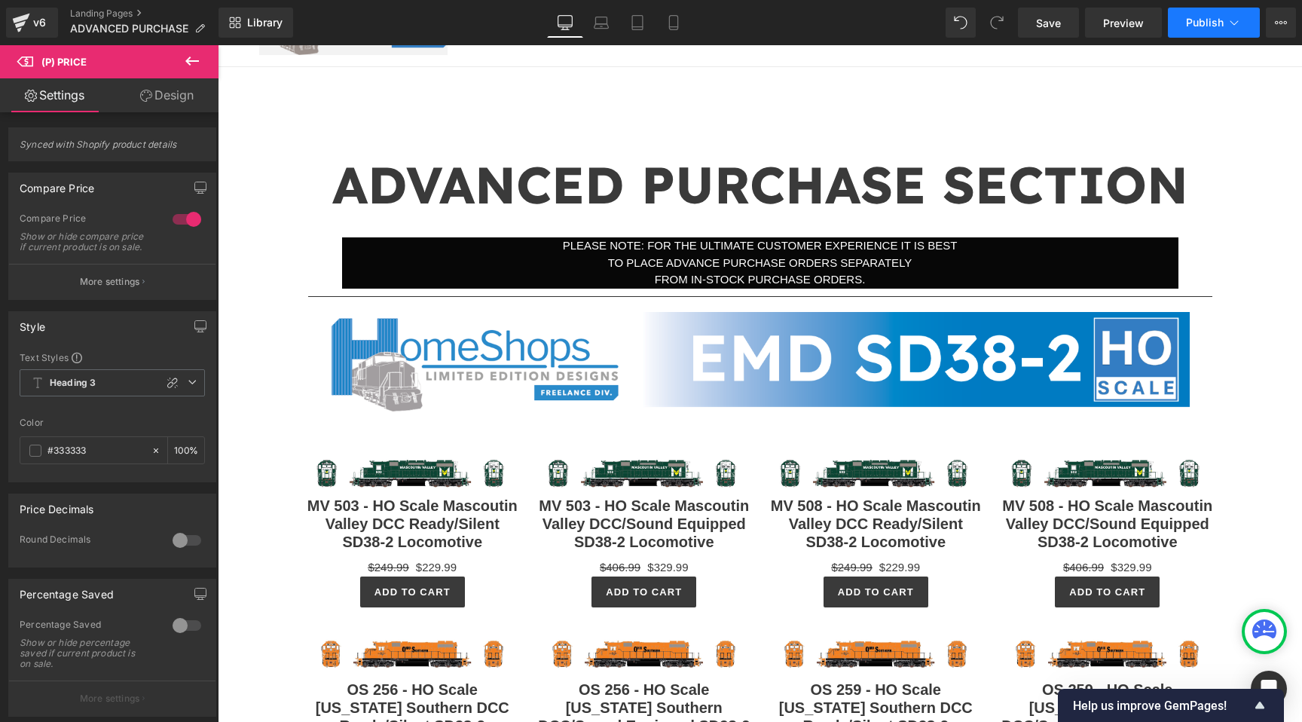
click at [1195, 22] on span "Publish" at bounding box center [1205, 23] width 38 height 12
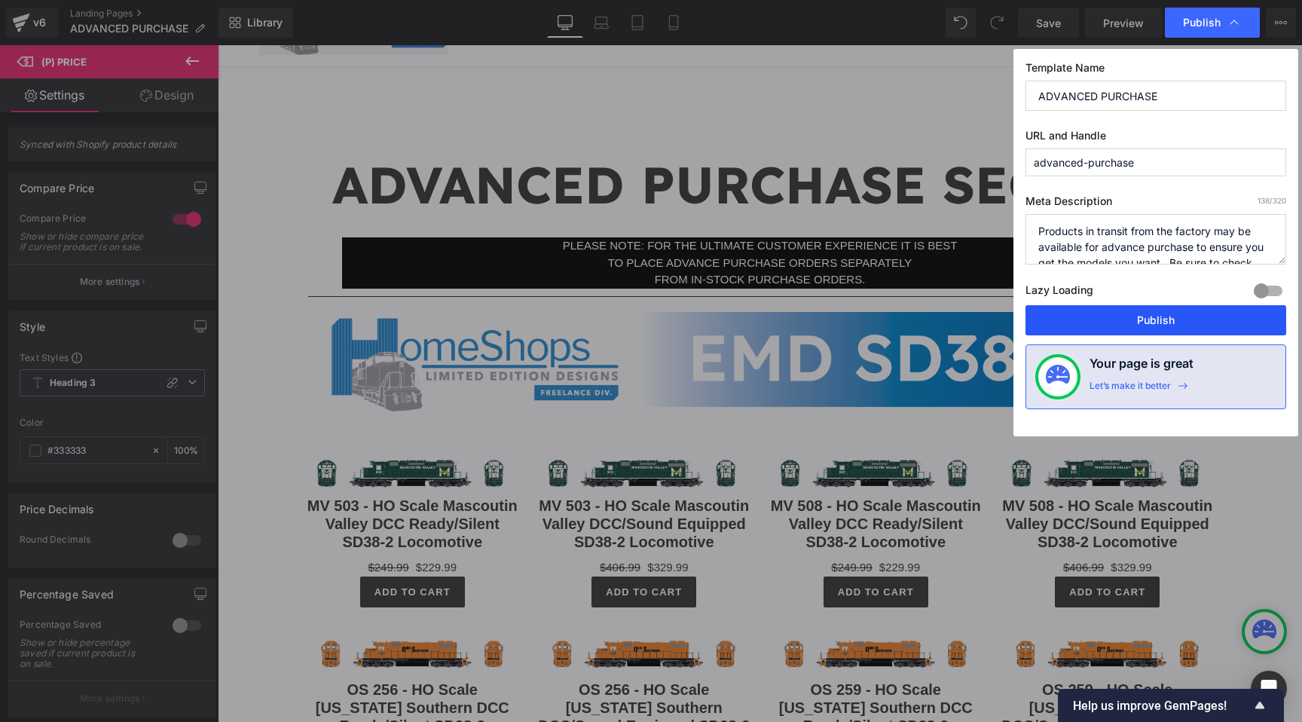
click at [1155, 311] on button "Publish" at bounding box center [1156, 320] width 261 height 30
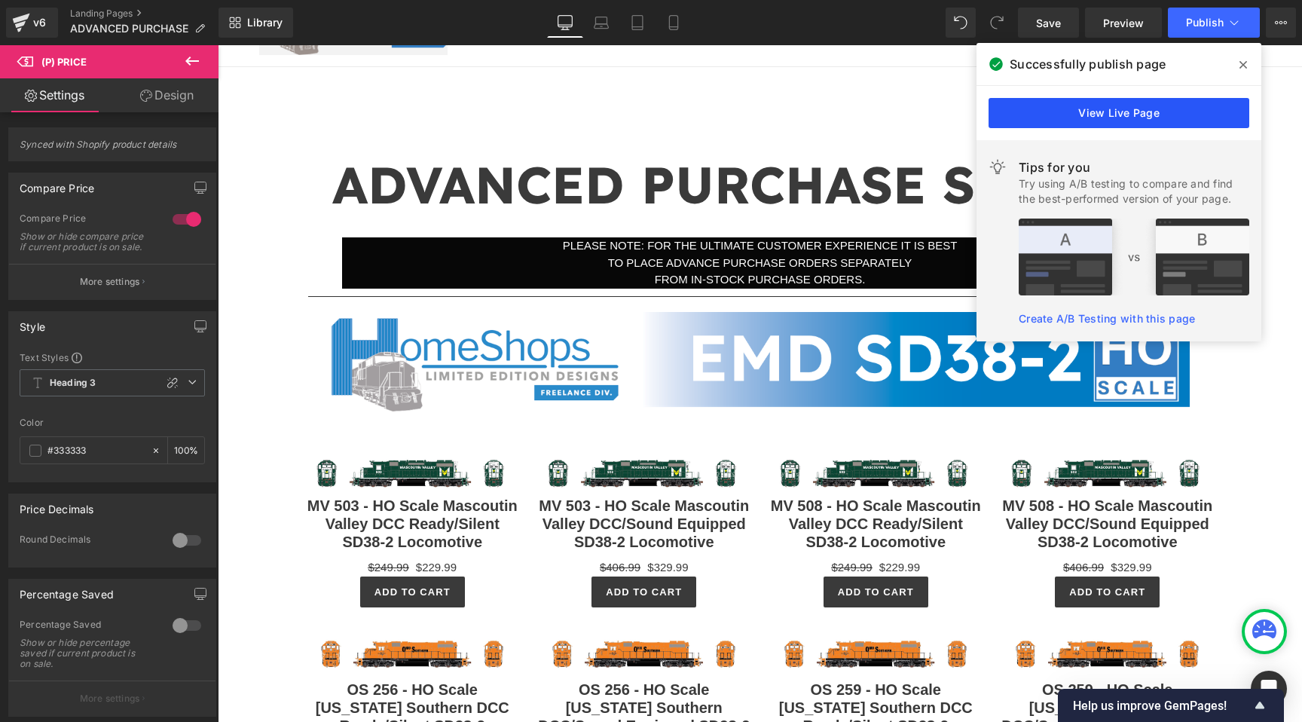
click at [1207, 115] on link "View Live Page" at bounding box center [1119, 113] width 261 height 30
